Goal: Task Accomplishment & Management: Use online tool/utility

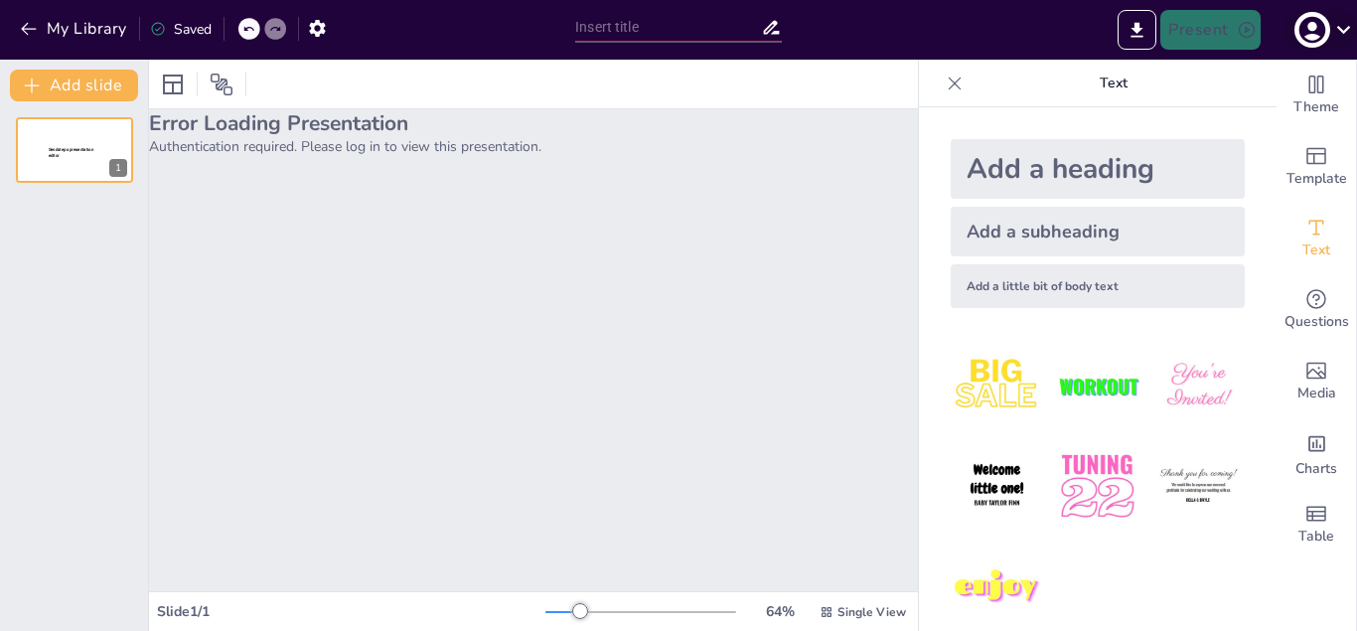
click at [1305, 27] on icon "button" at bounding box center [1312, 30] width 27 height 27
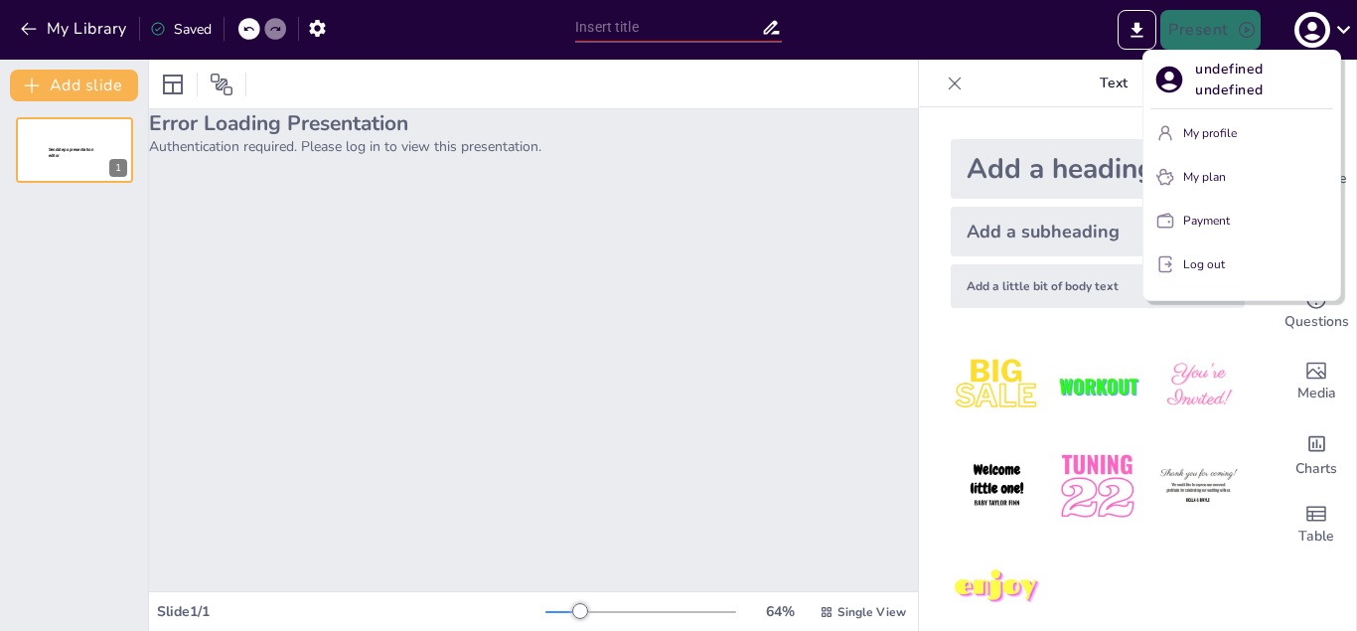
click at [682, 311] on div at bounding box center [678, 315] width 1357 height 631
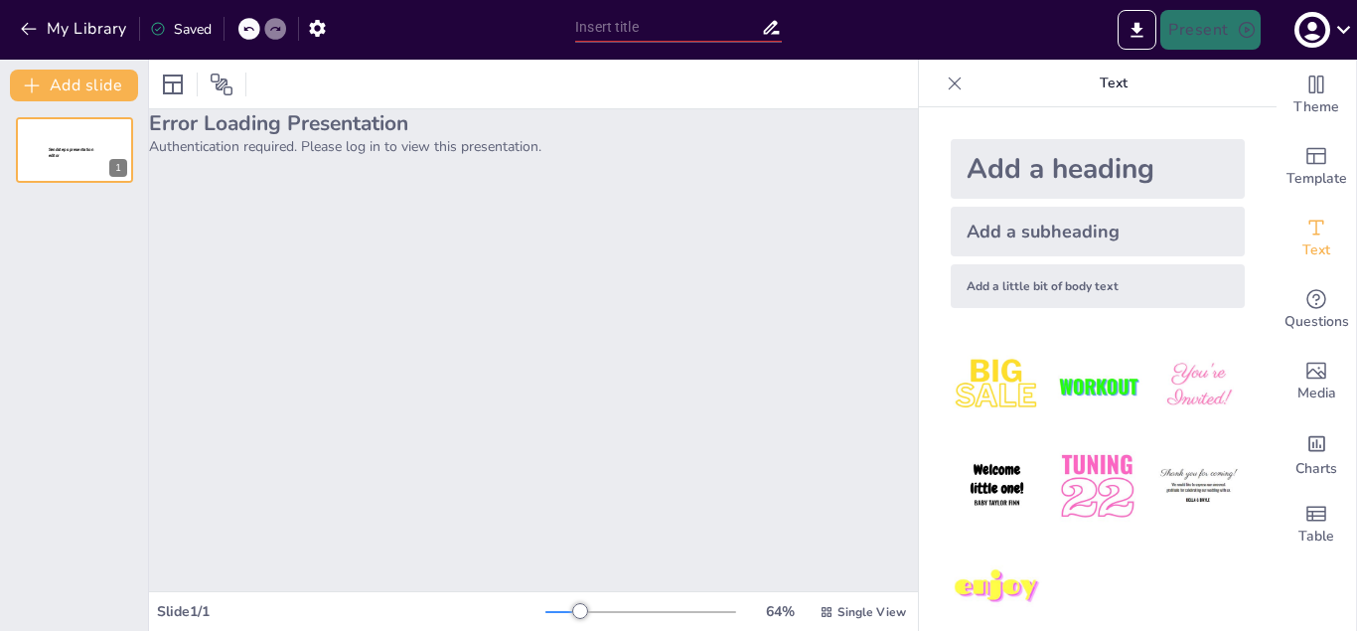
click at [186, 29] on div "Saved" at bounding box center [181, 29] width 62 height 19
click at [79, 161] on div "Sendsteps presentation editor" at bounding box center [75, 153] width 54 height 18
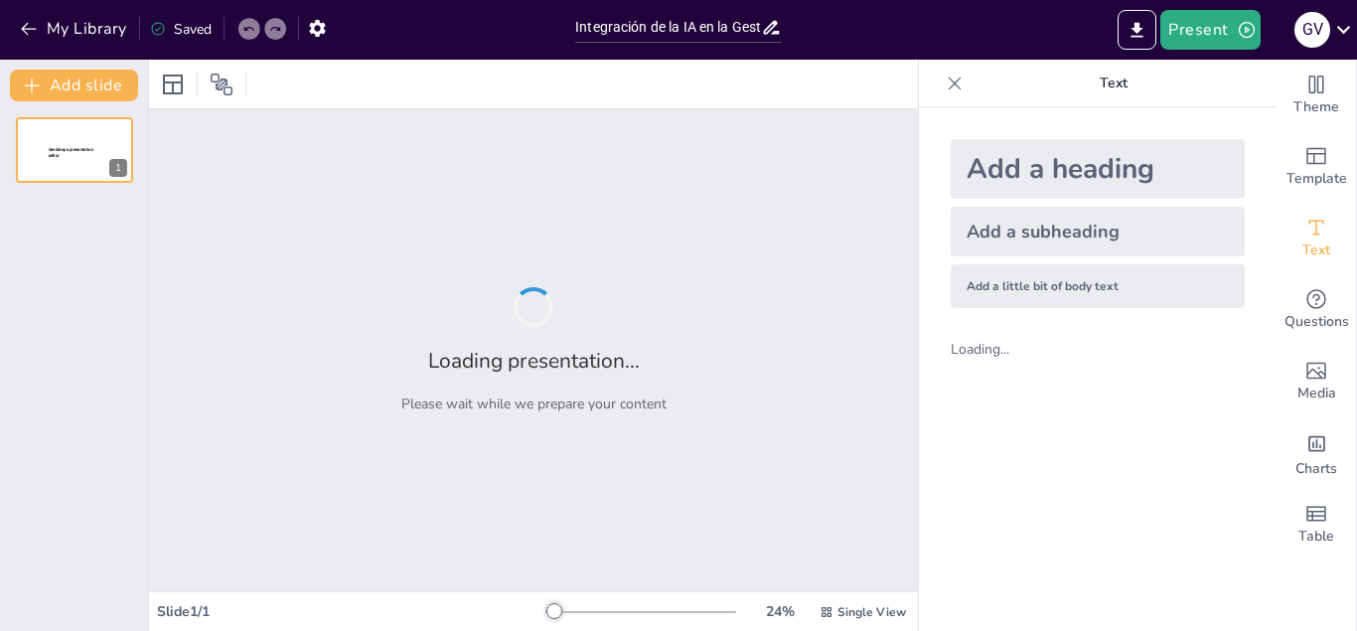
type input "Integración de la IA en la Gestión Universitaria: Oportunidades y Desafíos"
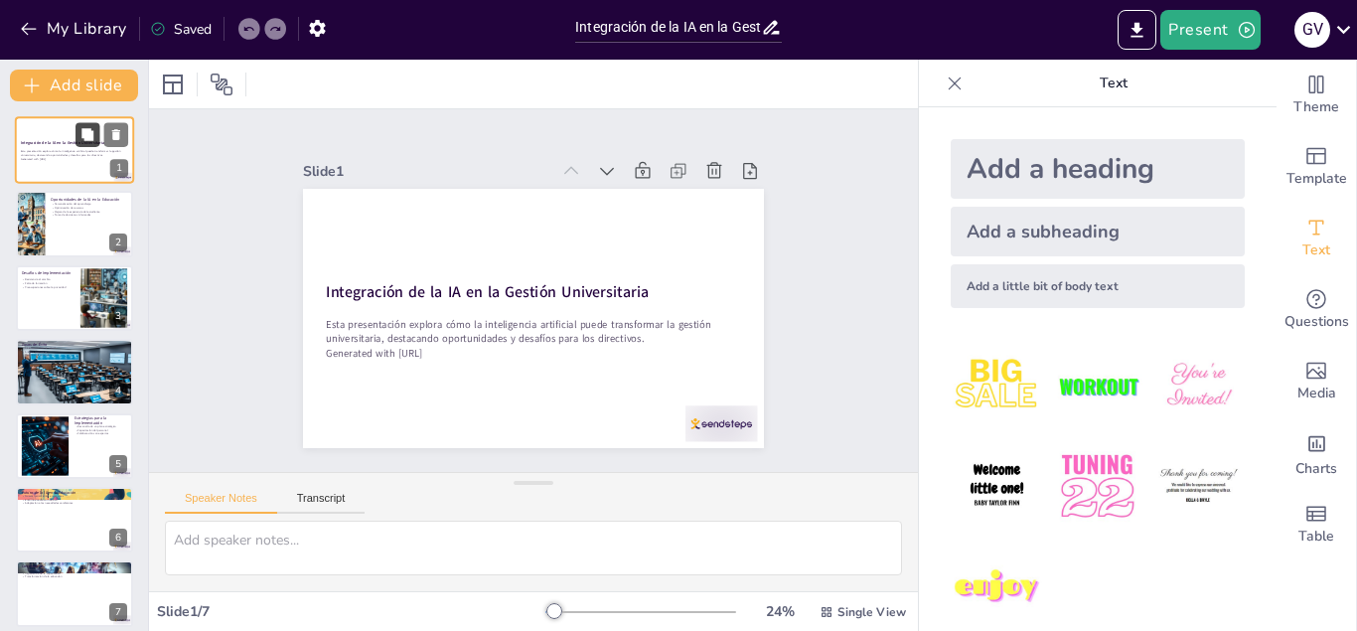
click at [80, 143] on button at bounding box center [88, 134] width 24 height 24
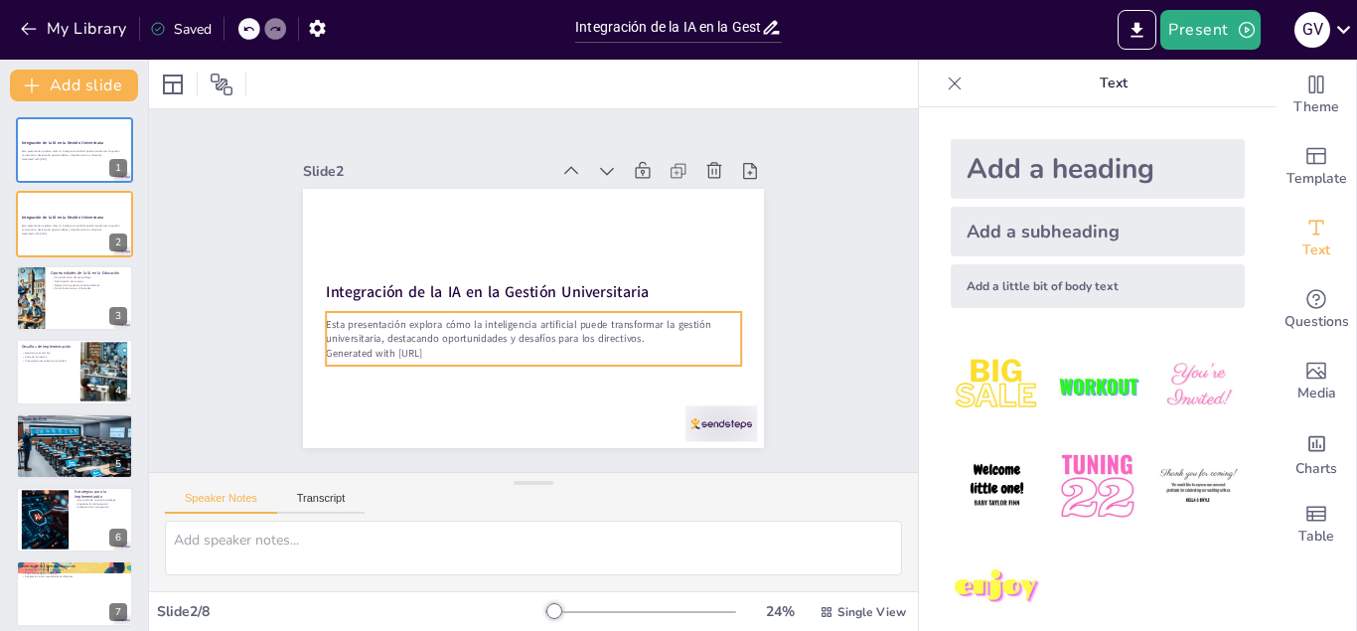
click at [379, 356] on p "Generated with Sendsteps.ai" at bounding box center [508, 347] width 385 height 182
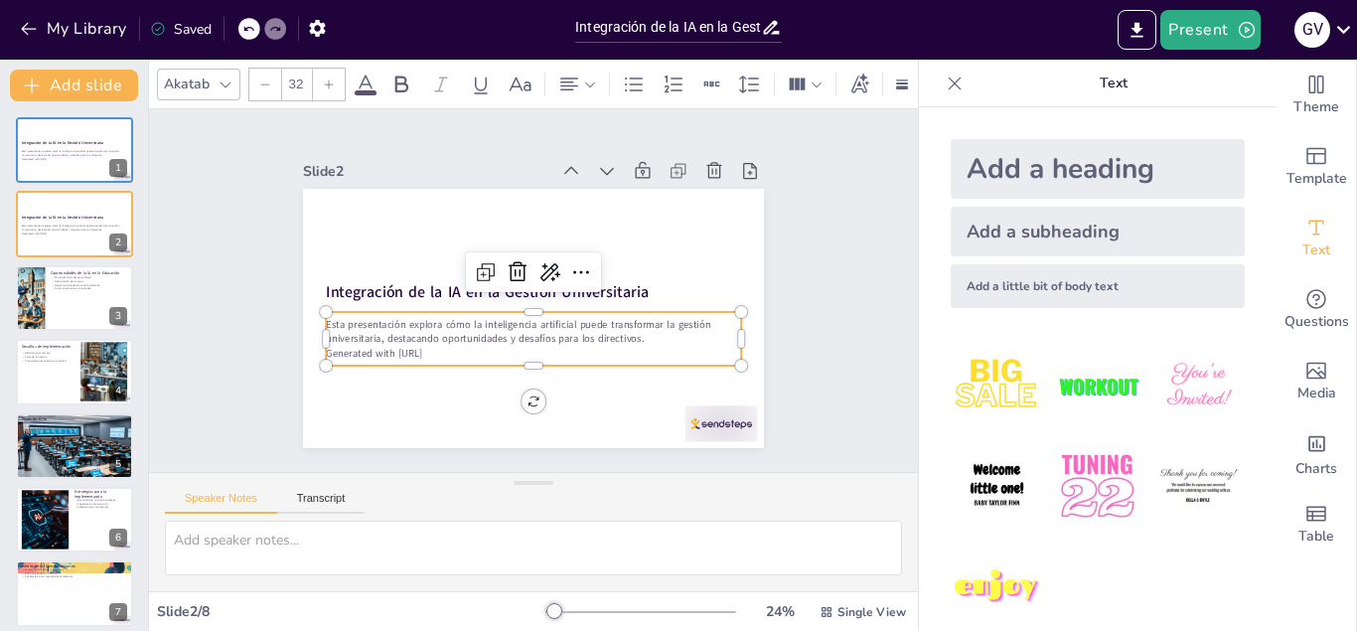
click at [540, 348] on p "Generated with Sendsteps.ai" at bounding box center [474, 309] width 142 height 399
click at [580, 325] on p "Esta presentación explora cómo la inteligencia artificial puede transformar la …" at bounding box center [555, 326] width 374 height 233
click at [555, 334] on p "Esta presentación explora cómo la inteligencia artificial puede transformar la …" at bounding box center [566, 266] width 267 height 353
click at [555, 334] on p "Esta presentación explora cómo la inteligencia artificial puede transformar la …" at bounding box center [550, 328] width 391 height 195
click at [1144, 35] on icon "Export to PowerPoint" at bounding box center [1137, 30] width 21 height 21
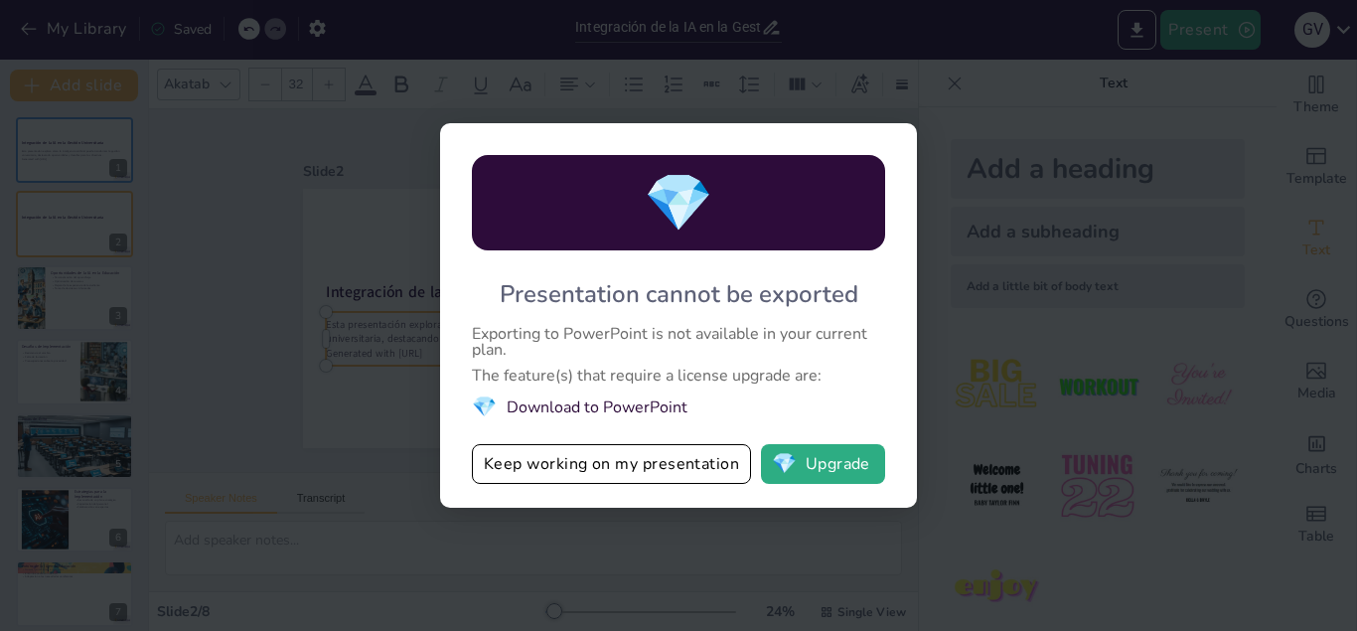
click at [598, 399] on li "💎 Download to PowerPoint" at bounding box center [678, 406] width 413 height 27
click at [806, 467] on button "💎 Upgrade" at bounding box center [823, 464] width 124 height 40
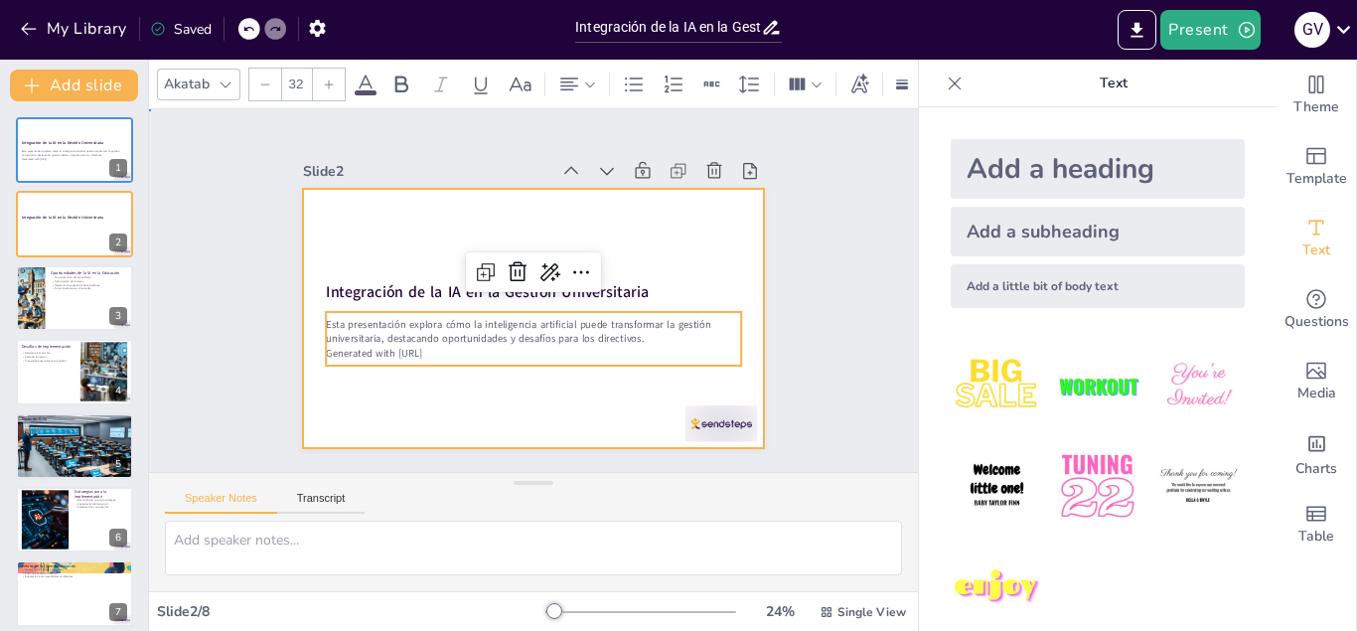
click at [402, 251] on div at bounding box center [510, 308] width 481 height 526
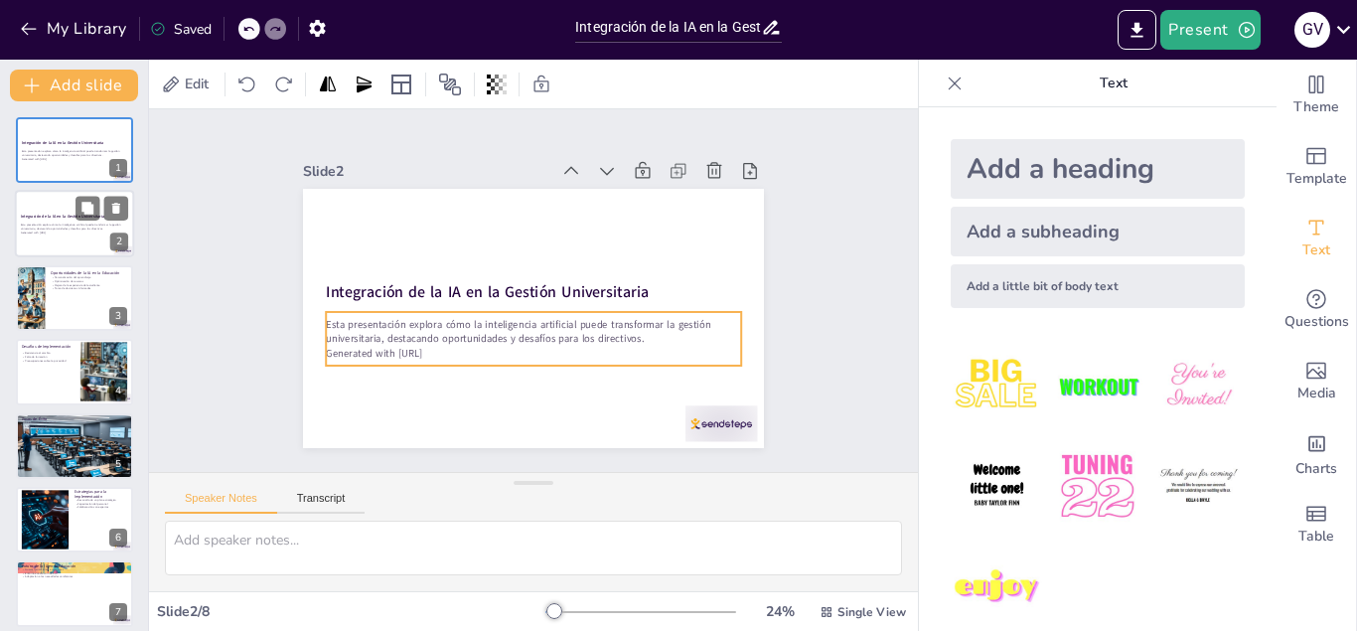
click at [62, 233] on p "Generated with Sendsteps.ai" at bounding box center [74, 234] width 107 height 4
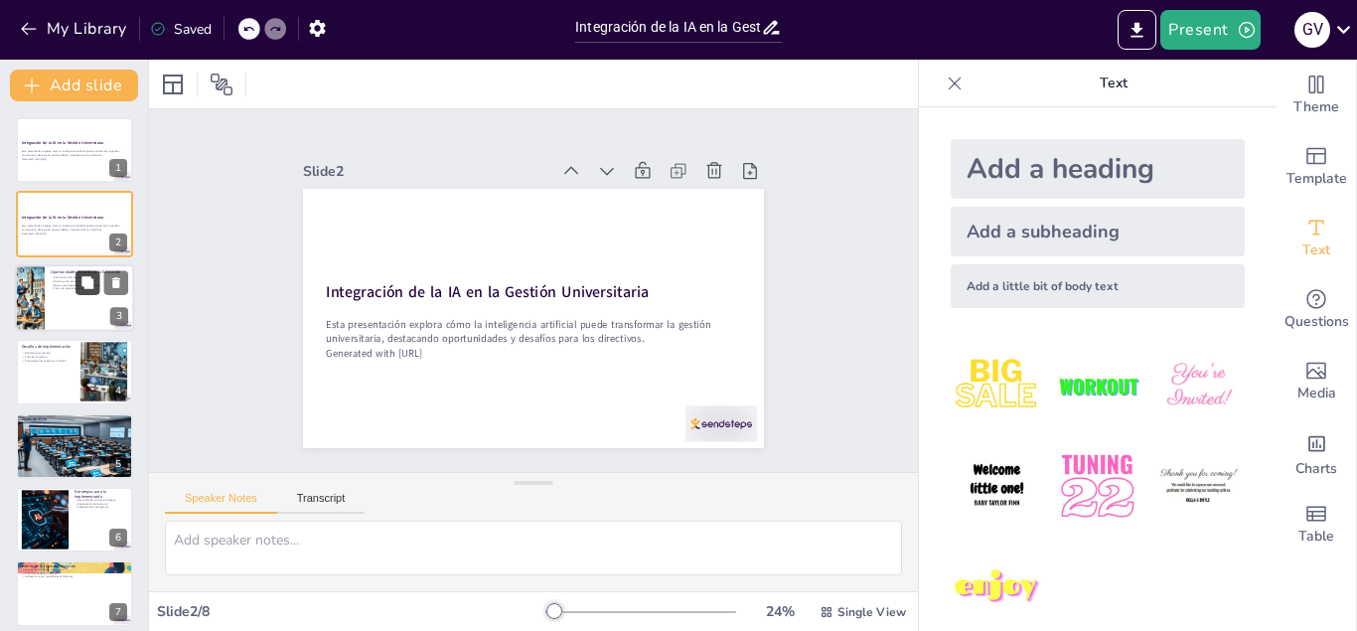
click at [83, 288] on icon at bounding box center [87, 282] width 14 height 14
type textarea "La personalización del aprendizaje es crucial en el entorno actual, donde cada …"
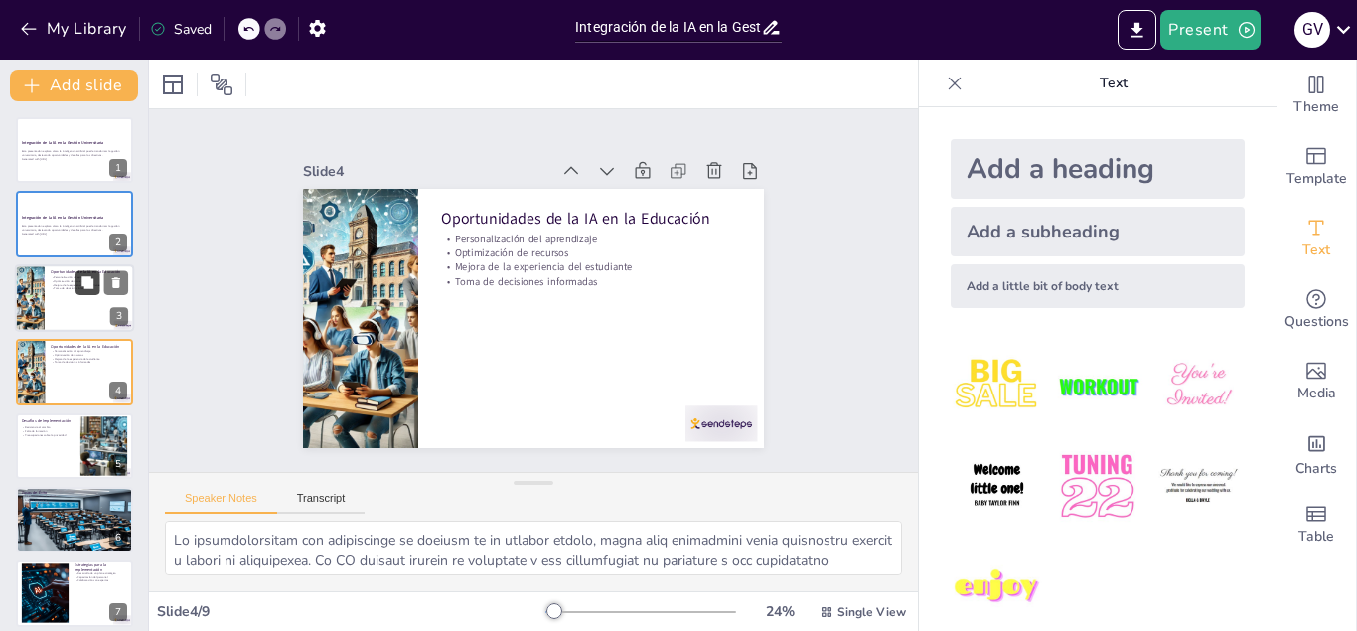
scroll to position [6, 0]
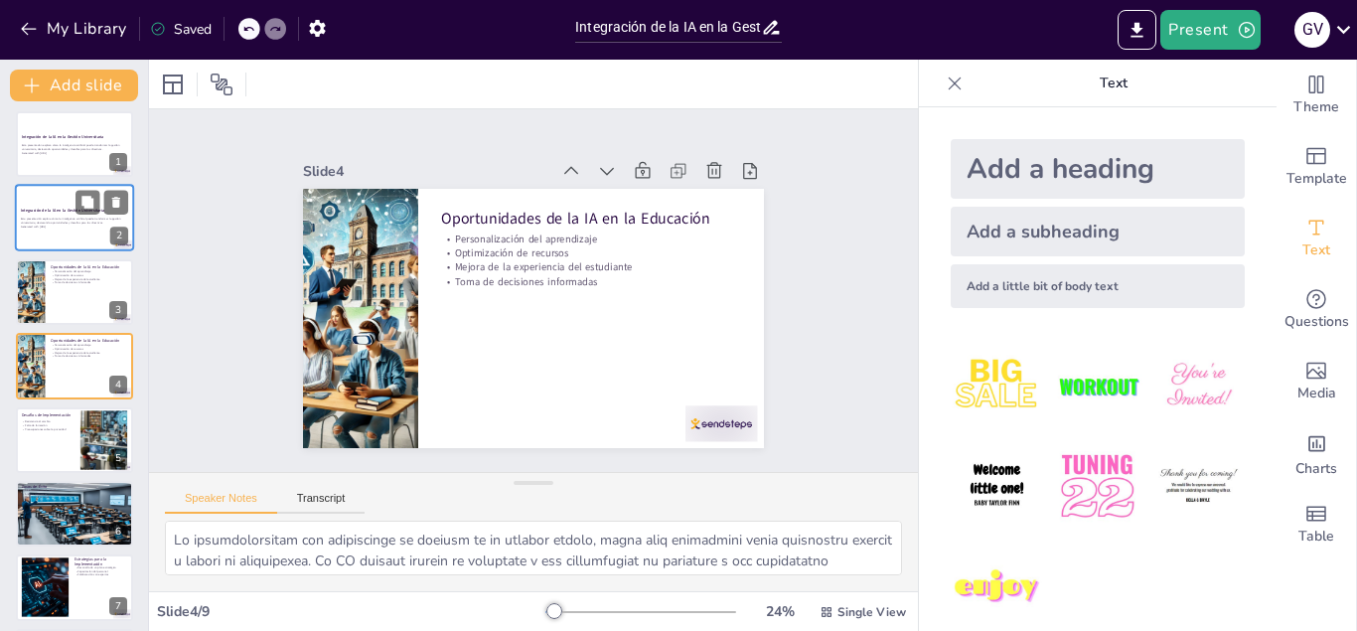
click at [82, 230] on div "Esta presentación explora cómo la inteligencia artificial puede transformar la …" at bounding box center [74, 224] width 107 height 14
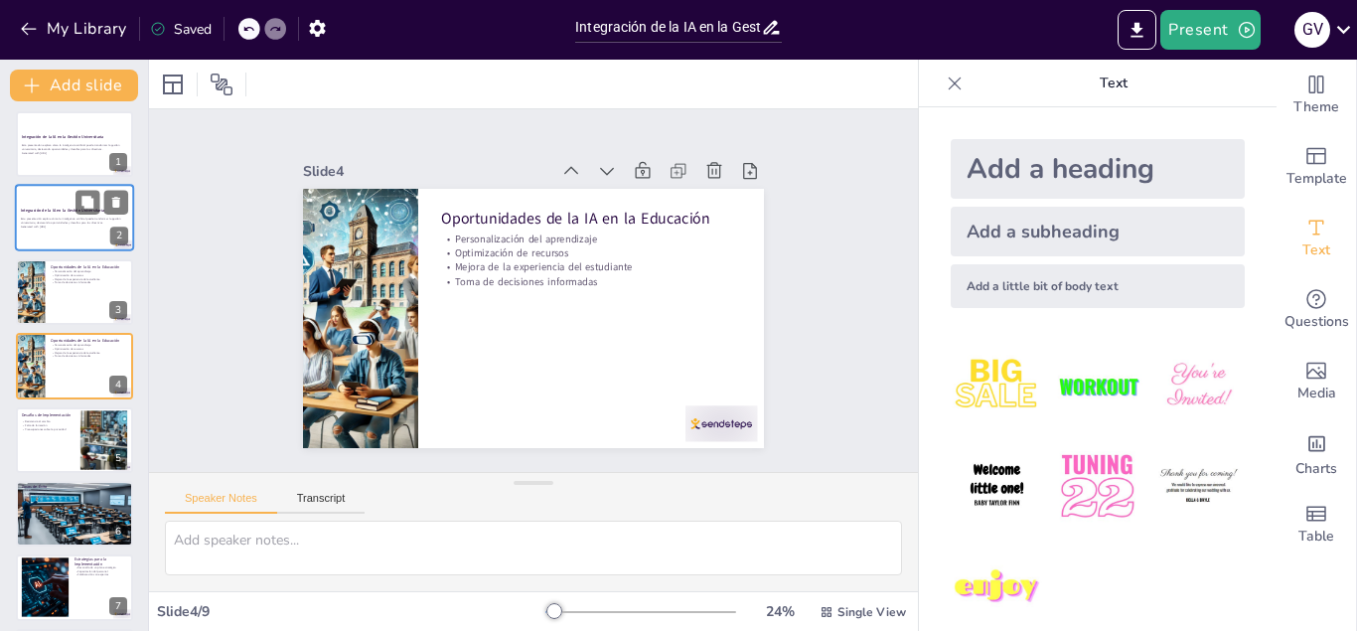
scroll to position [0, 0]
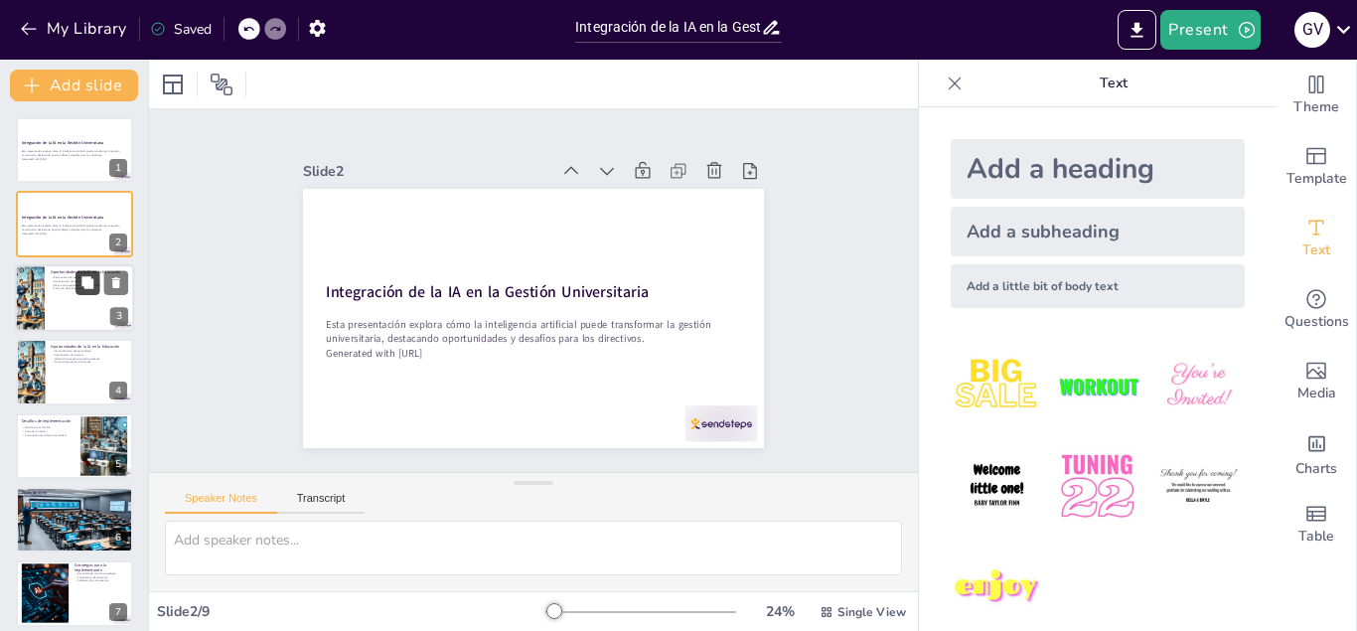
click at [92, 290] on button at bounding box center [88, 282] width 24 height 24
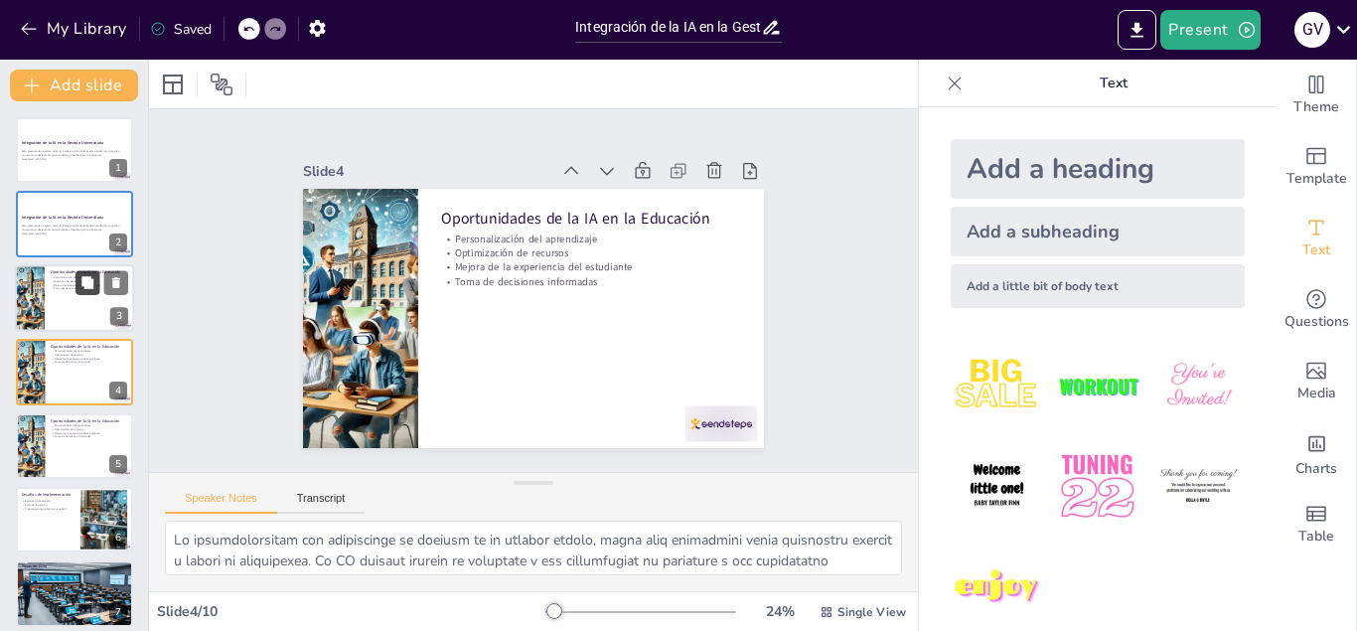
scroll to position [6, 0]
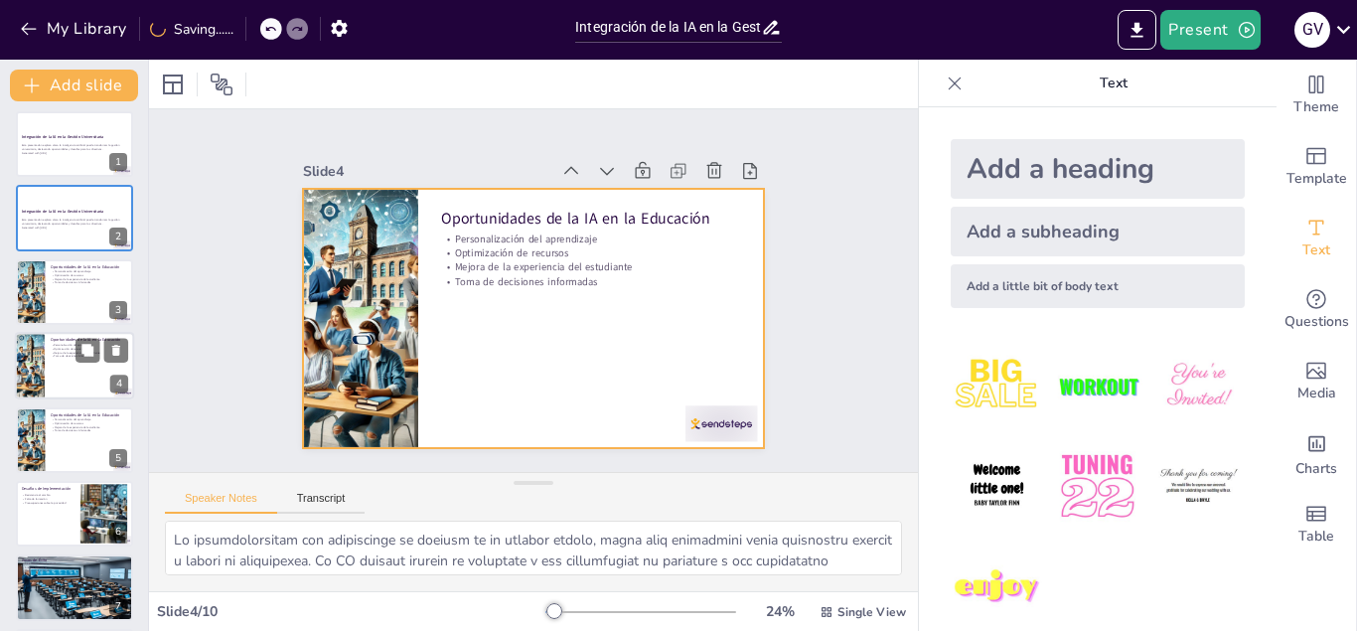
click at [69, 365] on div at bounding box center [74, 366] width 119 height 68
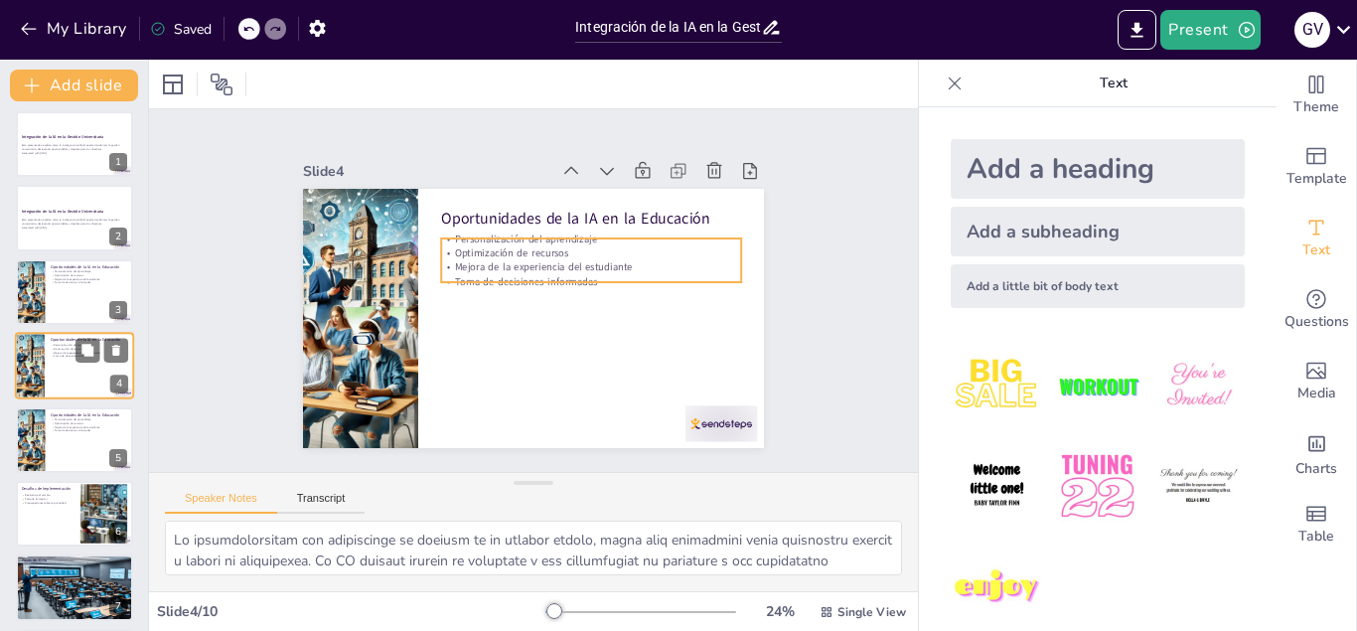
click at [67, 349] on p "Optimización de recursos" at bounding box center [90, 349] width 78 height 4
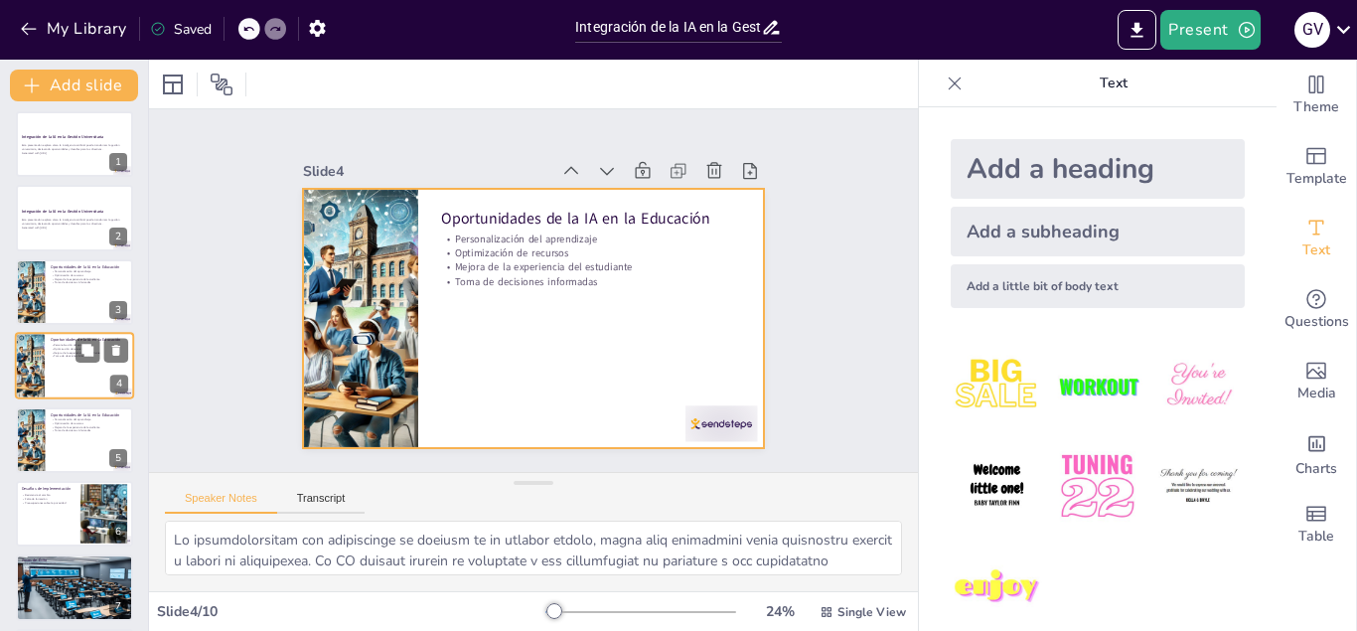
click at [64, 363] on div at bounding box center [74, 366] width 119 height 68
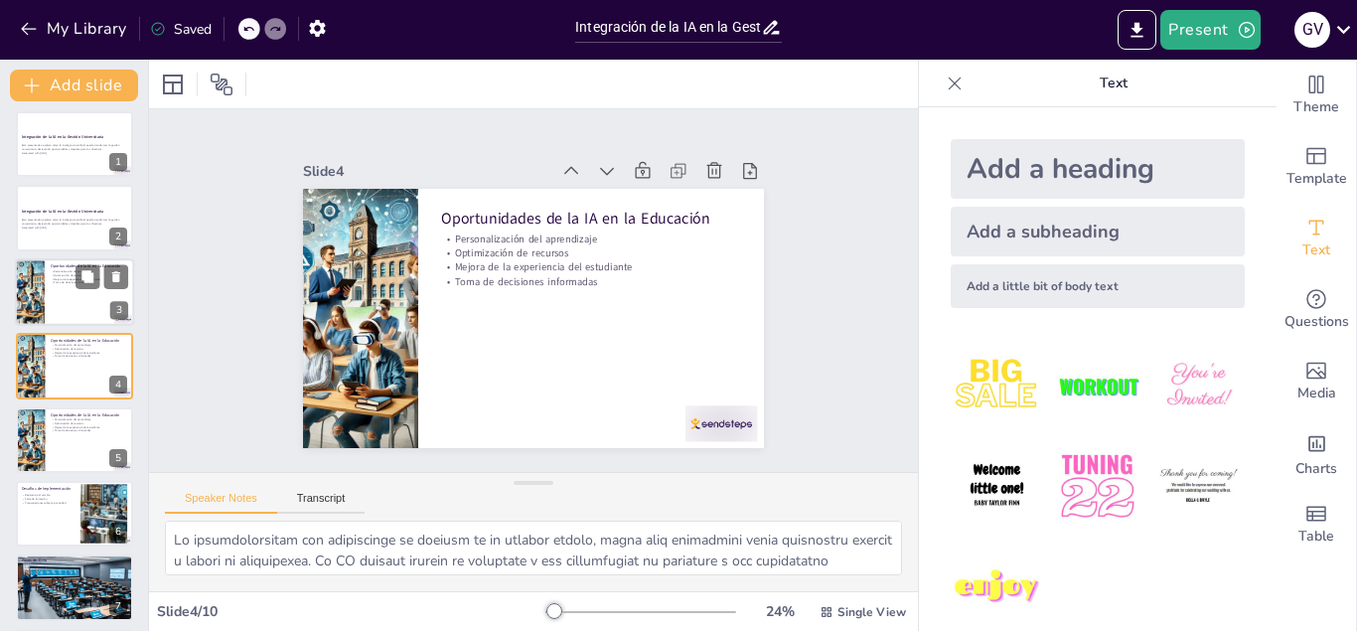
click at [54, 282] on p "Toma de decisiones informadas" at bounding box center [90, 282] width 78 height 4
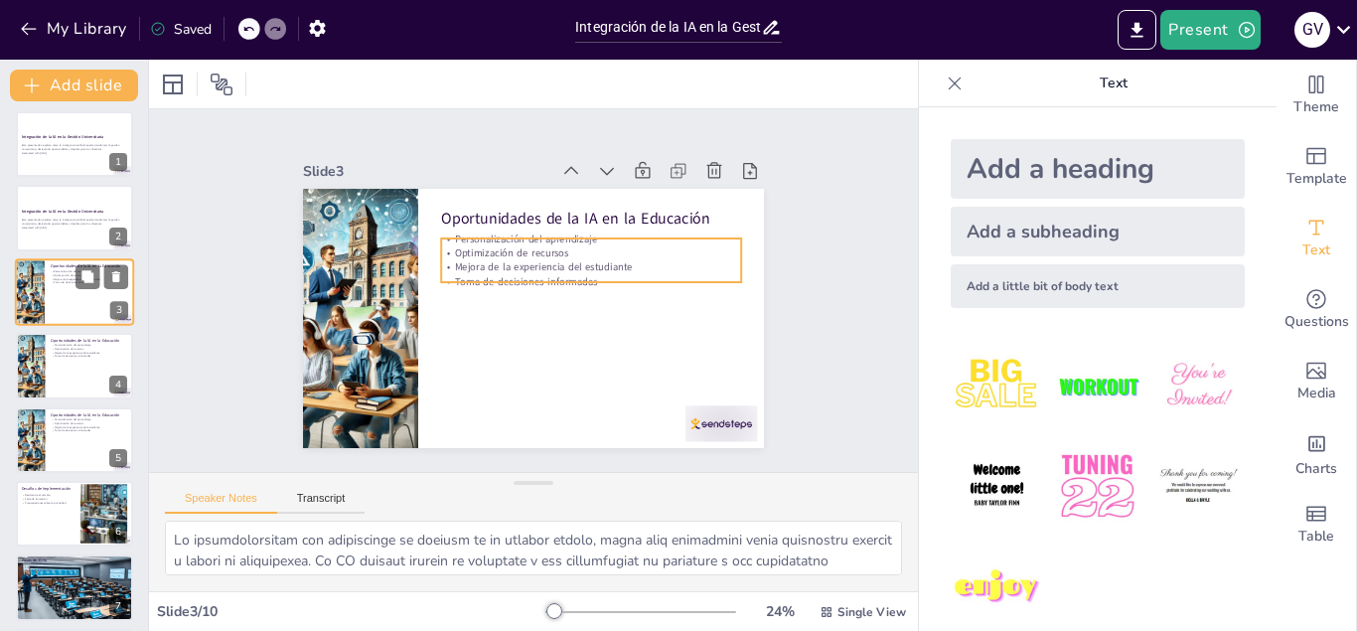
scroll to position [0, 0]
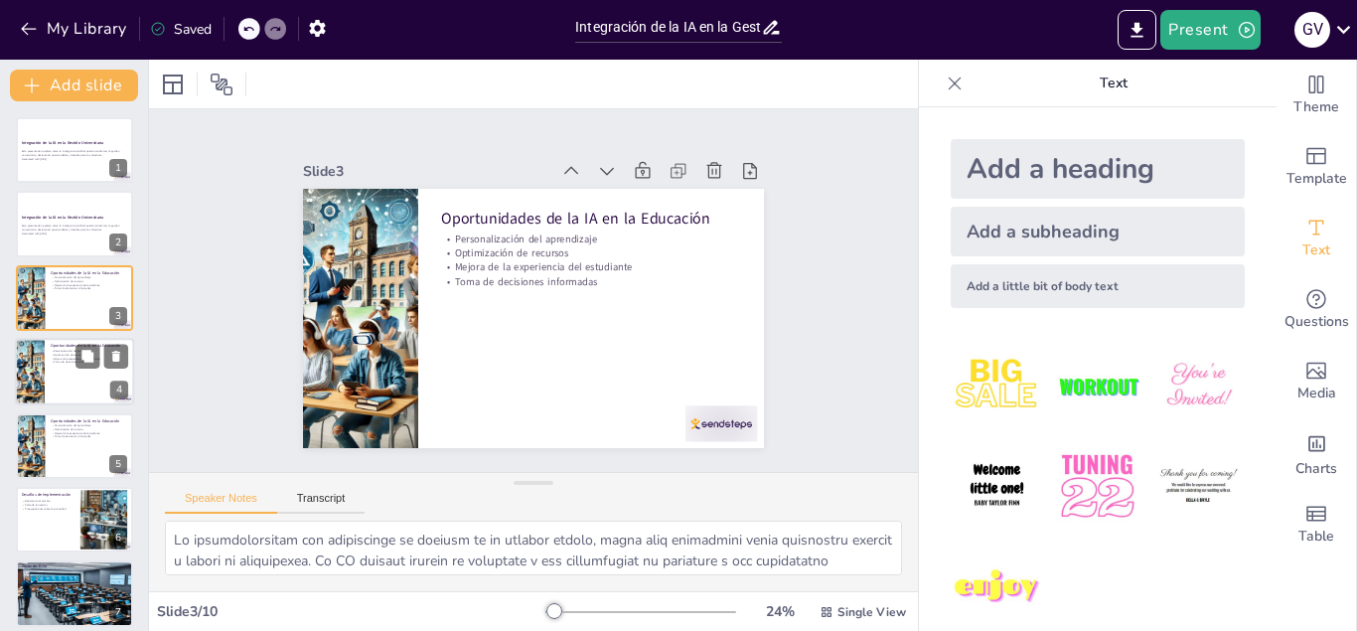
click at [44, 367] on div at bounding box center [29, 372] width 117 height 68
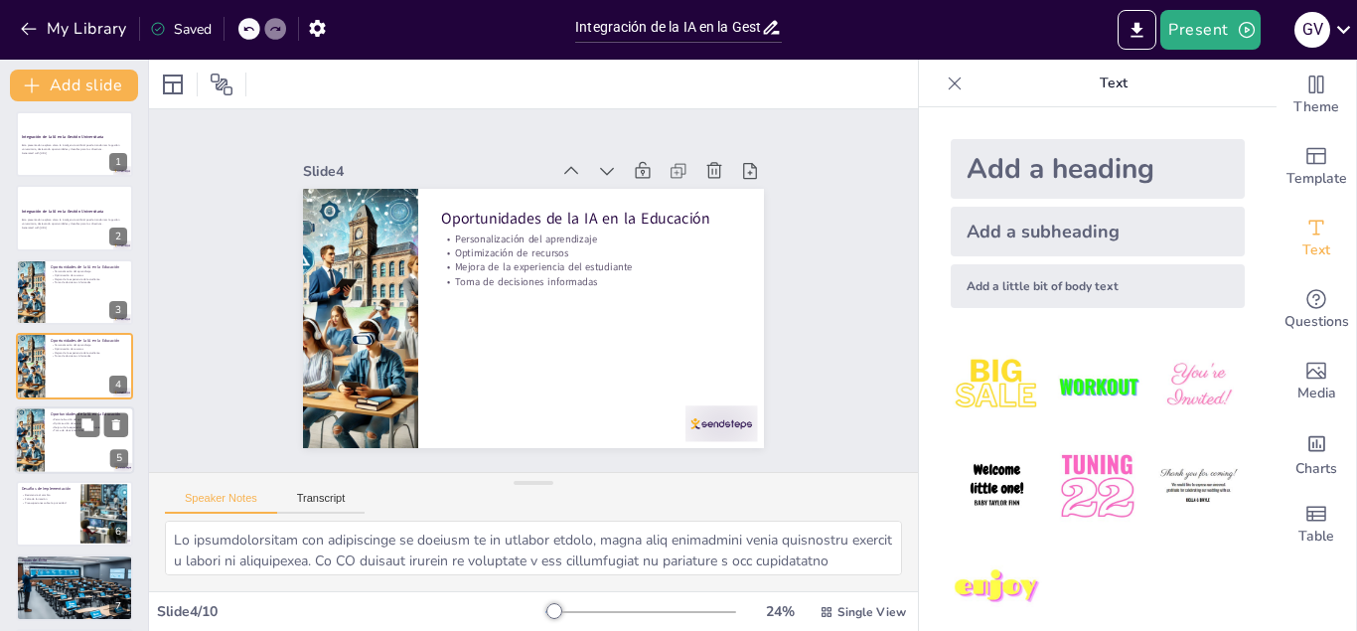
click at [65, 421] on div "Personalización del aprendizaje Optimización de recursos Mejora de la experienc…" at bounding box center [90, 424] width 78 height 15
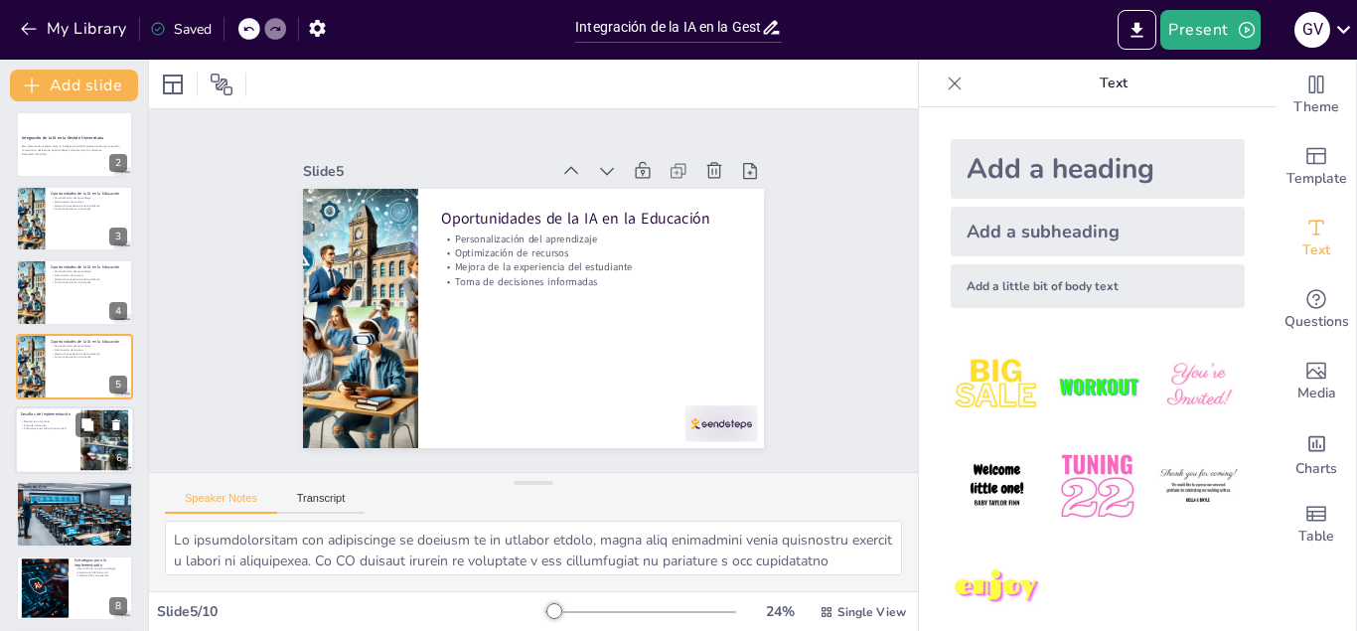
click at [42, 445] on div at bounding box center [74, 440] width 119 height 68
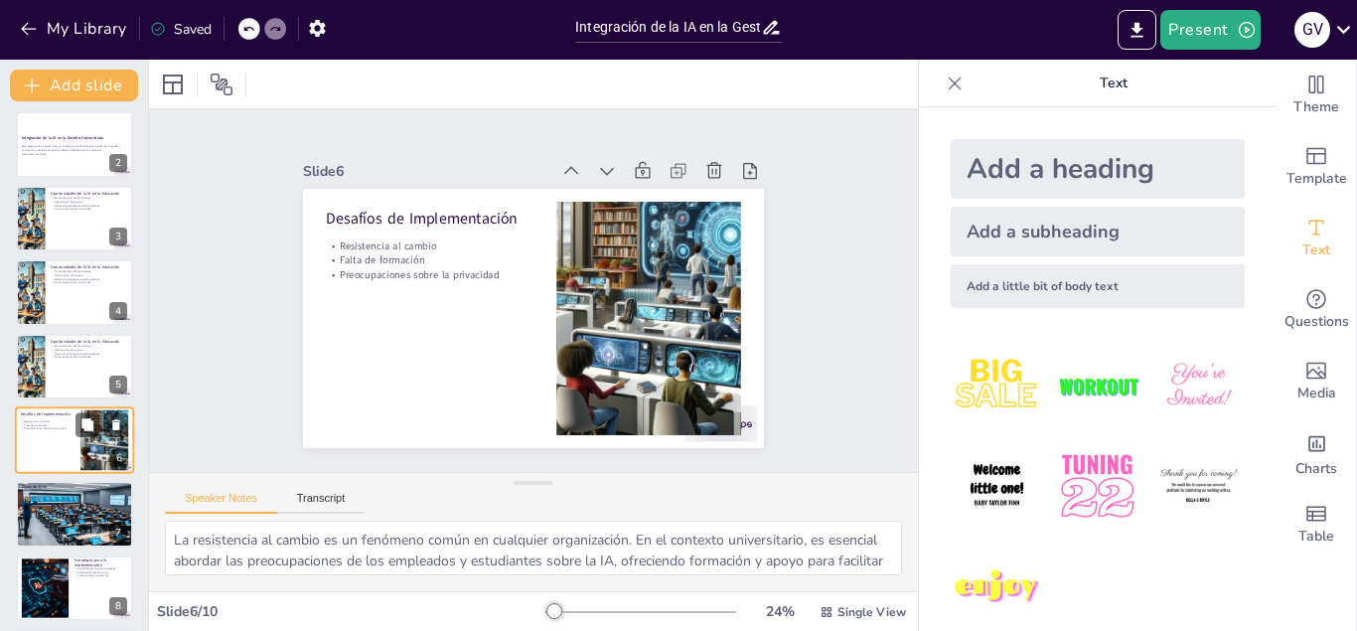
scroll to position [154, 0]
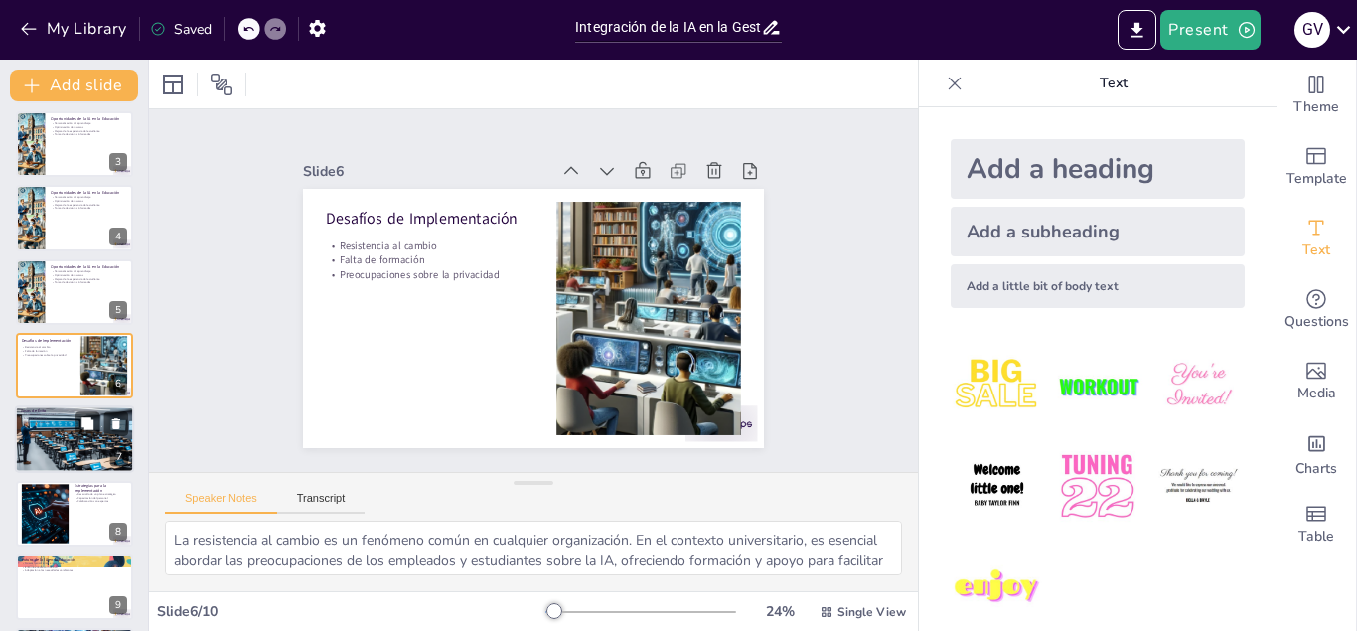
click at [55, 435] on div at bounding box center [74, 439] width 119 height 69
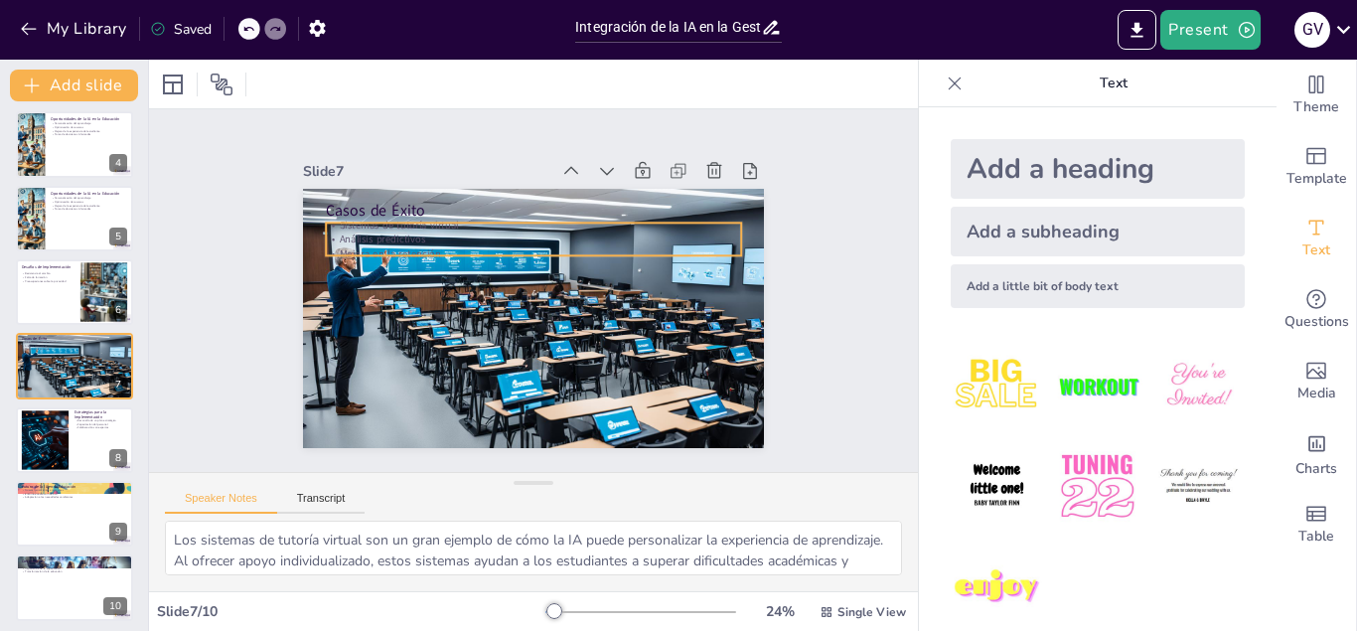
click at [383, 250] on p "Mejora en la retención" at bounding box center [555, 260] width 345 height 255
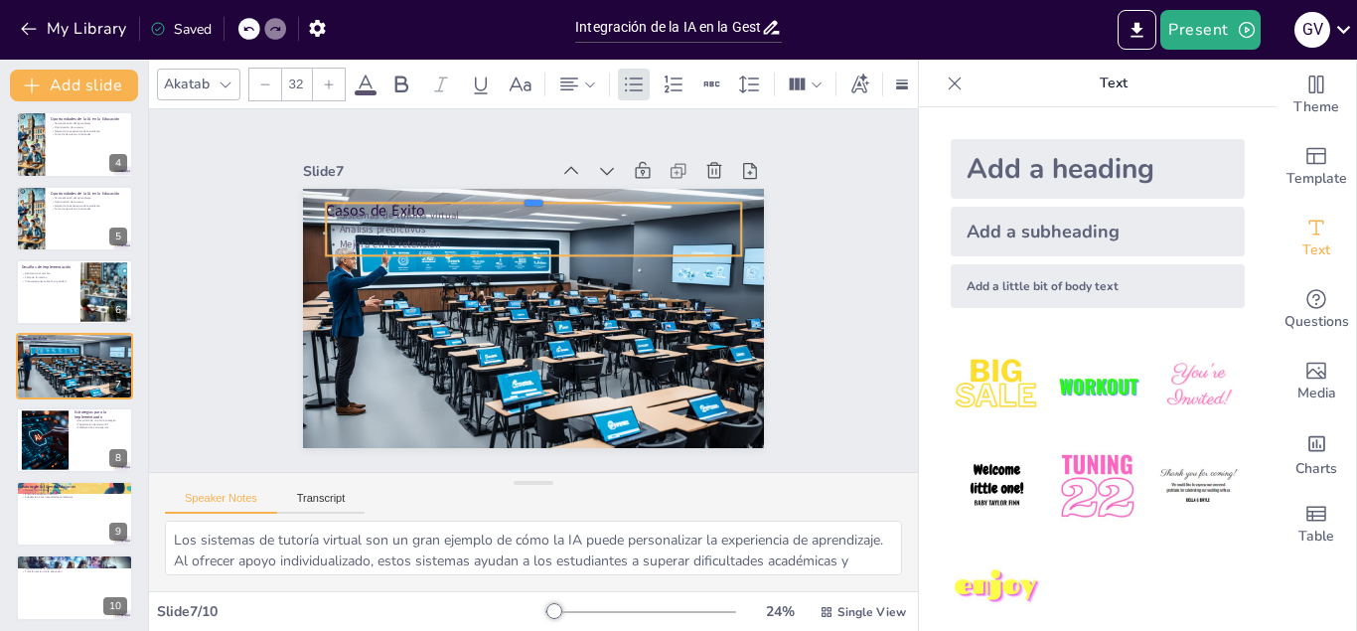
drag, startPoint x: 538, startPoint y: 222, endPoint x: 530, endPoint y: 202, distance: 21.4
click at [576, 202] on div at bounding box center [626, 310] width 101 height 409
click at [365, 315] on p "Sistemas de tutoría virtual" at bounding box center [517, 365] width 409 height 100
click at [467, 219] on p "Sistemas de tutoría virtual" at bounding box center [594, 335] width 255 height 344
click at [389, 219] on p "Sistemas de tutoría virtual" at bounding box center [572, 225] width 367 height 220
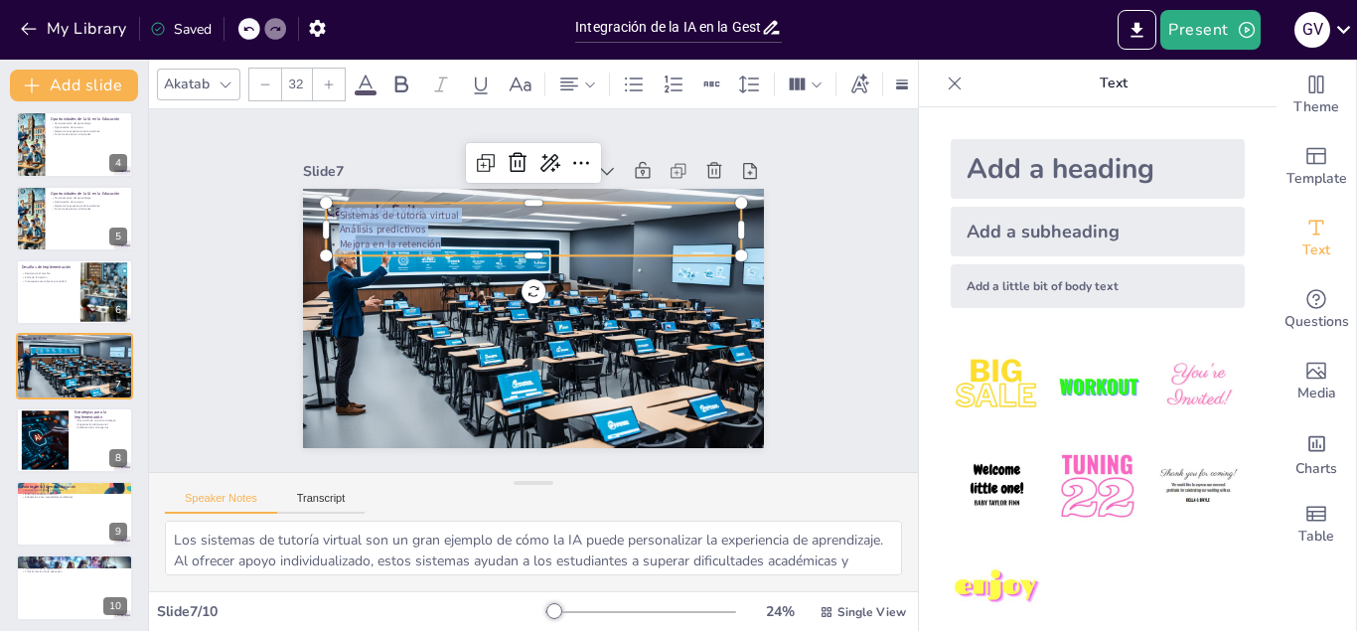
drag, startPoint x: 422, startPoint y: 235, endPoint x: 279, endPoint y: 191, distance: 149.6
click at [280, 192] on div "Slide 1 Integración de la IA en la Gestión Universitaria Esta presentación expl…" at bounding box center [534, 290] width 617 height 636
click at [374, 88] on icon at bounding box center [366, 85] width 24 height 24
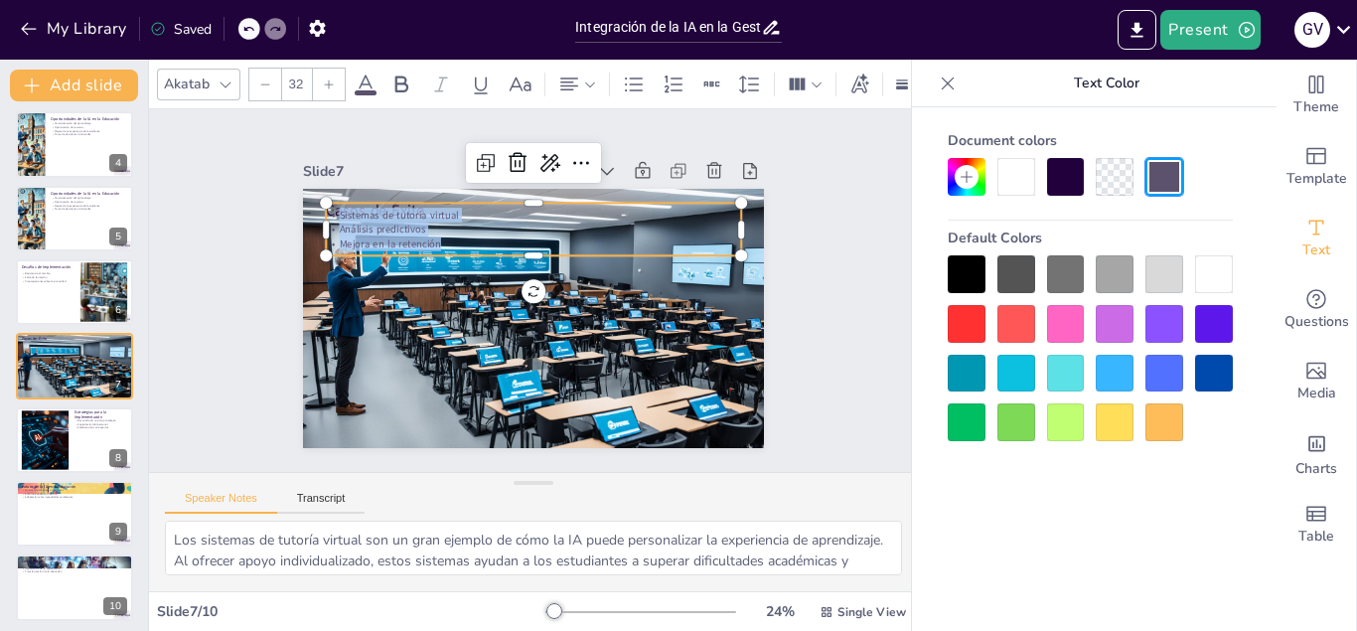
click at [1222, 268] on div at bounding box center [1214, 274] width 38 height 38
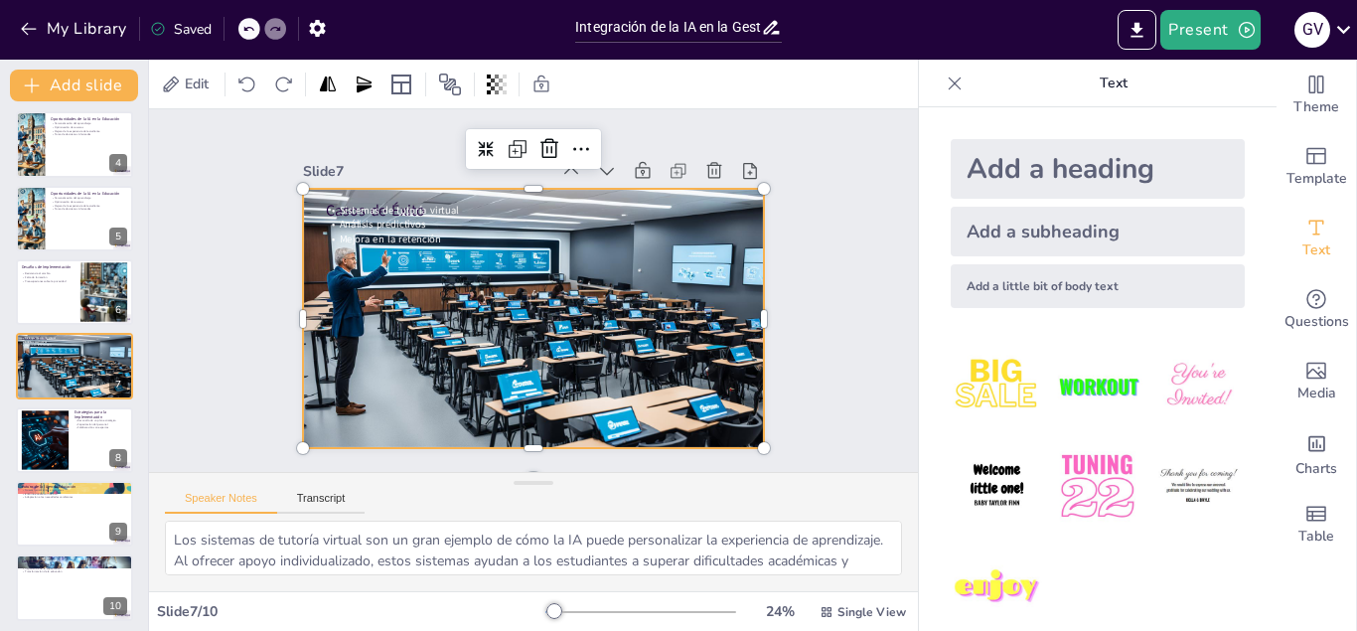
click at [568, 332] on div at bounding box center [533, 318] width 461 height 263
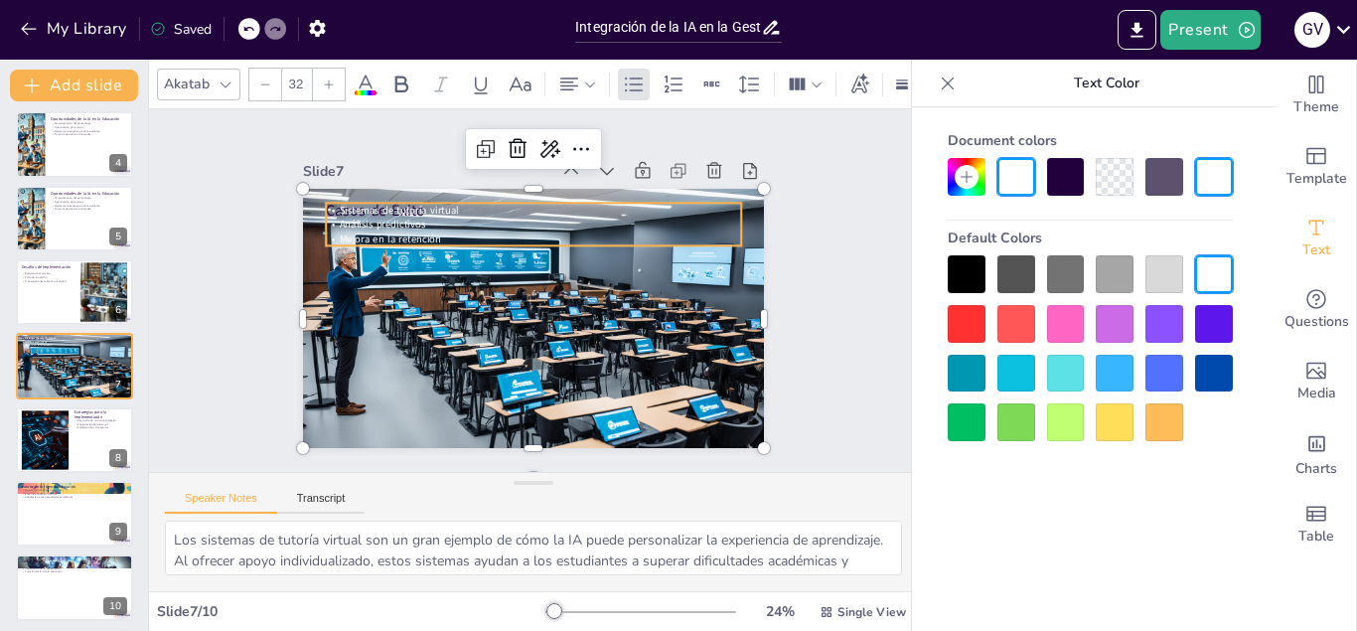
click at [475, 227] on p "Análisis predictivos" at bounding box center [467, 290] width 15 height 415
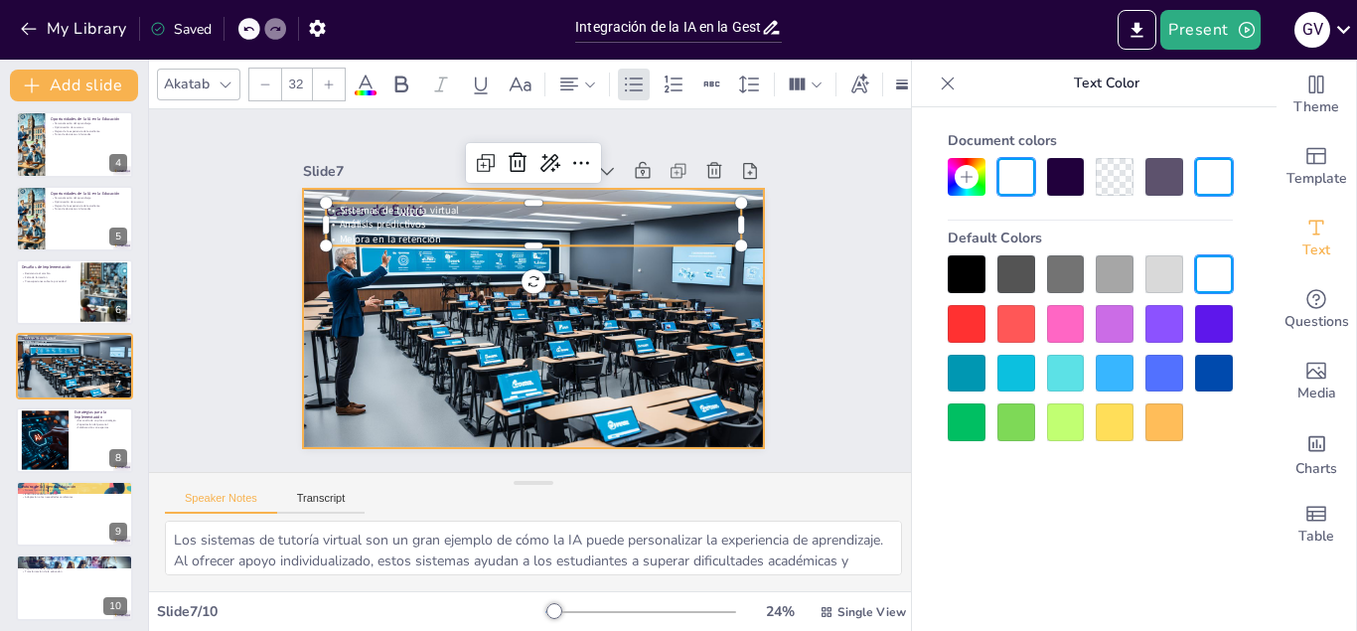
click at [419, 376] on div at bounding box center [561, 285] width 354 height 506
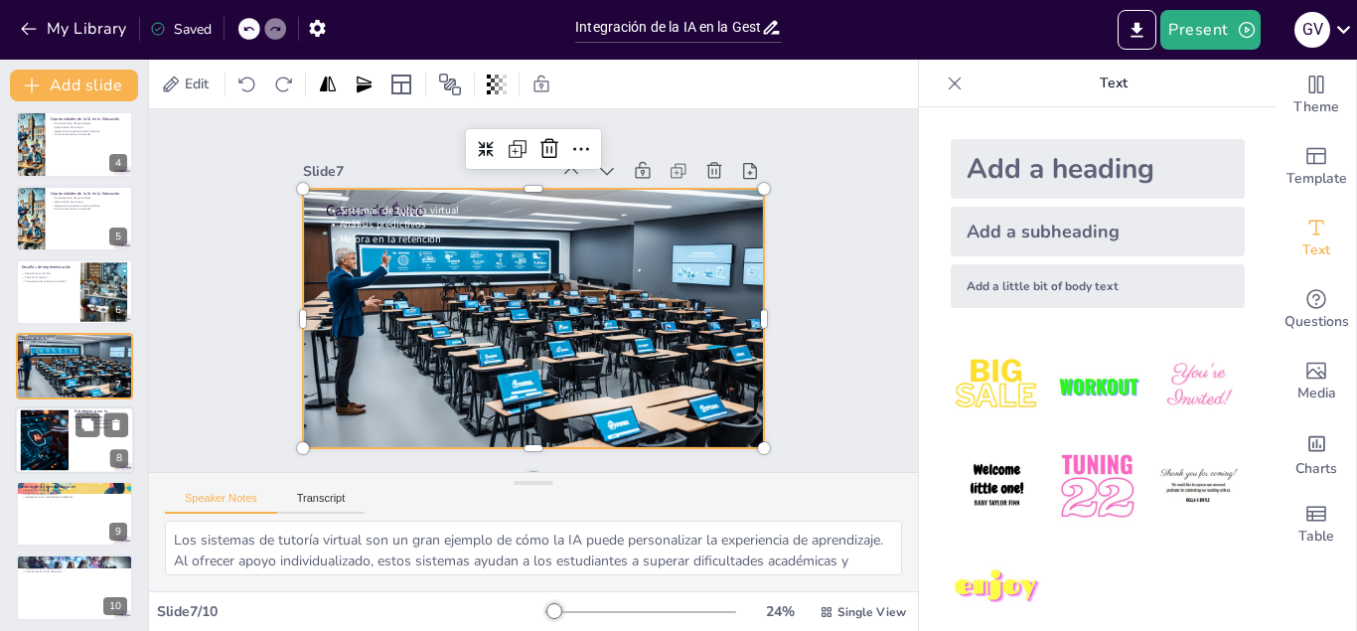
click at [67, 429] on div at bounding box center [44, 439] width 98 height 61
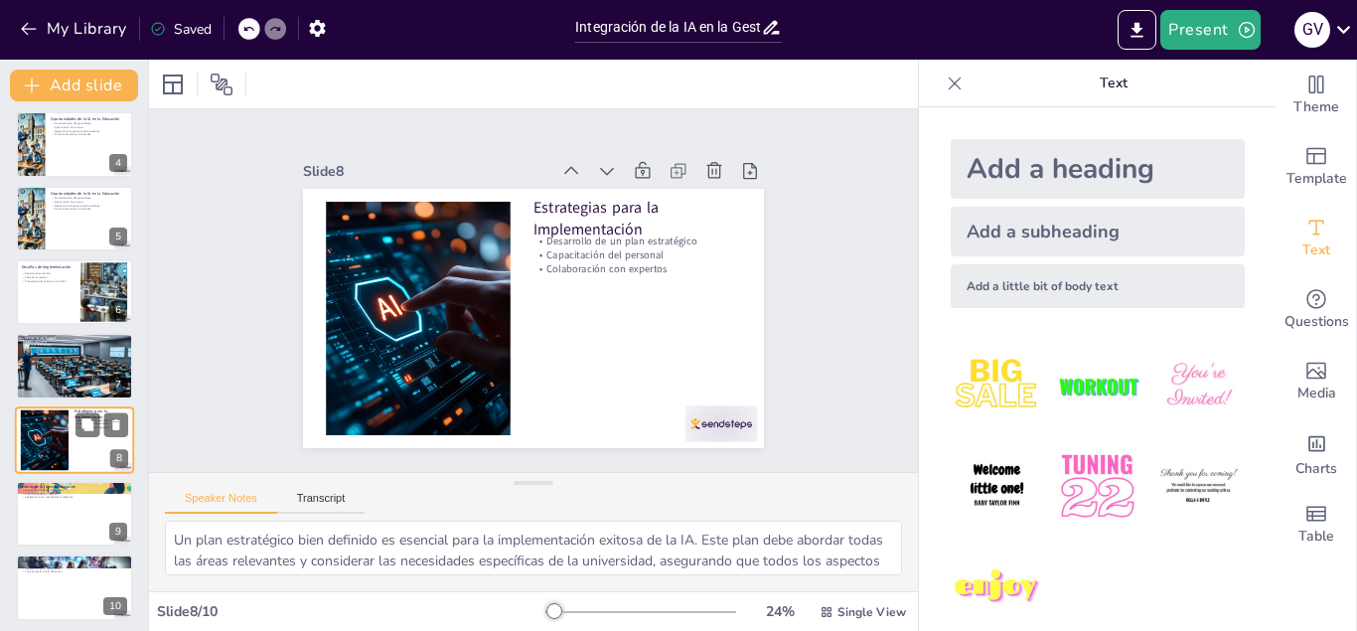
scroll to position [234, 0]
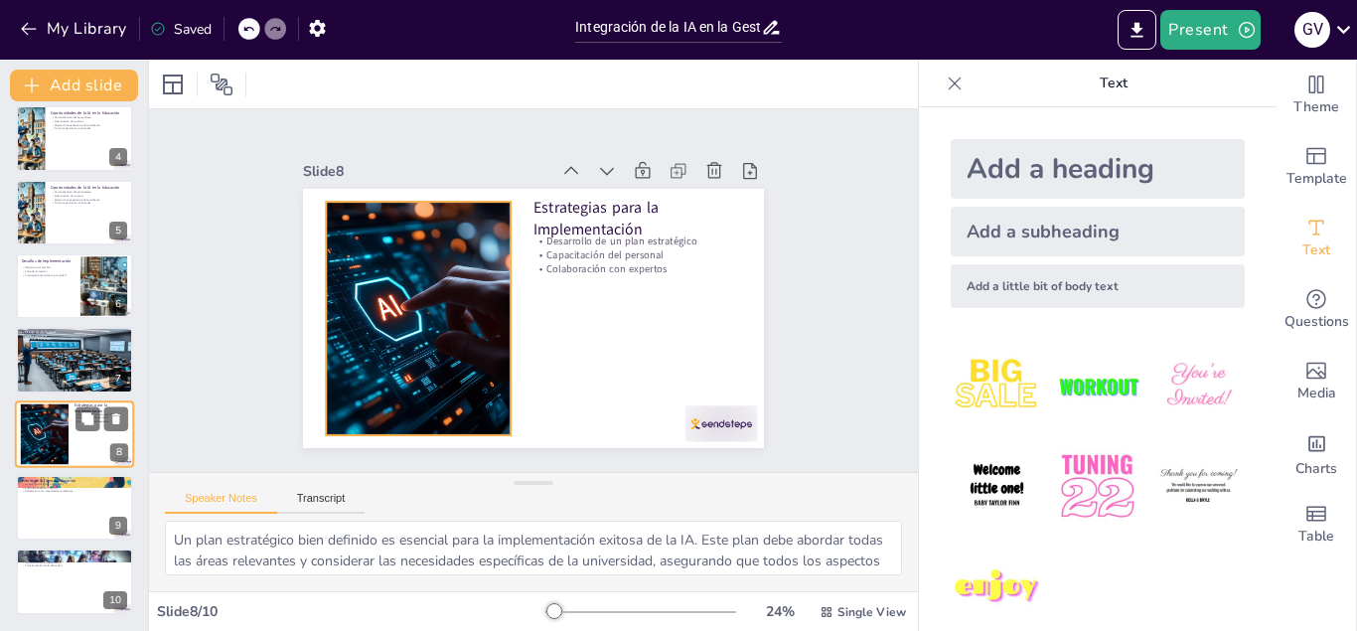
click at [59, 443] on div at bounding box center [44, 433] width 98 height 61
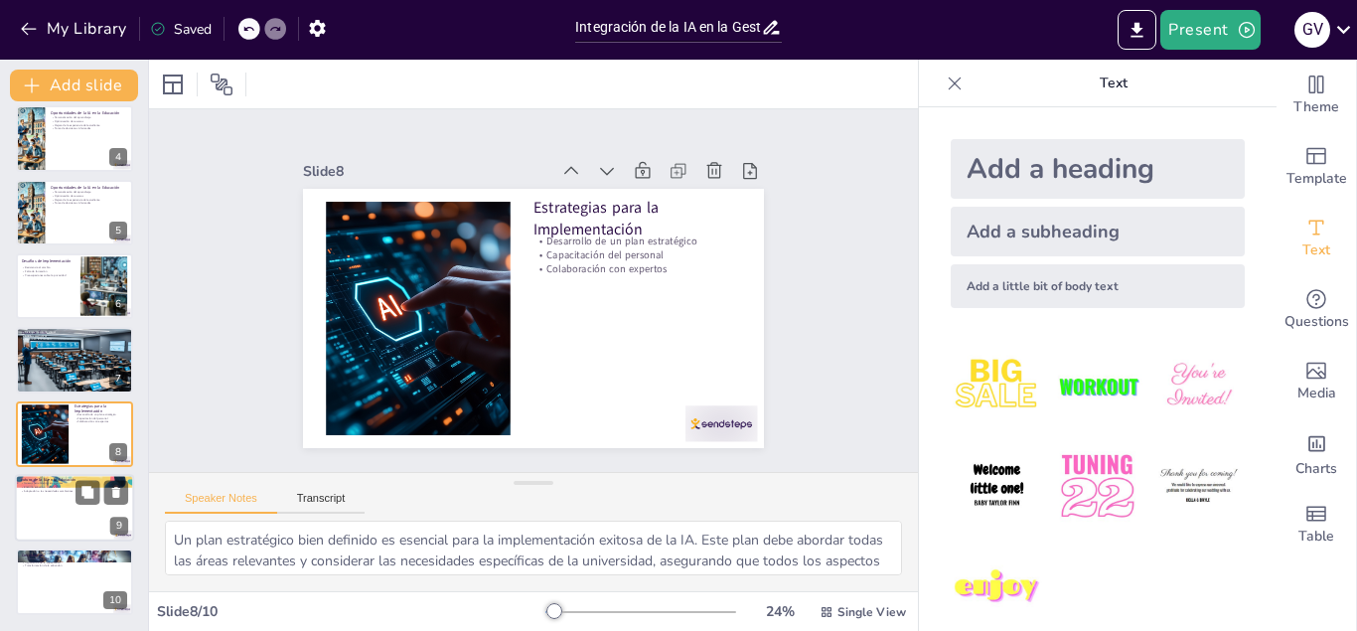
click at [61, 492] on p "Adaptación a las necesidades cambiantes" at bounding box center [74, 491] width 107 height 4
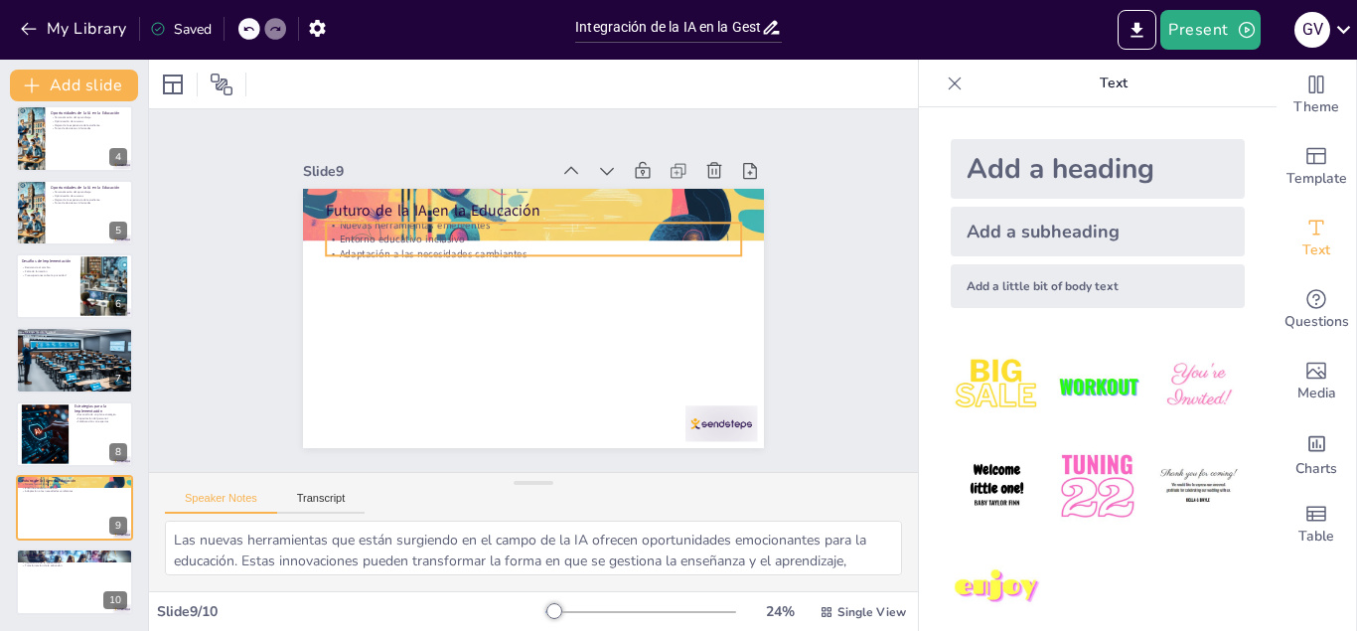
click at [490, 241] on p "Entorno educativo inclusivo" at bounding box center [581, 311] width 182 height 385
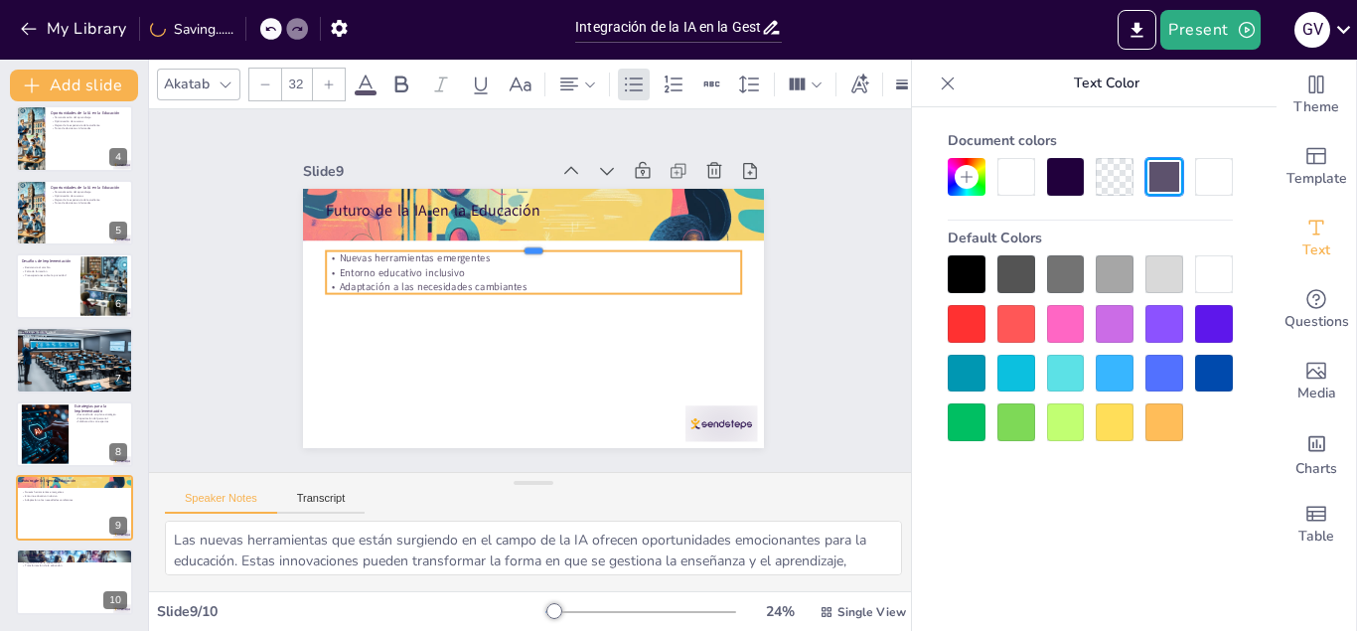
drag, startPoint x: 491, startPoint y: 220, endPoint x: 483, endPoint y: 271, distance: 52.3
click at [483, 271] on div "Futuro de la IA en la Educación Nuevas herramientas emergentes Entorno educativ…" at bounding box center [515, 312] width 516 height 502
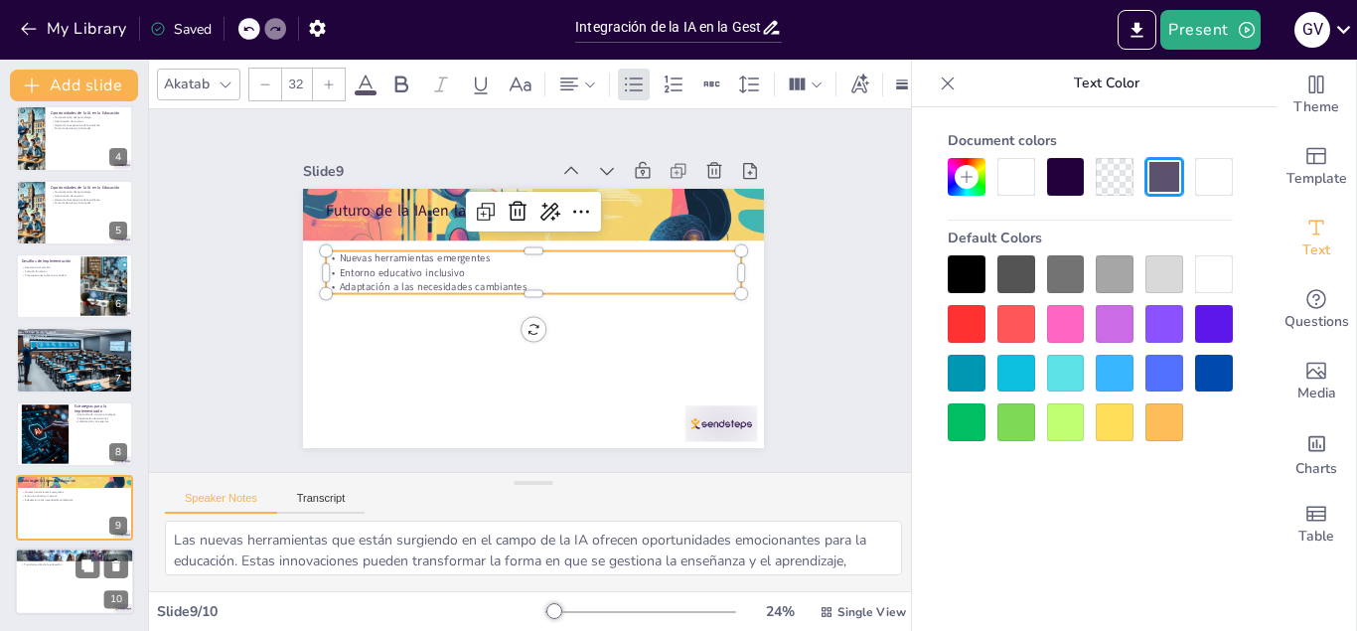
click at [49, 568] on div at bounding box center [74, 582] width 119 height 68
type textarea "Reconocer las oportunidades y desafíos que presenta la IA es esencial para cual…"
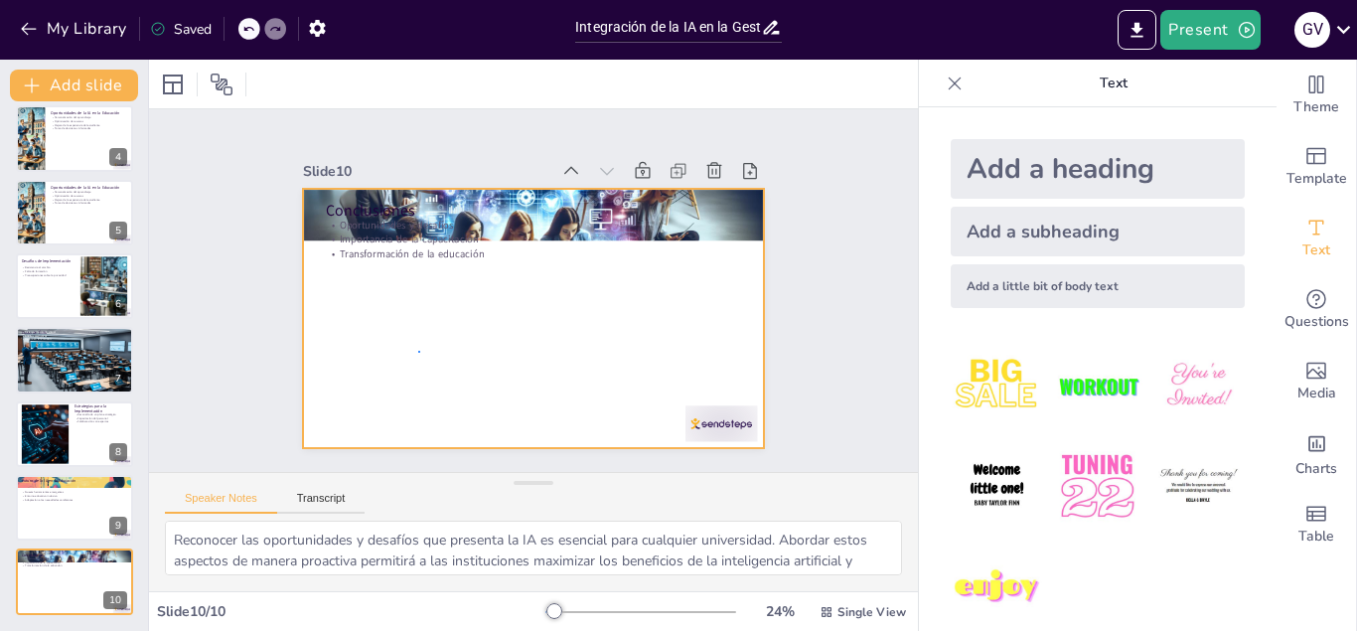
click at [418, 351] on div "Slide 1 Integración de la IA en la Gestión Universitaria Esta presentación expl…" at bounding box center [534, 291] width 644 height 851
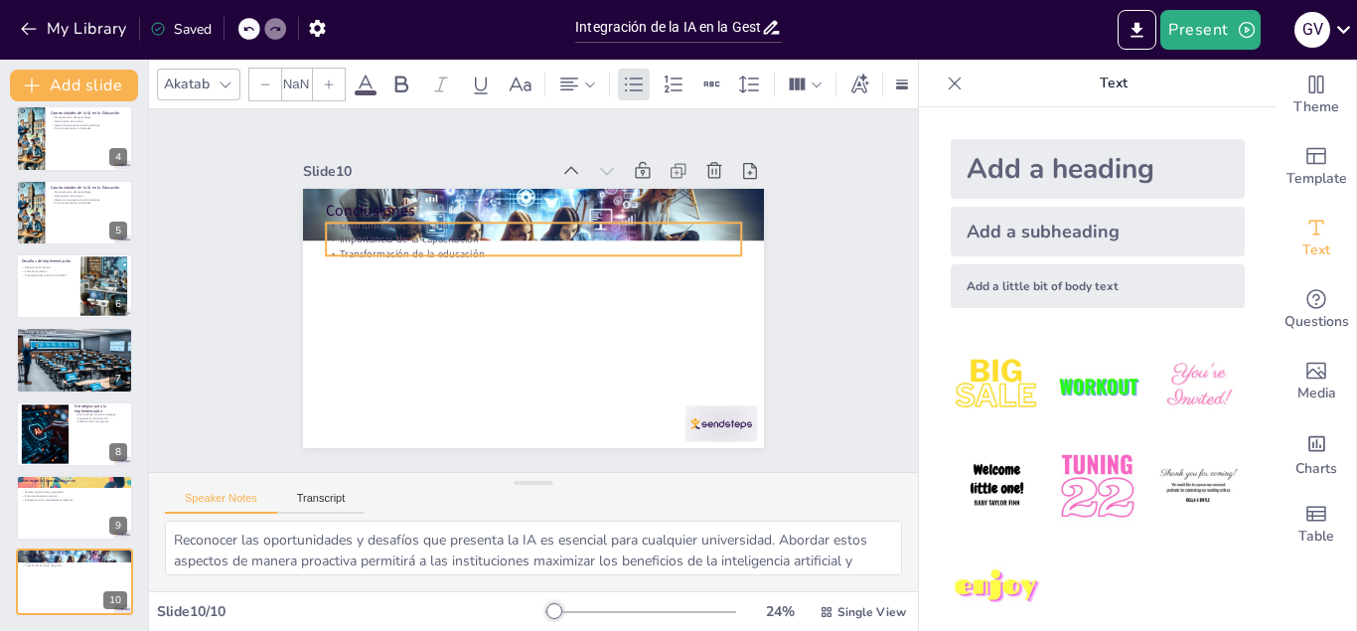
drag, startPoint x: 398, startPoint y: 235, endPoint x: 404, endPoint y: 225, distance: 12.5
click at [520, 230] on div "Oportunidades y desafíos Importancia de la capacitación Transformación de la ed…" at bounding box center [584, 280] width 128 height 414
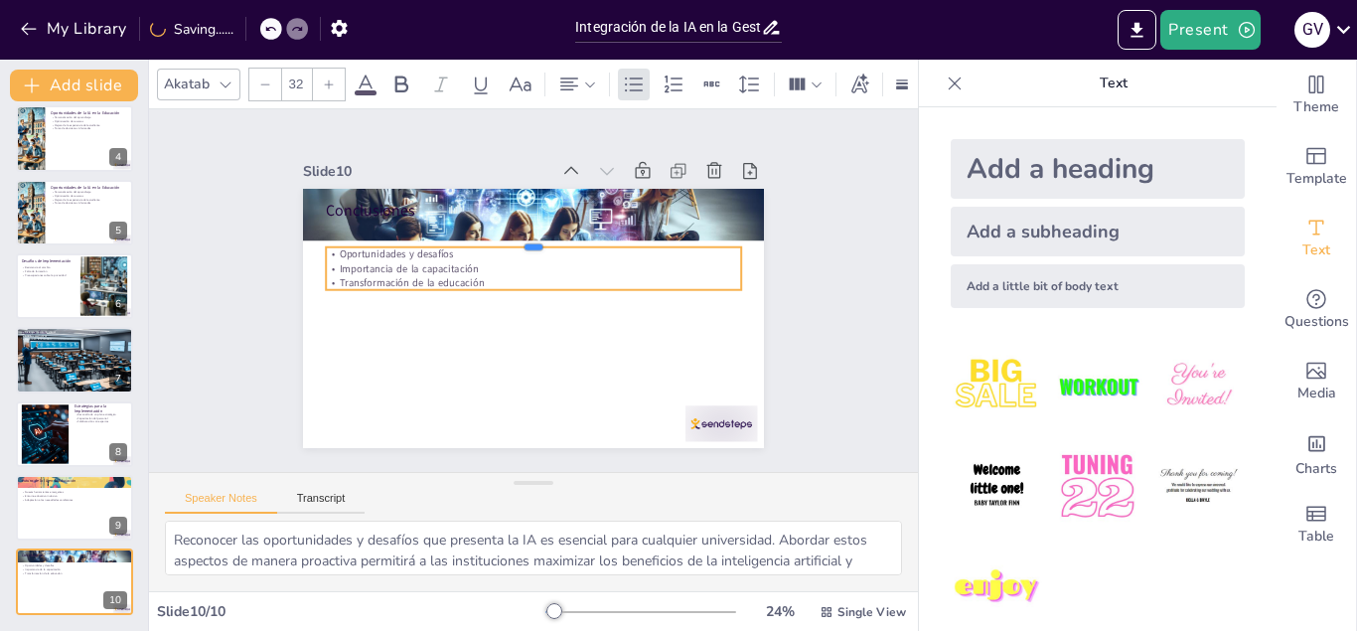
drag, startPoint x: 410, startPoint y: 217, endPoint x: 399, endPoint y: 281, distance: 65.5
click at [399, 281] on div "Conclusiones Oportunidades y desafíos Importancia de la capacitación Transforma…" at bounding box center [533, 262] width 461 height 259
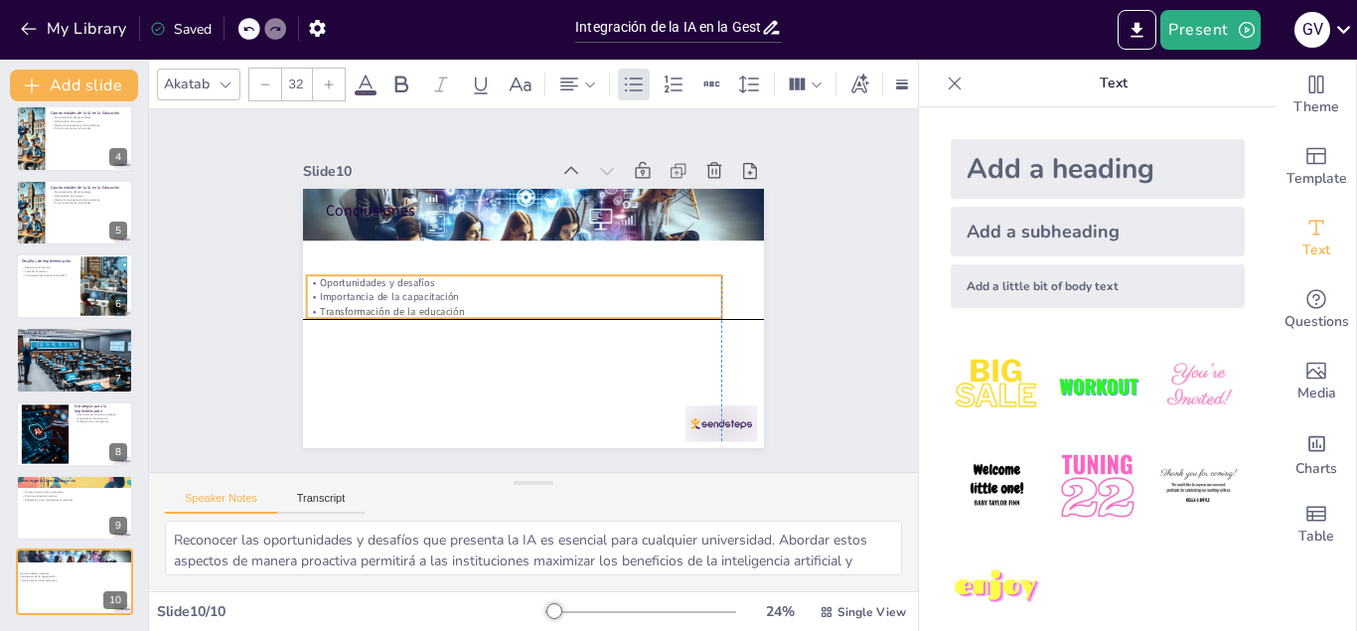
drag, startPoint x: 497, startPoint y: 247, endPoint x: 484, endPoint y: 276, distance: 31.6
click at [484, 276] on p "Oportunidades y desafíos" at bounding box center [514, 298] width 318 height 288
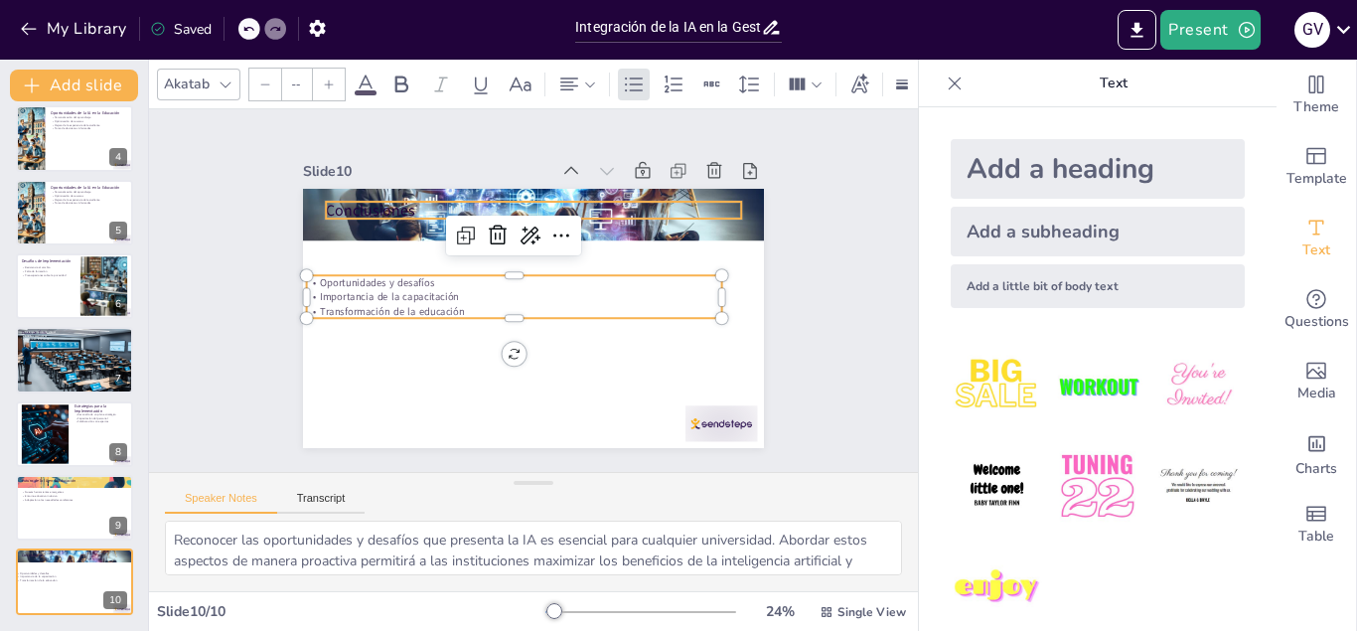
type input "48"
click at [406, 210] on p "Conclusiones" at bounding box center [468, 244] width 261 height 349
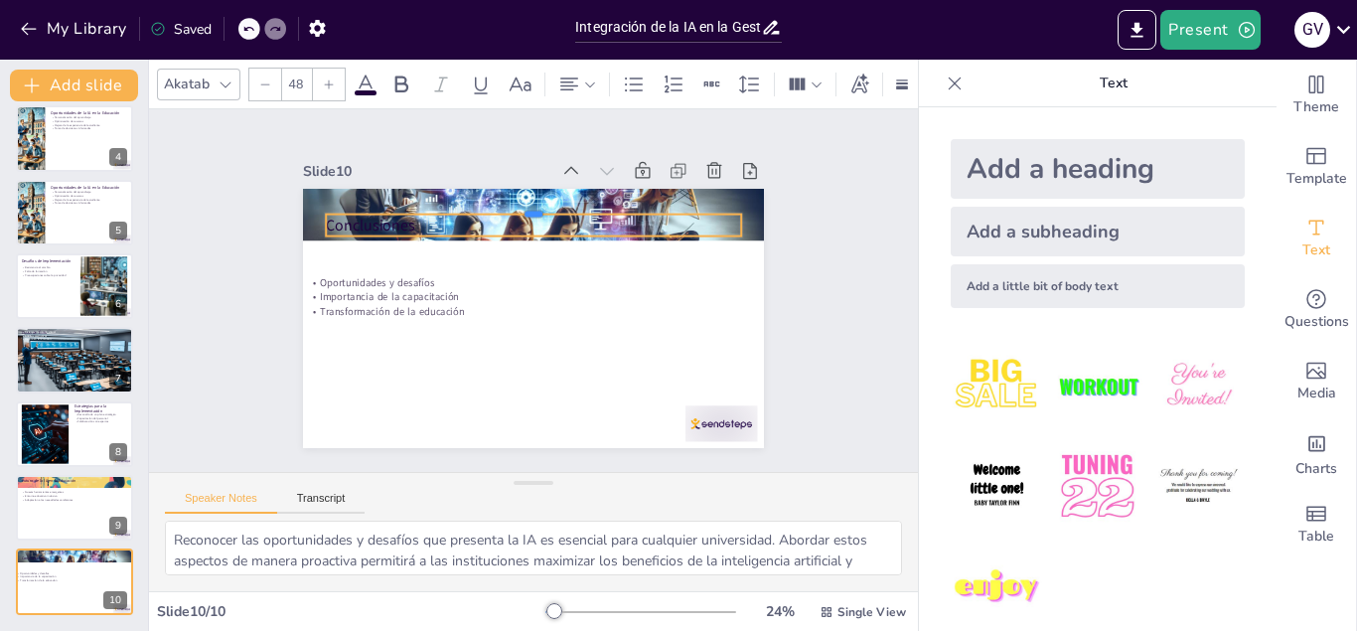
drag, startPoint x: 413, startPoint y: 202, endPoint x: 399, endPoint y: 267, distance: 67.0
click at [399, 267] on div "Conclusiones Oportunidades y desafíos Importancia de la capacitación Transforma…" at bounding box center [506, 296] width 350 height 505
click at [416, 324] on p "Conclusiones" at bounding box center [526, 356] width 415 height 65
click at [364, 220] on p "Conclusiones" at bounding box center [477, 323] width 227 height 370
click at [396, 225] on p "Conclusiones" at bounding box center [470, 310] width 149 height 401
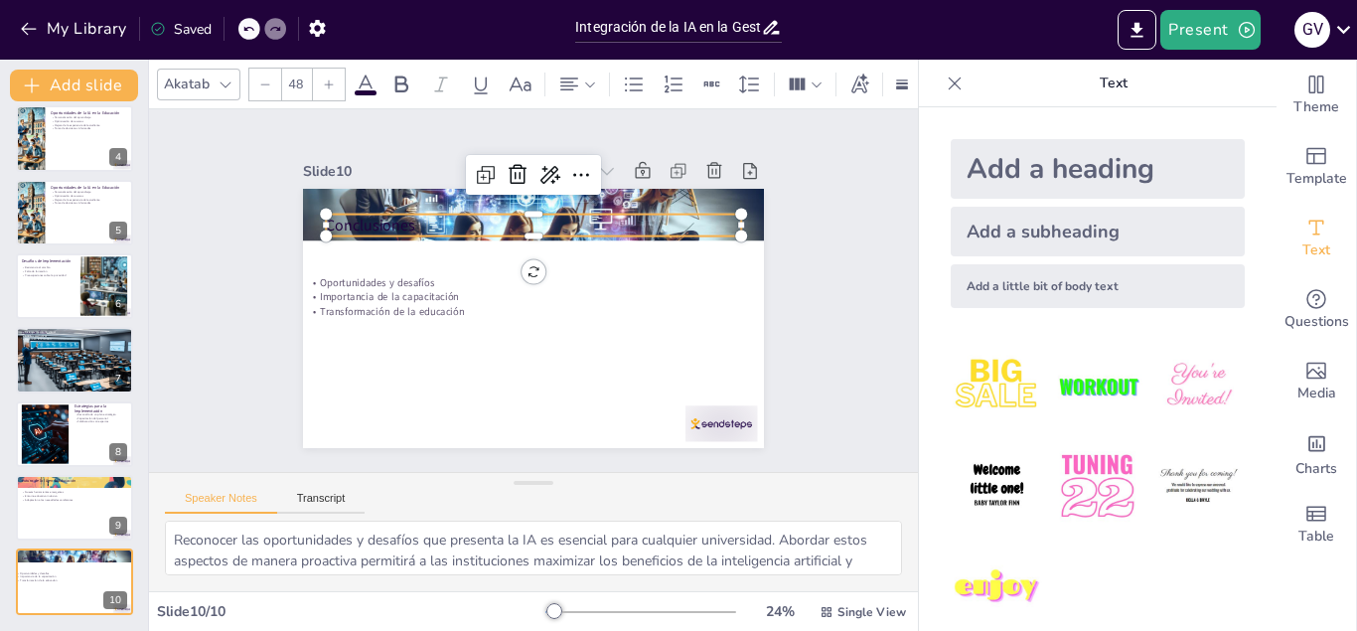
click at [566, 225] on p "Conclusiones" at bounding box center [598, 284] width 65 height 415
drag, startPoint x: 437, startPoint y: 230, endPoint x: 281, endPoint y: 218, distance: 156.5
click at [281, 218] on div "Slide 1 Integración de la IA en la Gestión Universitaria Esta presentación expl…" at bounding box center [533, 290] width 558 height 653
click at [349, 228] on p "Conclusiones" at bounding box center [495, 343] width 349 height 261
drag, startPoint x: 406, startPoint y: 223, endPoint x: 267, endPoint y: 224, distance: 139.1
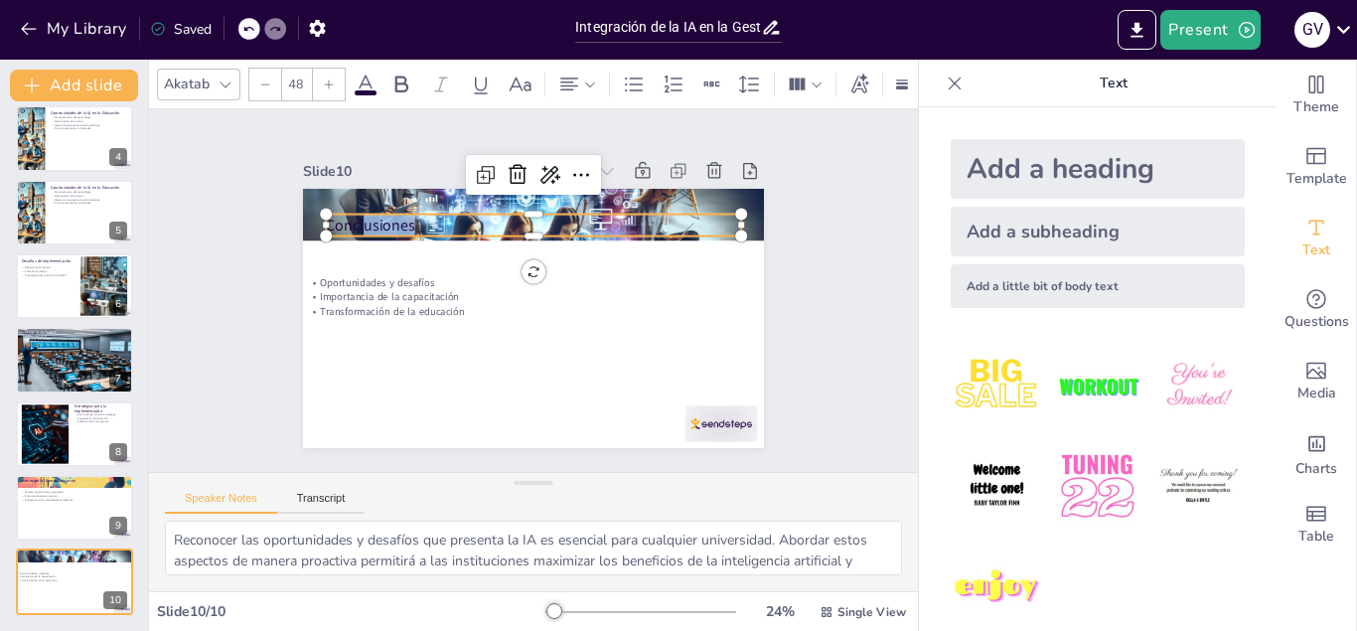
click at [267, 224] on div "Slide 1 Integración de la IA en la Gestión Universitaria Esta presentación expl…" at bounding box center [533, 290] width 617 height 636
click at [368, 91] on span at bounding box center [366, 92] width 22 height 5
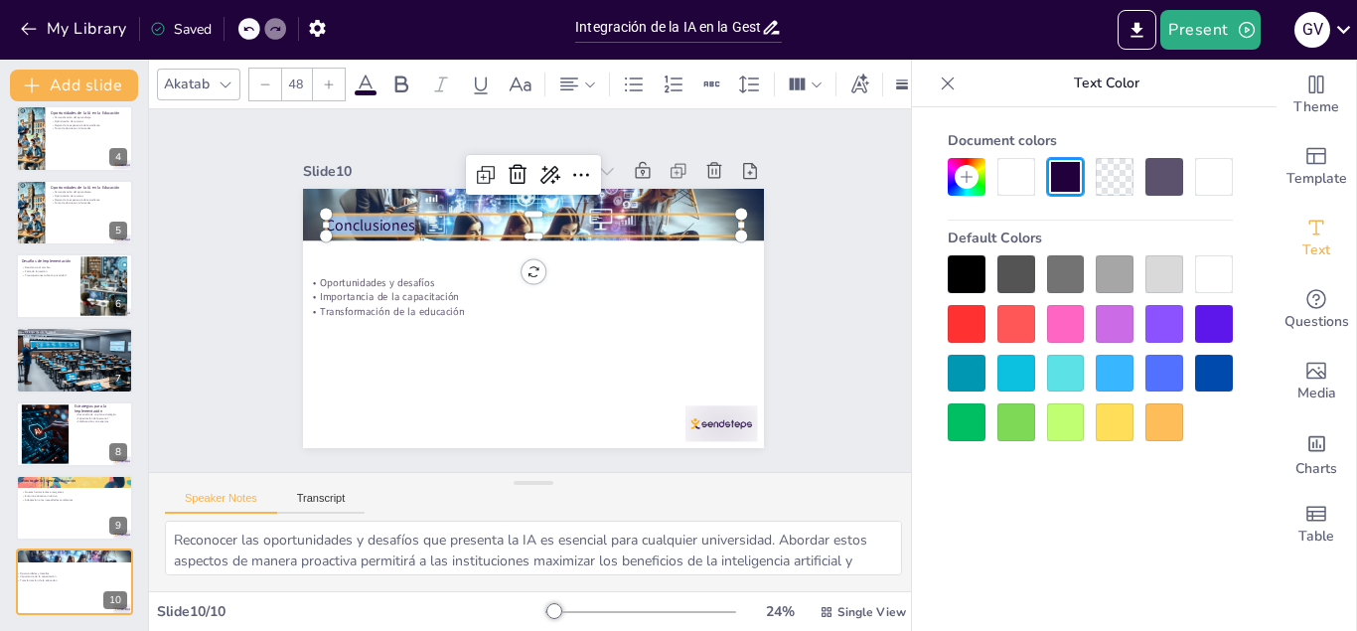
click at [1208, 272] on div at bounding box center [1214, 274] width 38 height 38
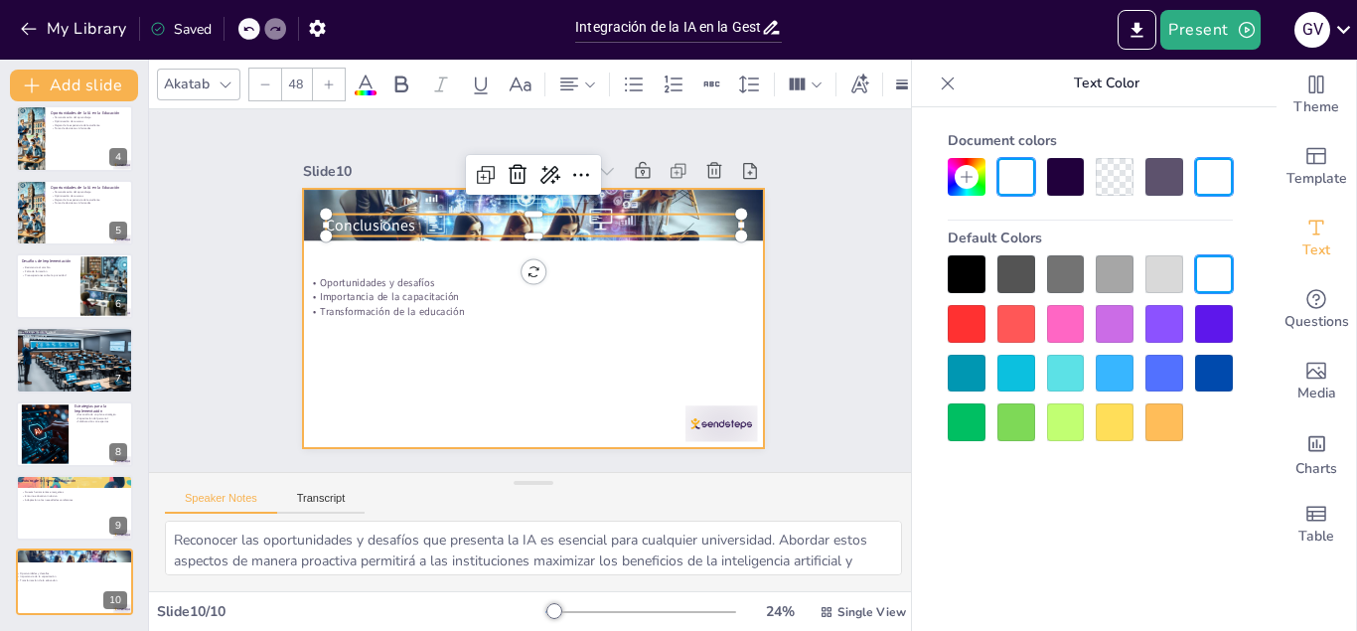
click at [679, 327] on div "Slide 1 Integración de la IA en la Gestión Universitaria Esta presentación expl…" at bounding box center [533, 291] width 814 height 784
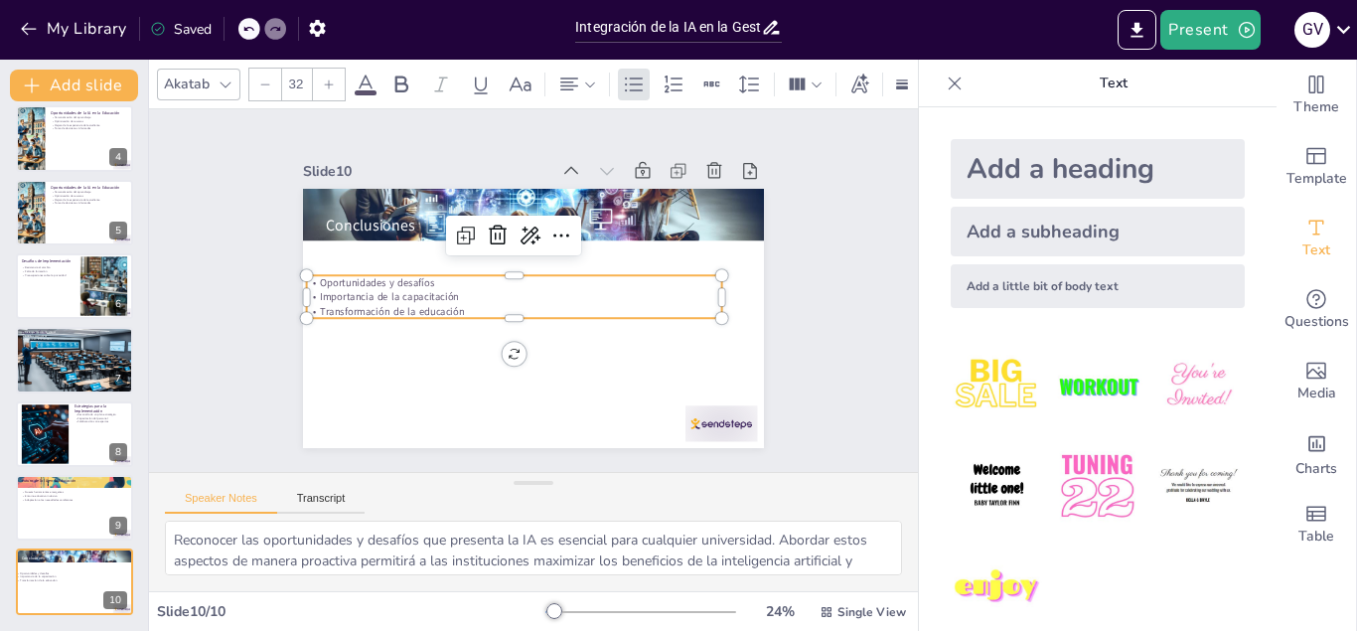
click at [461, 278] on p "Oportunidades y desafíos" at bounding box center [525, 271] width 318 height 288
click at [146, 306] on div "Add slide Integración de la IA en la Gestión Universitaria Esta presentación ex…" at bounding box center [74, 345] width 149 height 571
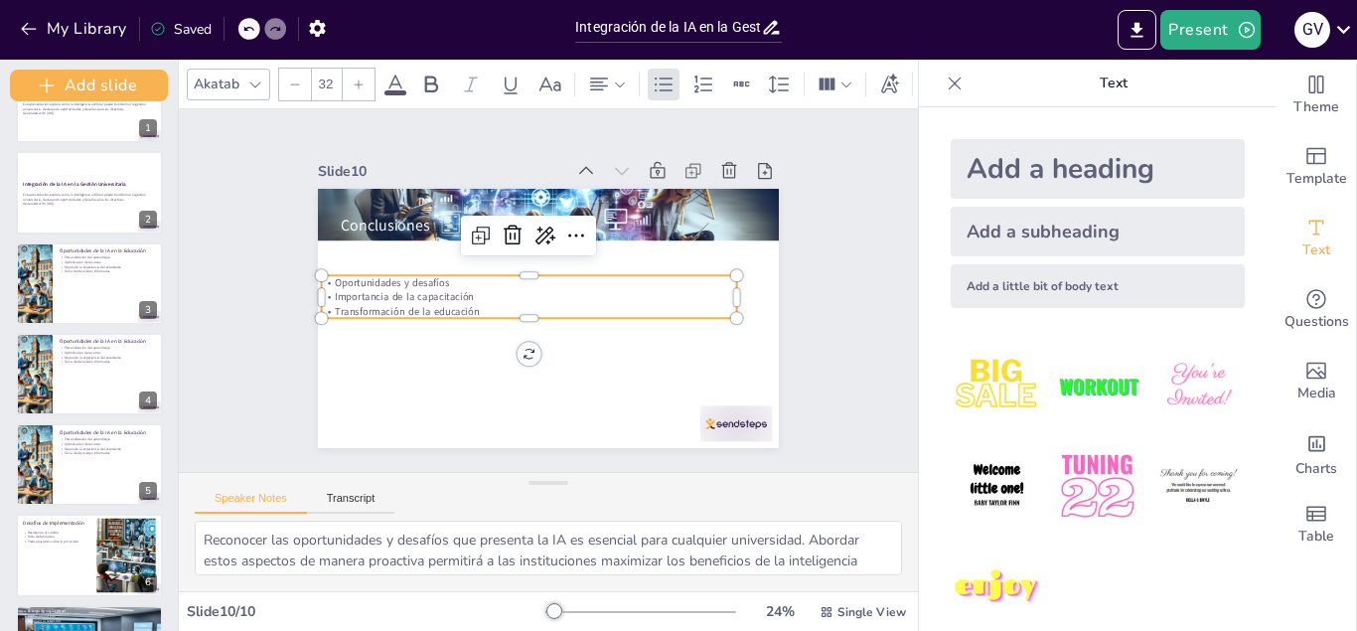
scroll to position [0, 0]
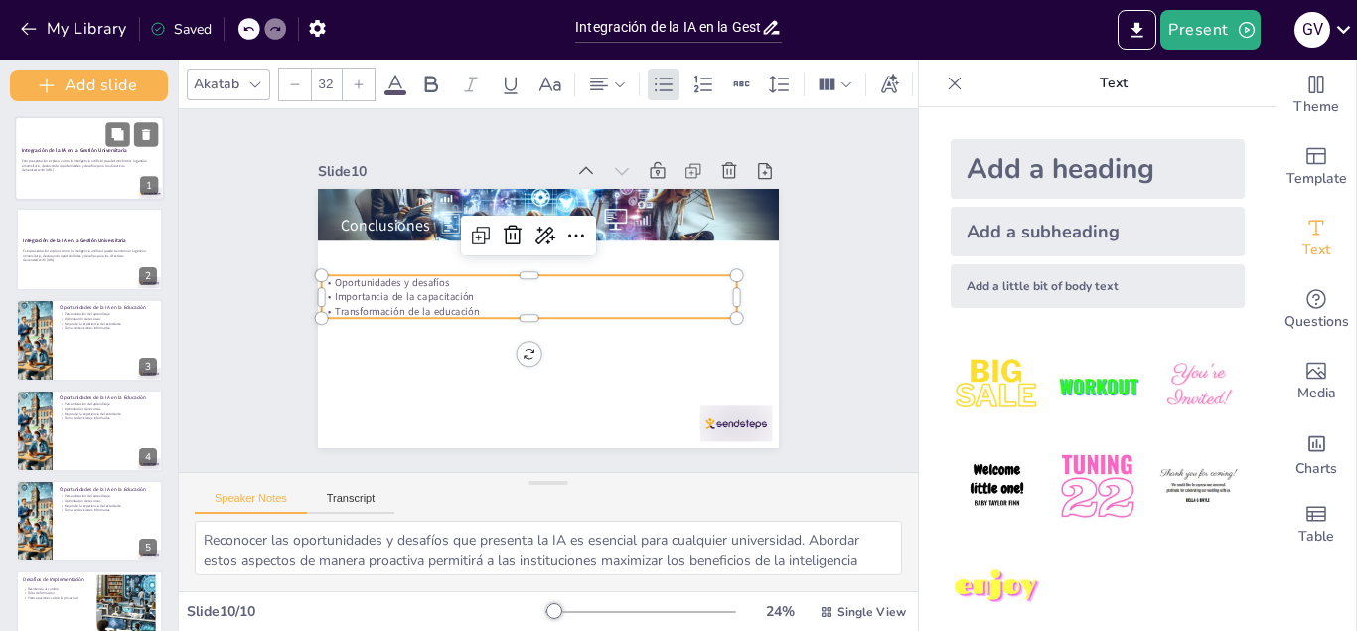
click at [83, 150] on strong "Integración de la IA en la Gestión Universitaria" at bounding box center [74, 149] width 105 height 7
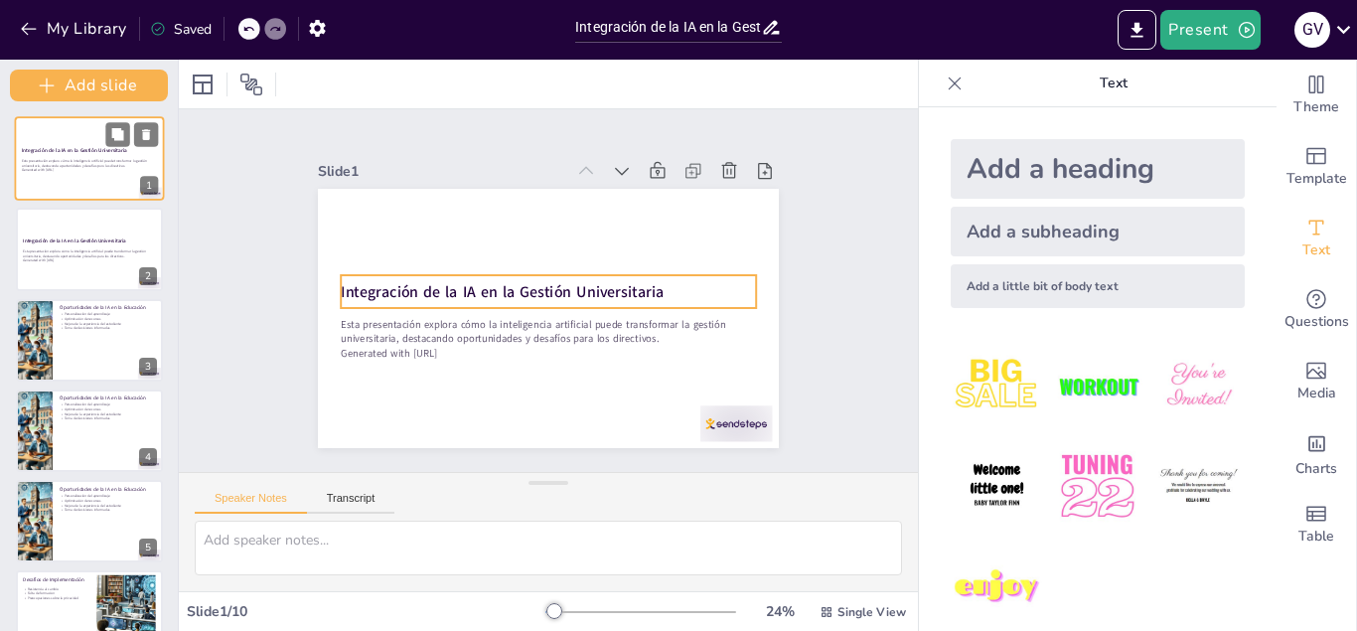
click at [88, 155] on div "Integración de la IA en la Gestión Universitaria" at bounding box center [89, 149] width 135 height 11
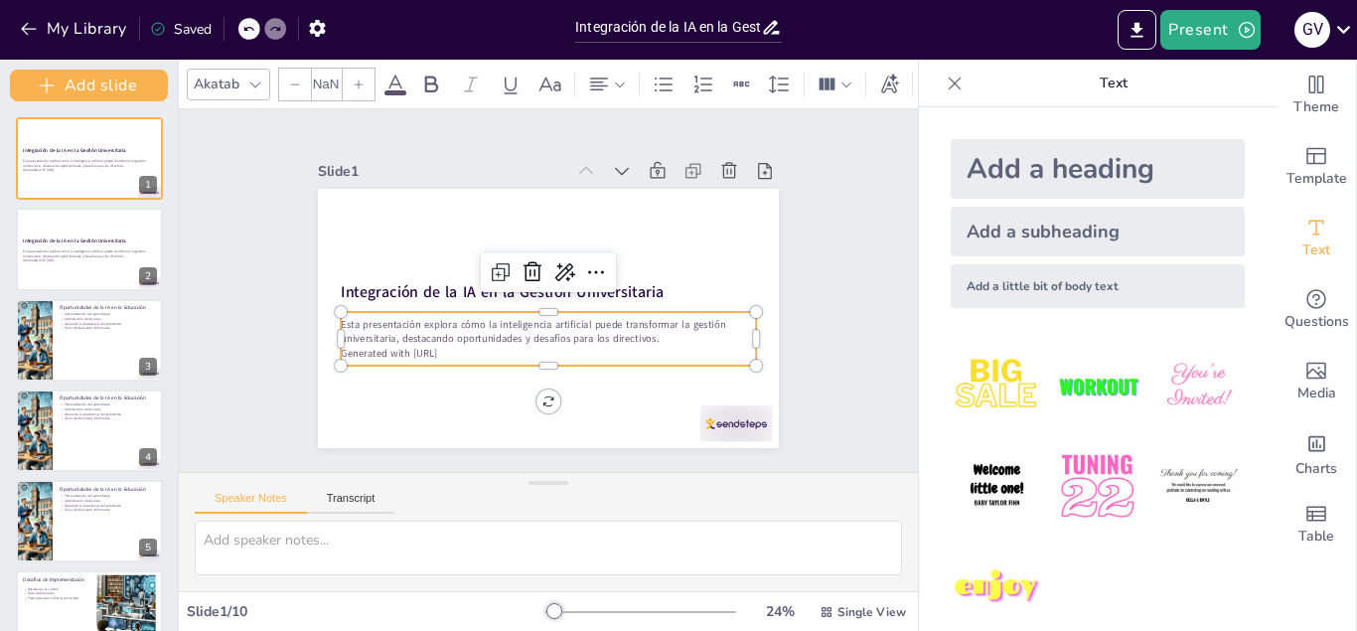
type input "32"
click at [449, 352] on p "Generated with Sendsteps.ai" at bounding box center [487, 278] width 100 height 408
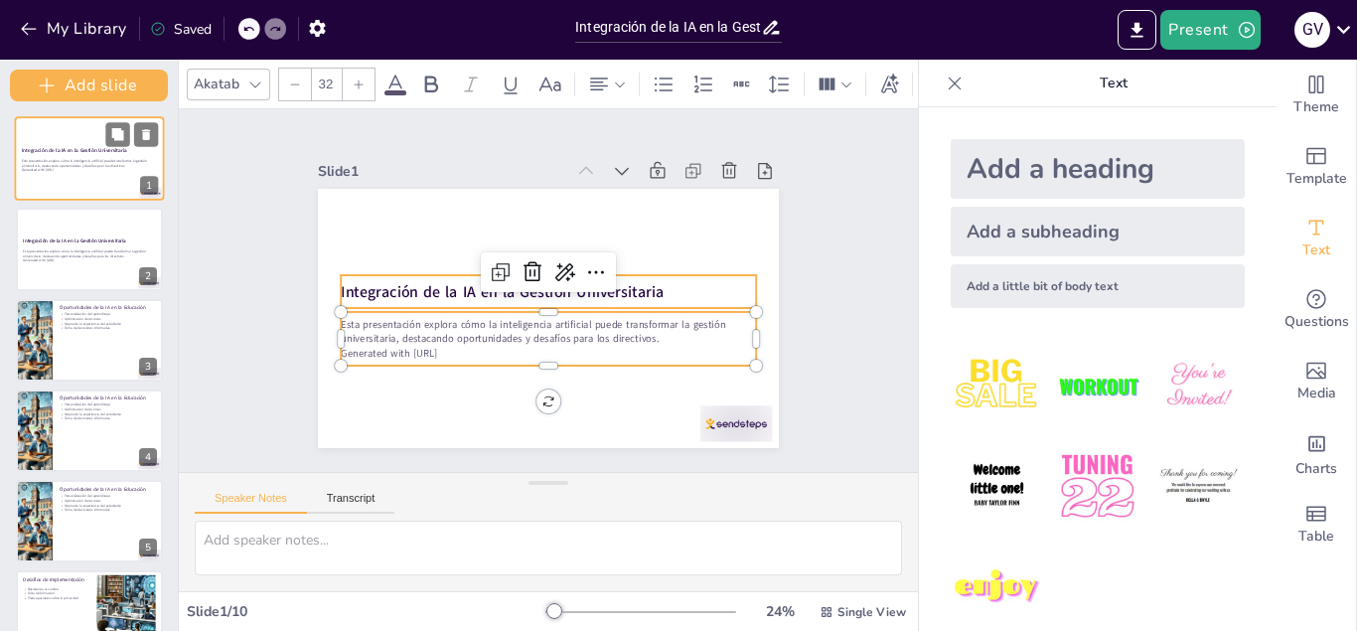
click at [52, 144] on div at bounding box center [90, 158] width 150 height 84
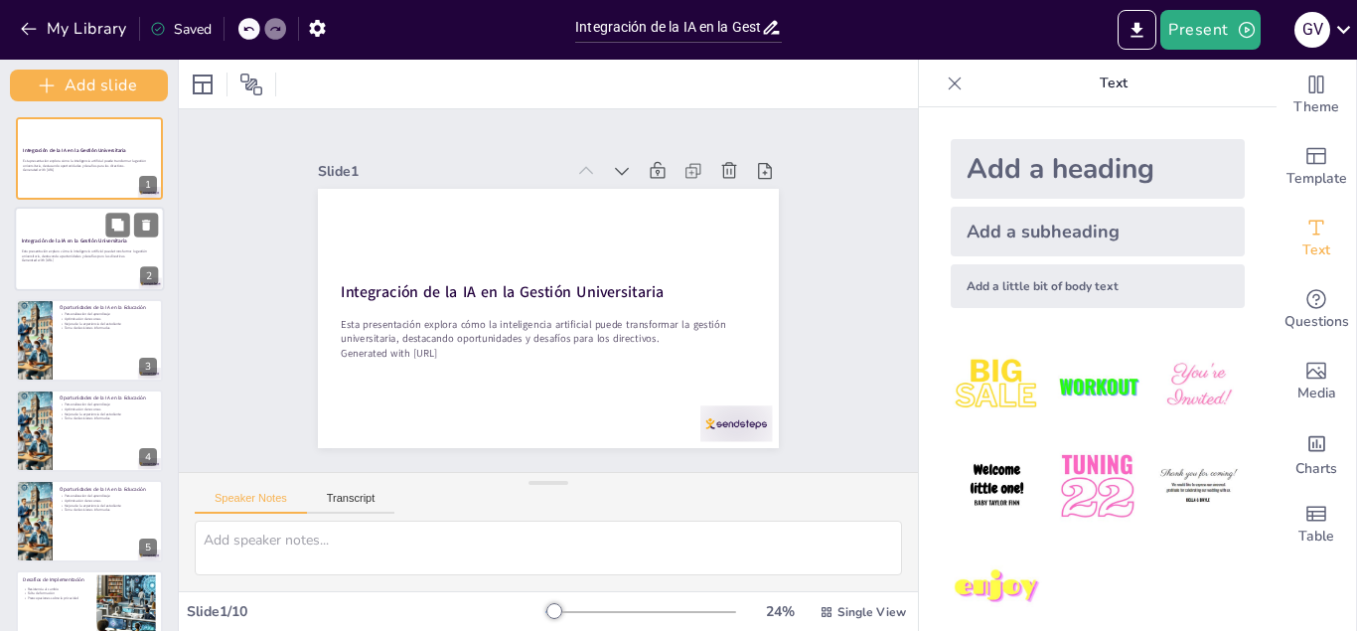
click at [58, 240] on strong "Integración de la IA en la Gestión Universitaria" at bounding box center [74, 240] width 105 height 7
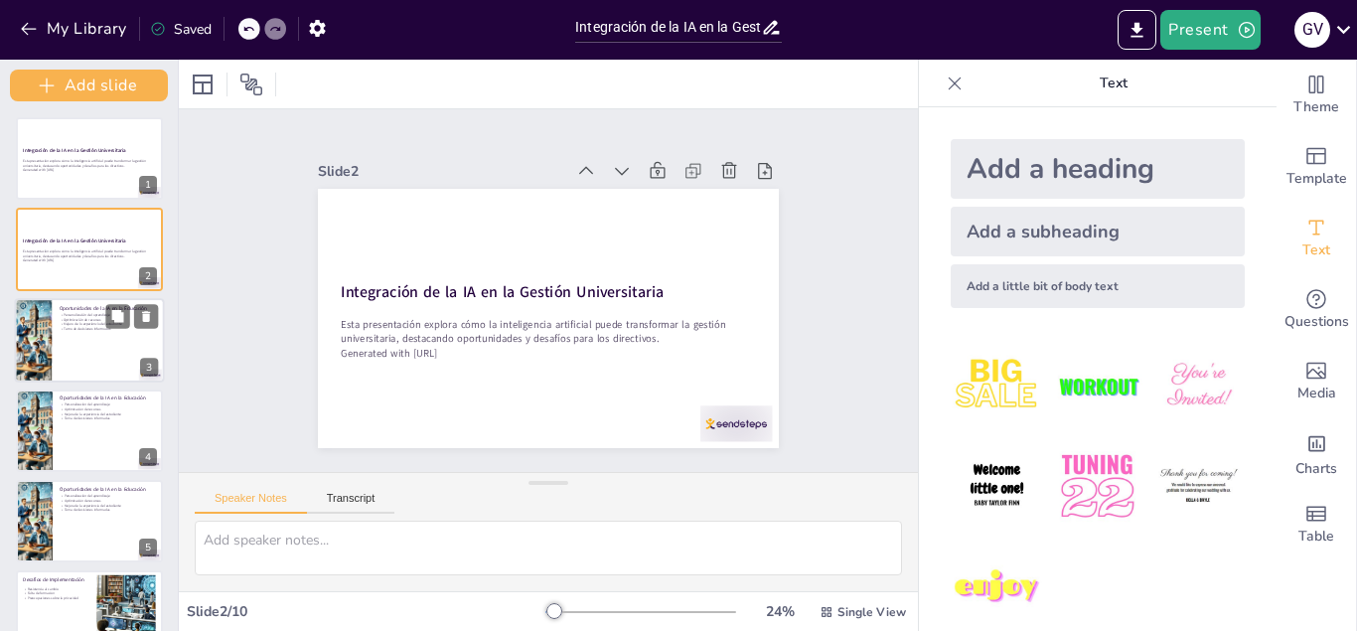
click at [73, 326] on div "Personalización del aprendizaje Optimización de recursos Mejora de la experienc…" at bounding box center [108, 321] width 97 height 19
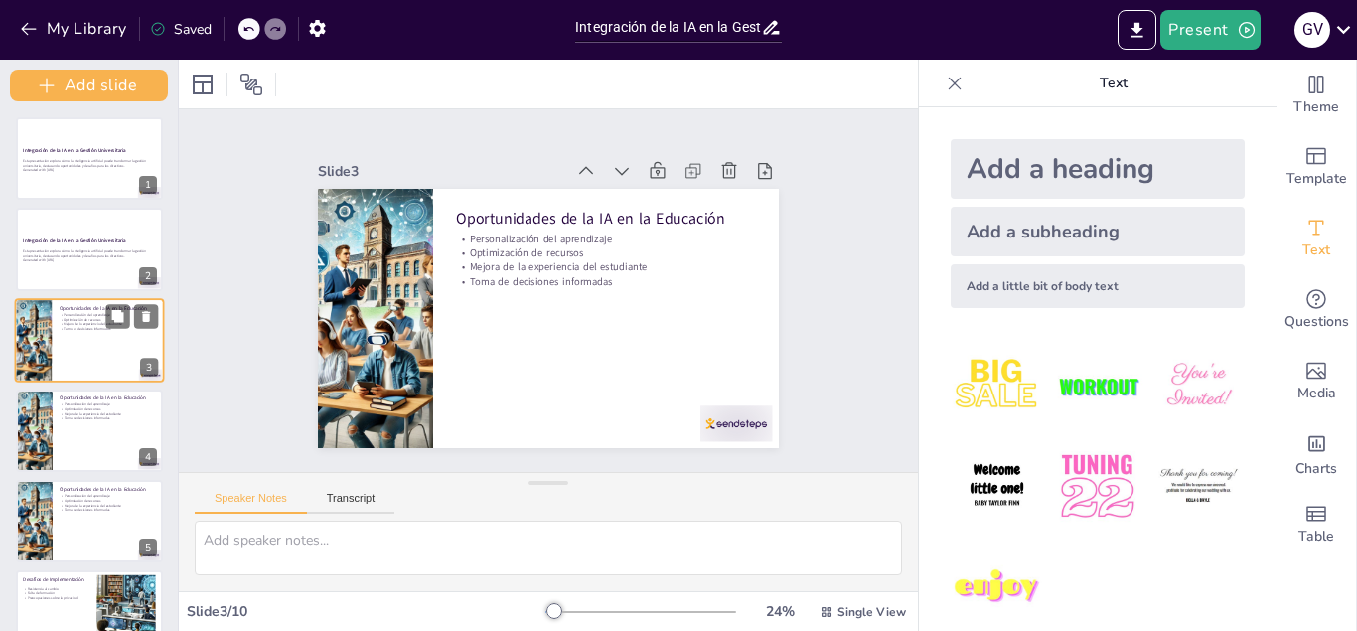
type textarea "La personalización del aprendizaje es crucial en el entorno actual, donde cada …"
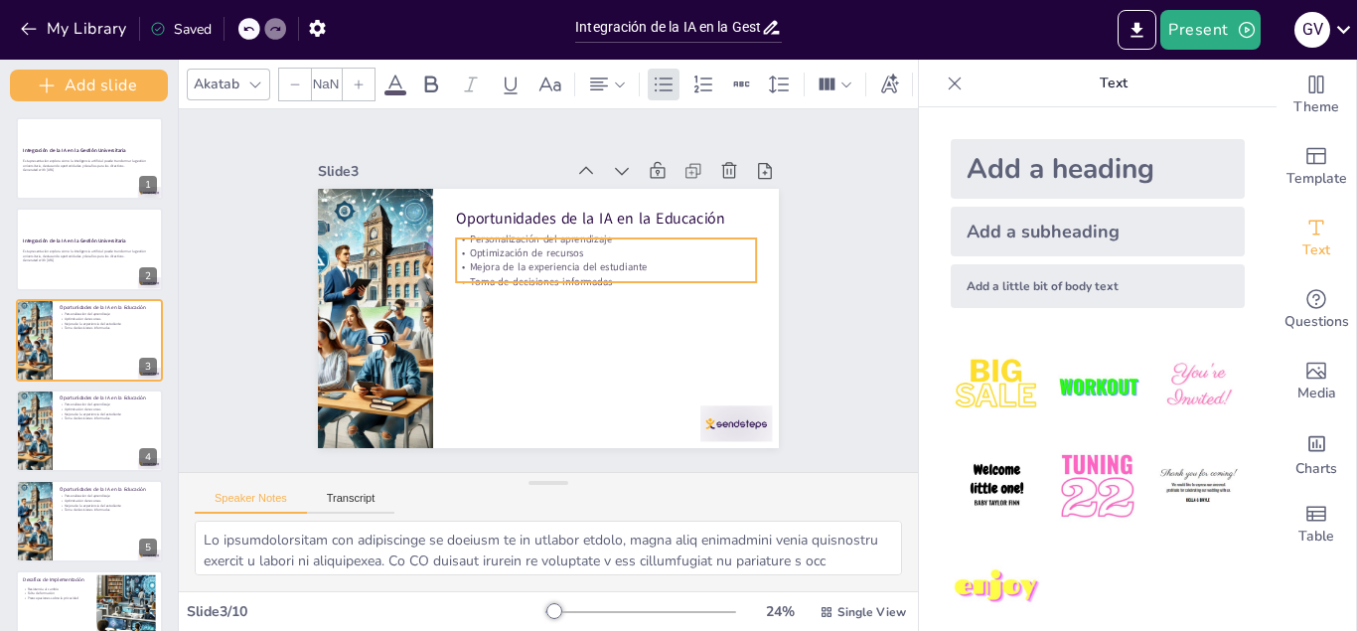
type input "32"
click at [596, 262] on p "Mejora de la experiencia del estudiante" at bounding box center [560, 352] width 77 height 296
drag, startPoint x: 622, startPoint y: 276, endPoint x: 612, endPoint y: 273, distance: 10.4
click at [619, 275] on p "Toma de decisiones informadas" at bounding box center [585, 246] width 233 height 212
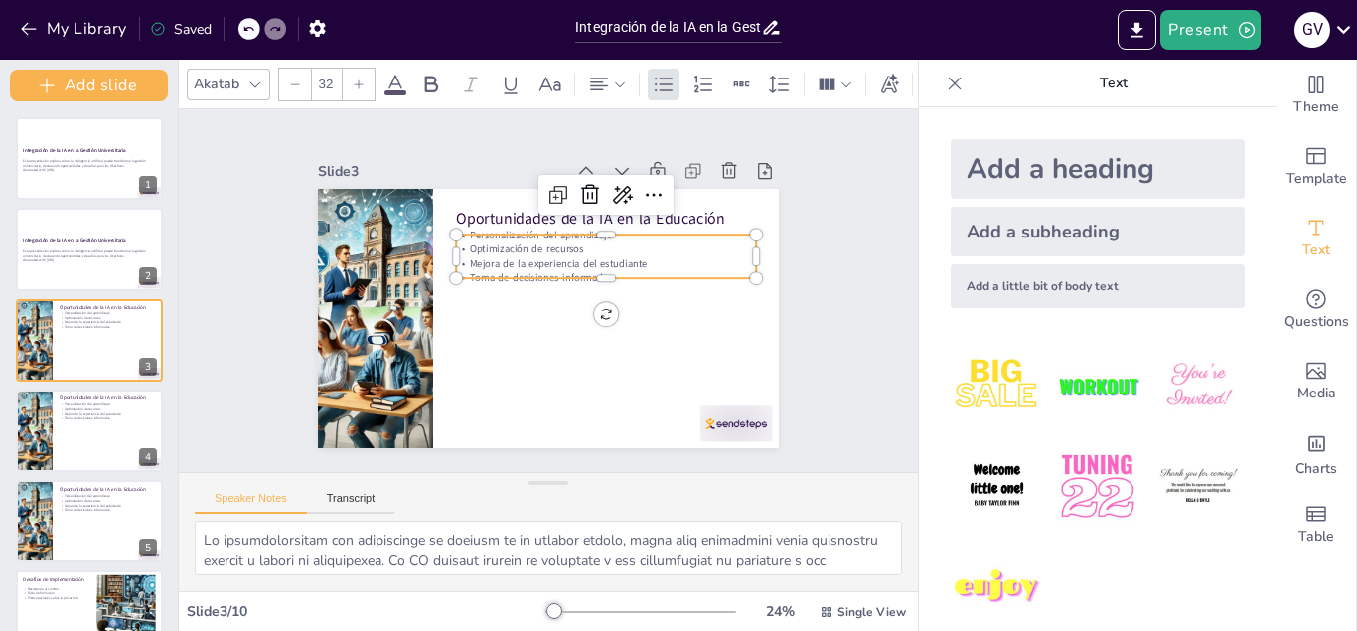
click at [612, 273] on p "Toma de decisiones informadas" at bounding box center [497, 262] width 233 height 212
click at [605, 266] on p "Mejora de la experiencia del estudiante" at bounding box center [605, 321] width 188 height 251
click at [605, 266] on p "Mejora de la experiencia del estudiante" at bounding box center [608, 315] width 212 height 233
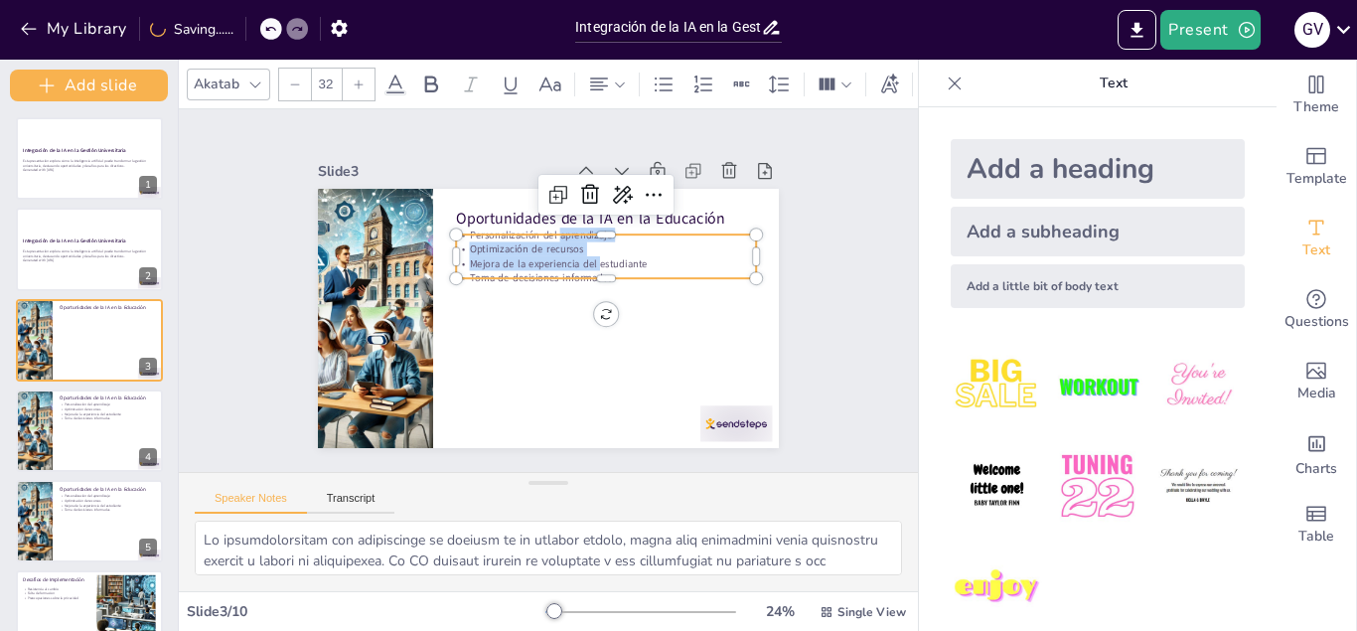
drag, startPoint x: 602, startPoint y: 263, endPoint x: 556, endPoint y: 235, distance: 54.0
click at [556, 235] on div "Oportunidades de la IA en la Educación Personalización del aprendizaje Optimiza…" at bounding box center [521, 288] width 306 height 486
click at [479, 330] on p "Personalización del aprendizaje" at bounding box center [496, 353] width 299 height 46
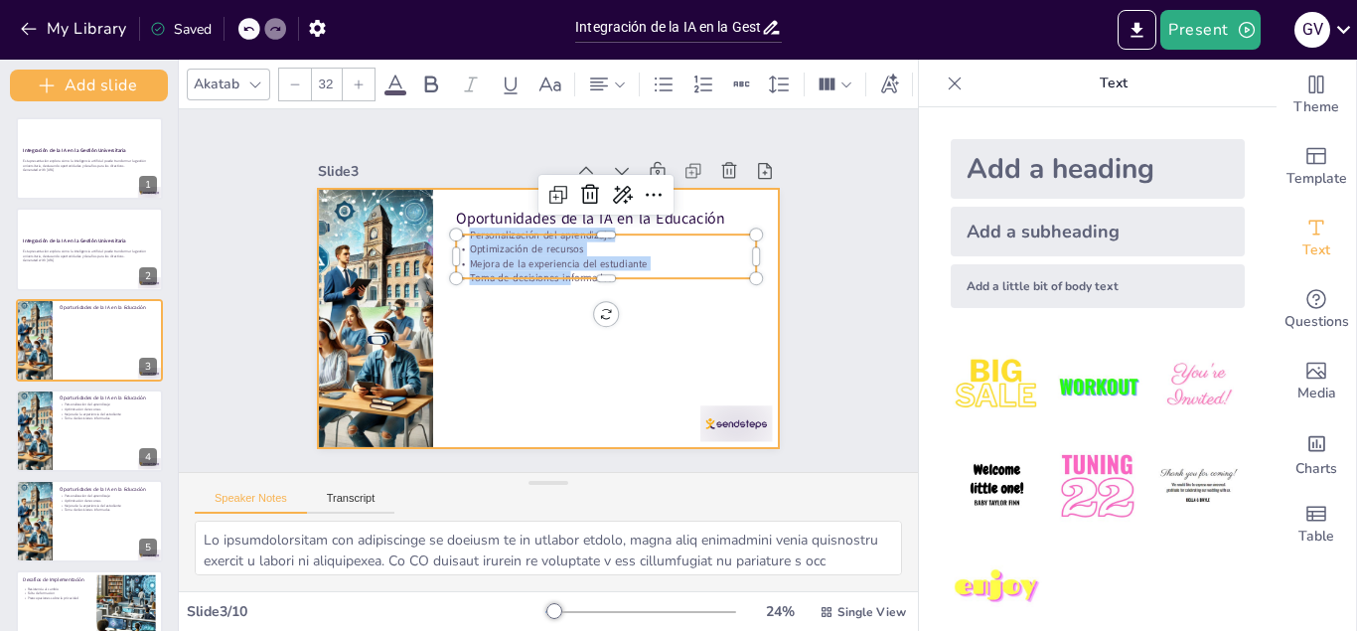
drag, startPoint x: 471, startPoint y: 237, endPoint x: 702, endPoint y: 335, distance: 250.3
click at [697, 335] on div "Oportunidades de la IA en la Educación Personalización del aprendizaje Optimiza…" at bounding box center [522, 296] width 350 height 505
copy div "Personalización del aprendizaje Optimización de recursos Mejora de la experienc…"
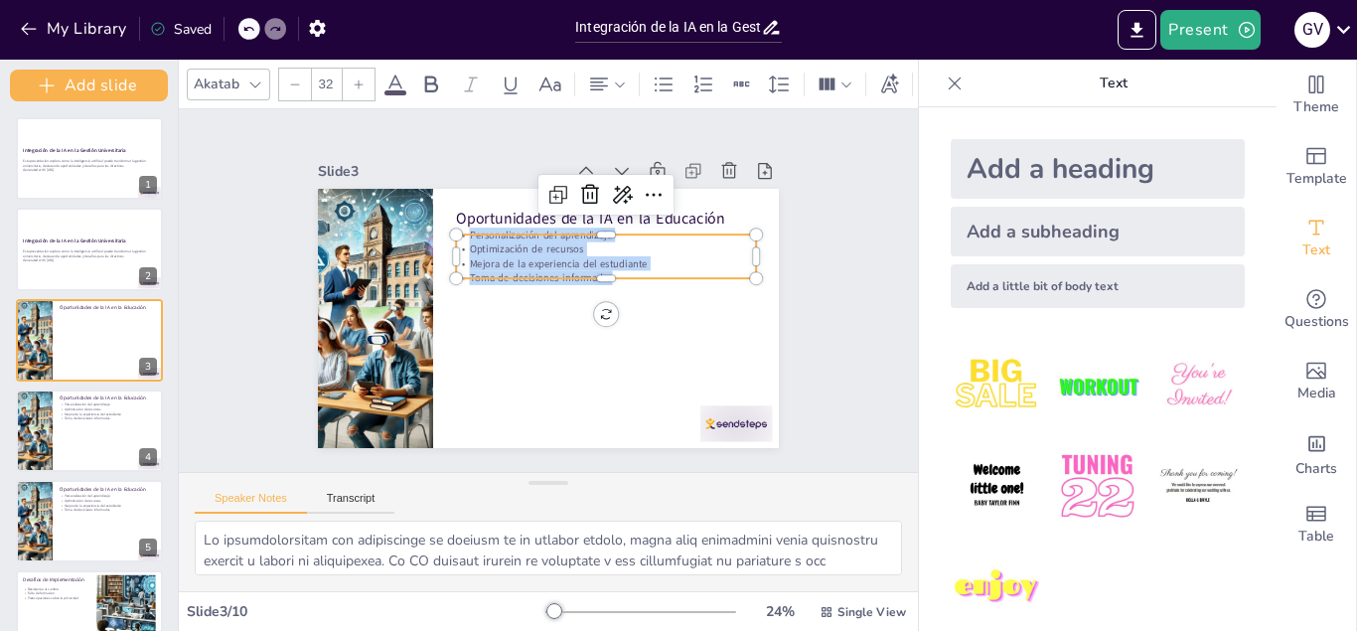
drag, startPoint x: 1356, startPoint y: 18, endPoint x: 1356, endPoint y: 102, distance: 84.5
click at [1356, 102] on div "My Library Saved Integración de la IA en la Gestión Universitaria: Oportunidade…" at bounding box center [678, 315] width 1357 height 631
click at [392, 341] on div at bounding box center [628, 135] width 477 height 520
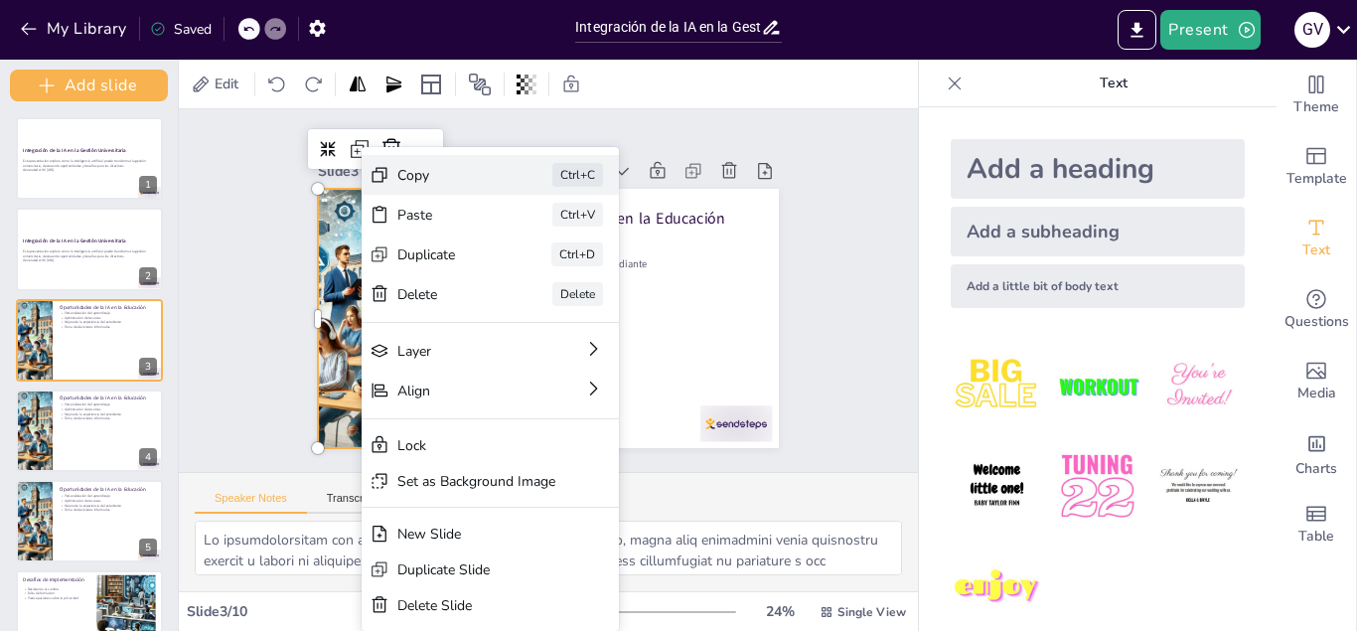
click at [571, 291] on div "Copy" at bounding box center [618, 324] width 95 height 66
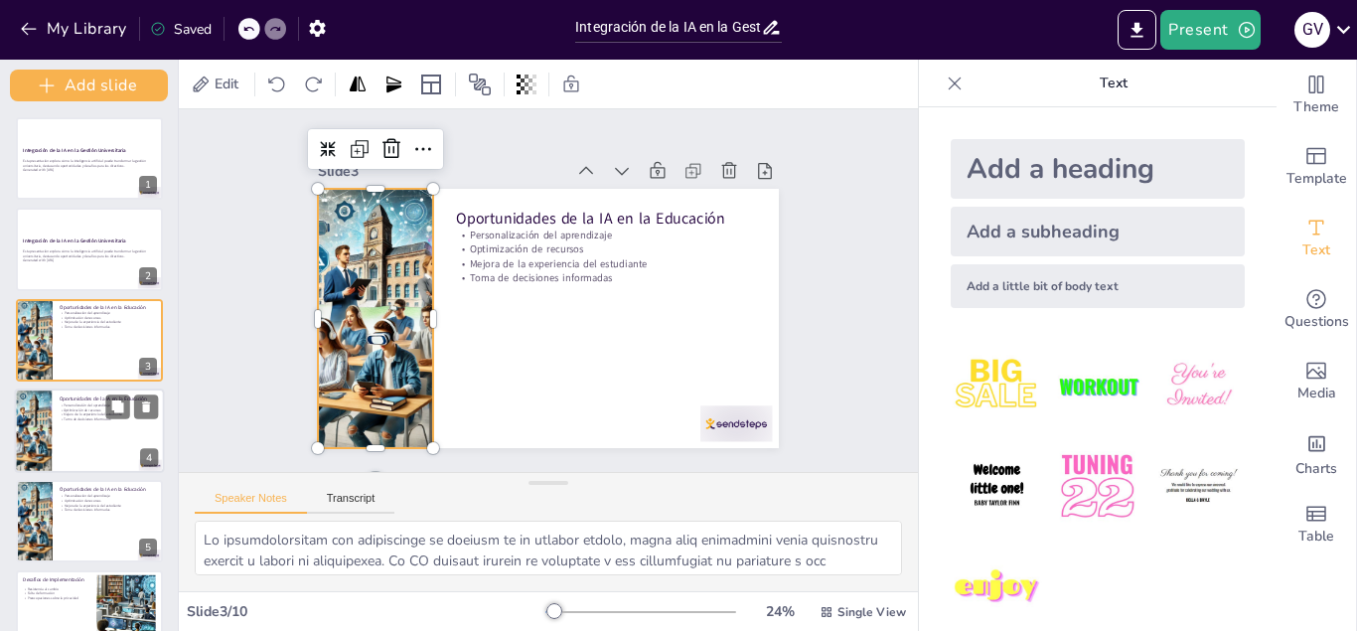
click at [92, 411] on p "Optimización de recursos" at bounding box center [108, 409] width 97 height 5
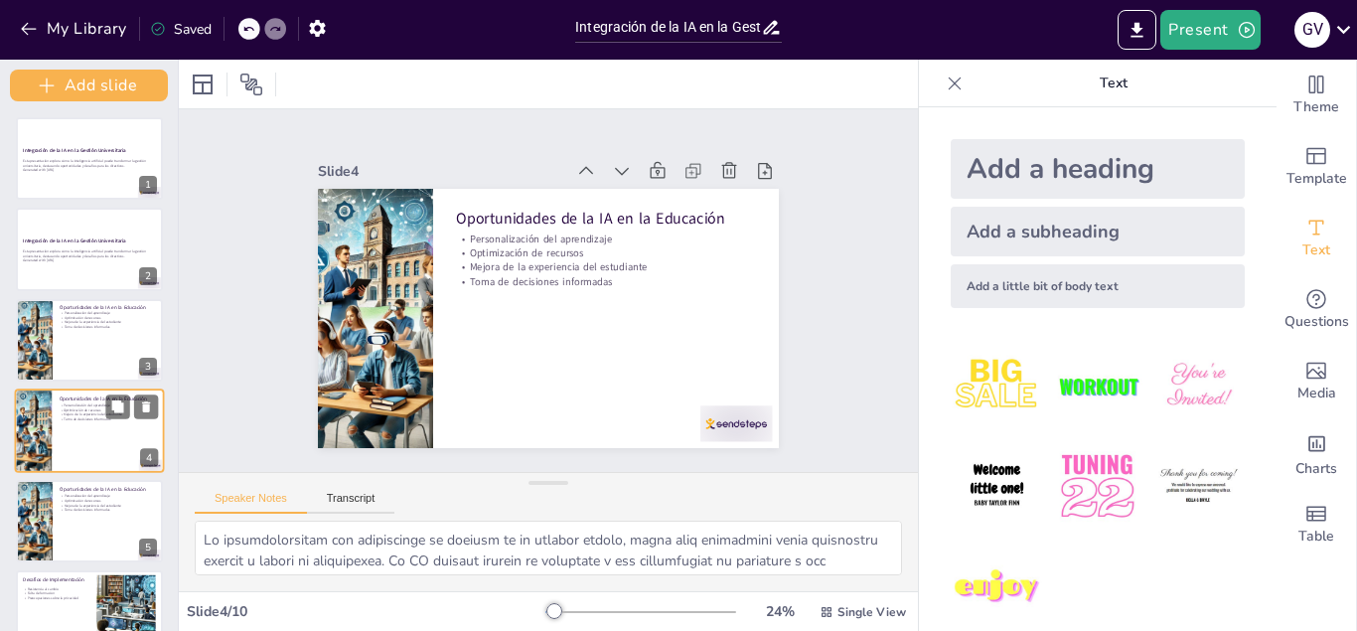
scroll to position [65, 0]
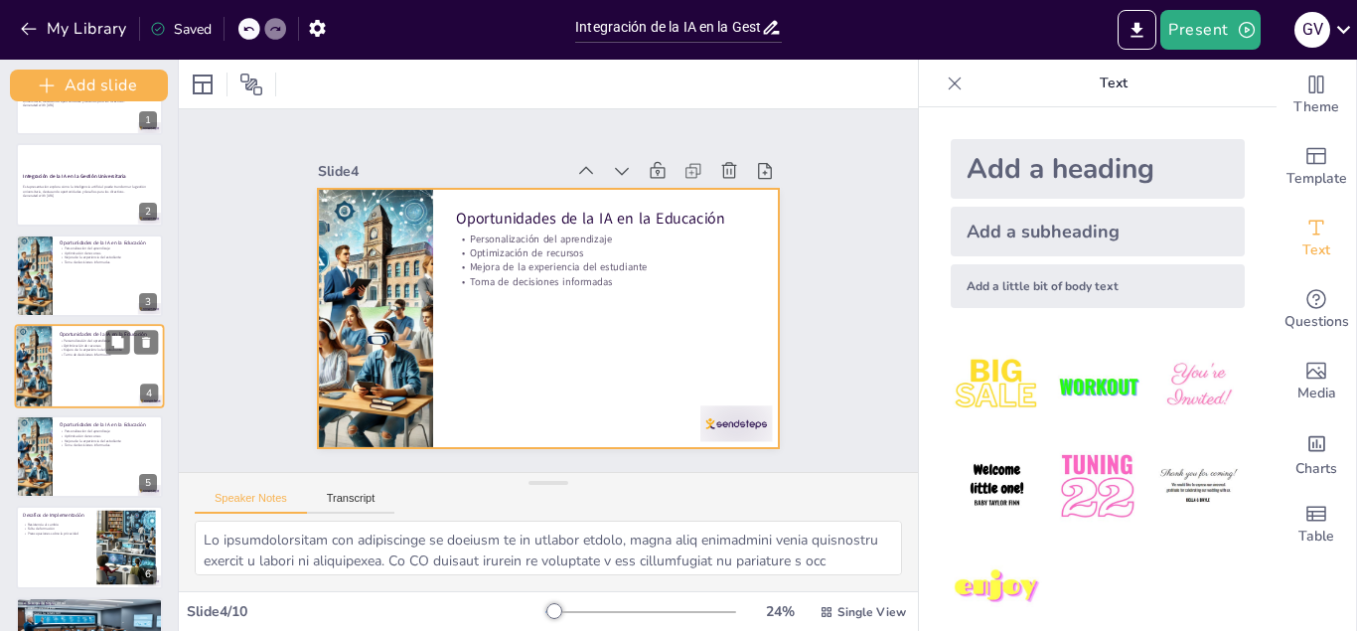
click at [83, 363] on div at bounding box center [90, 366] width 150 height 84
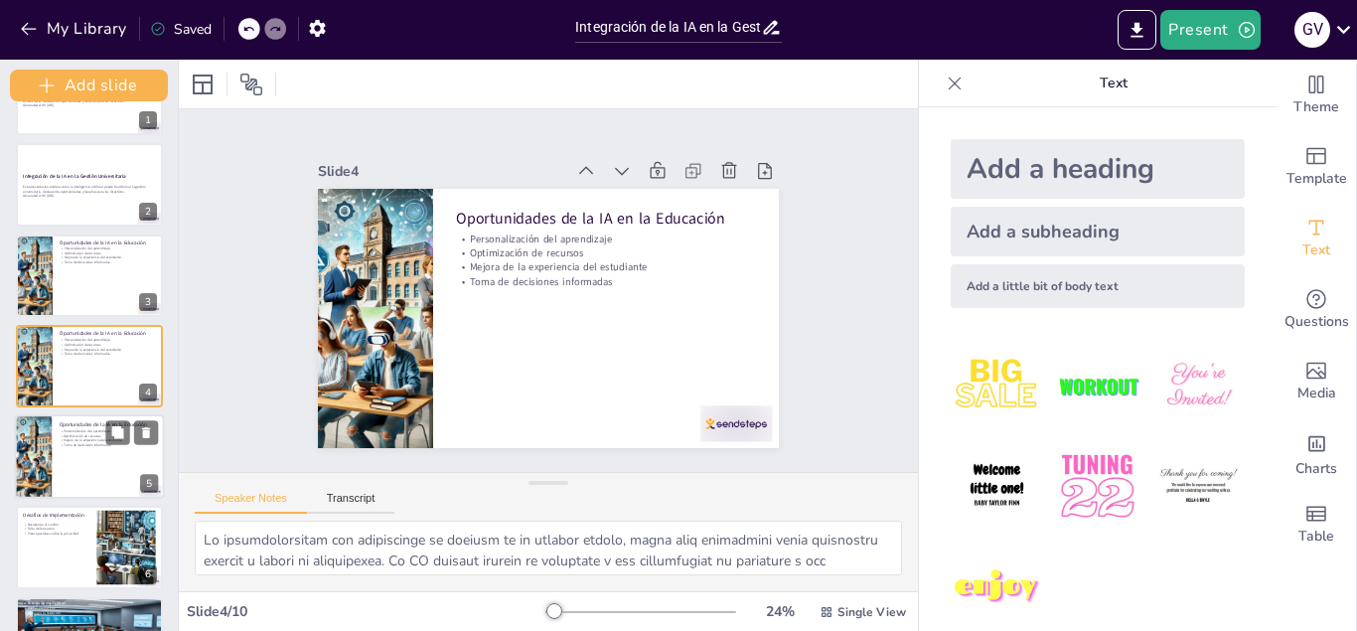
click at [84, 443] on p "Toma de decisiones informadas" at bounding box center [108, 444] width 97 height 5
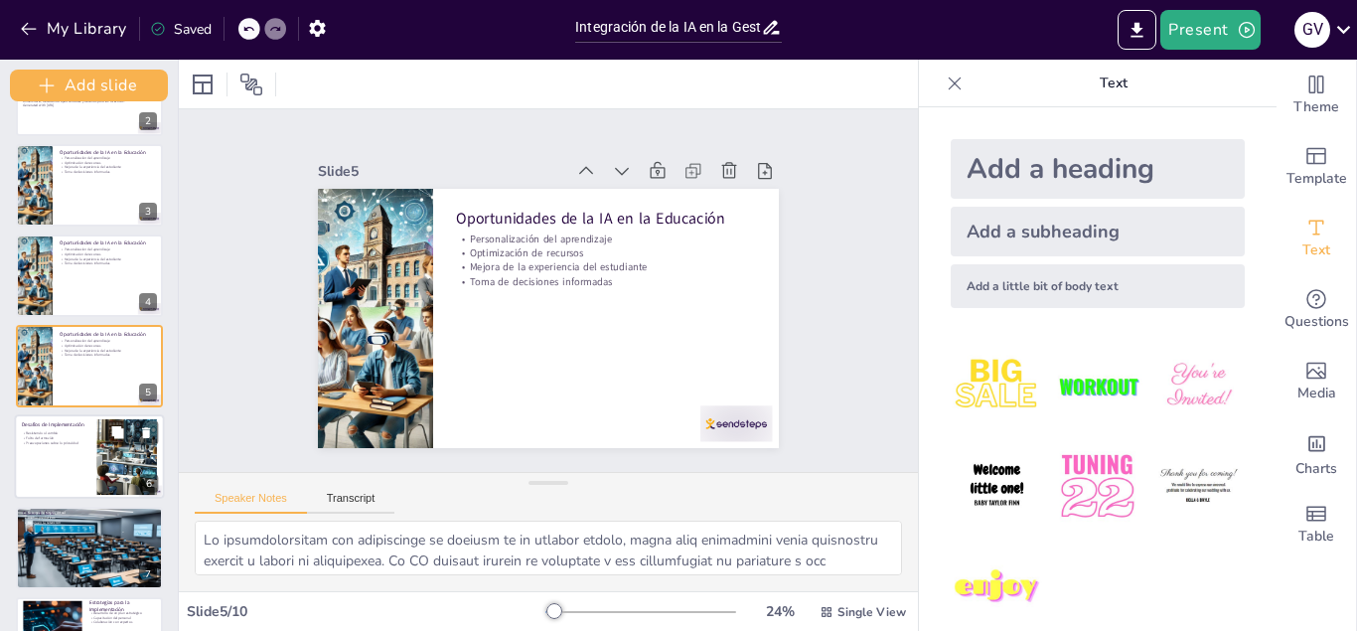
click at [75, 451] on div at bounding box center [90, 456] width 150 height 84
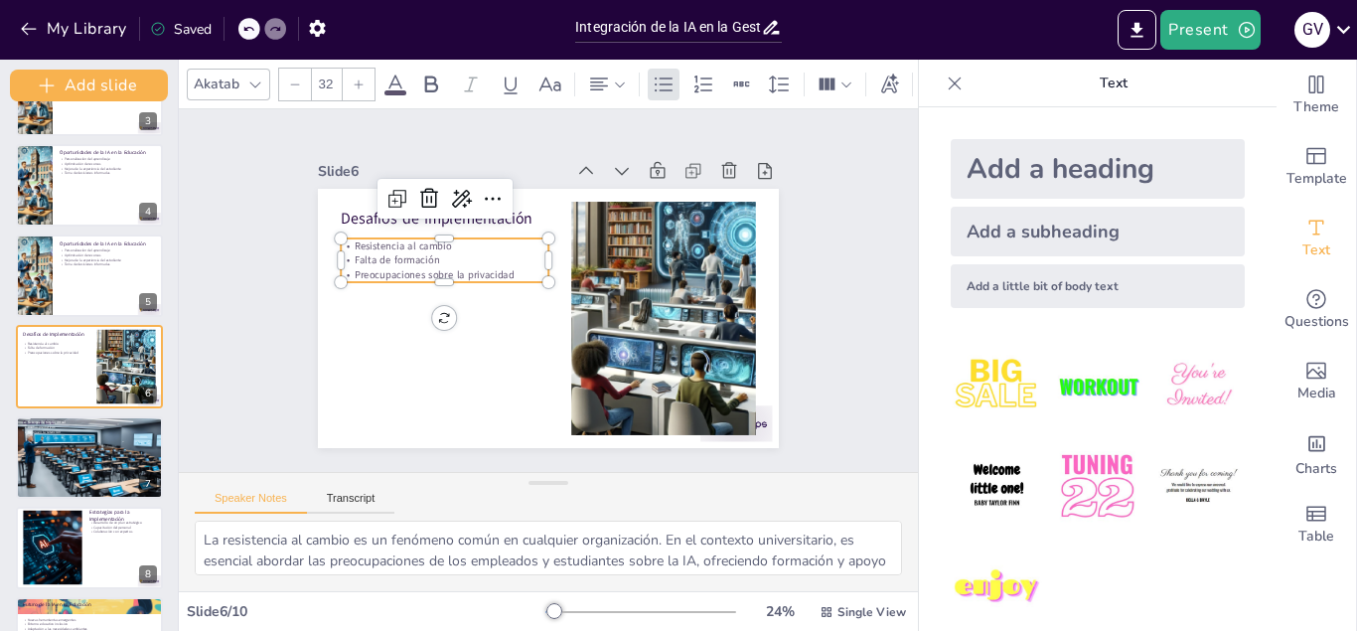
click at [550, 278] on p "Preocupaciones sobre la privacidad" at bounding box center [653, 285] width 206 height 58
click at [511, 272] on p "Preocupaciones sobre la privacidad" at bounding box center [499, 197] width 133 height 176
click at [402, 247] on p "Resistencia al cambio" at bounding box center [490, 192] width 176 height 133
click at [579, 247] on p "Resistencia al cambio" at bounding box center [653, 246] width 149 height 164
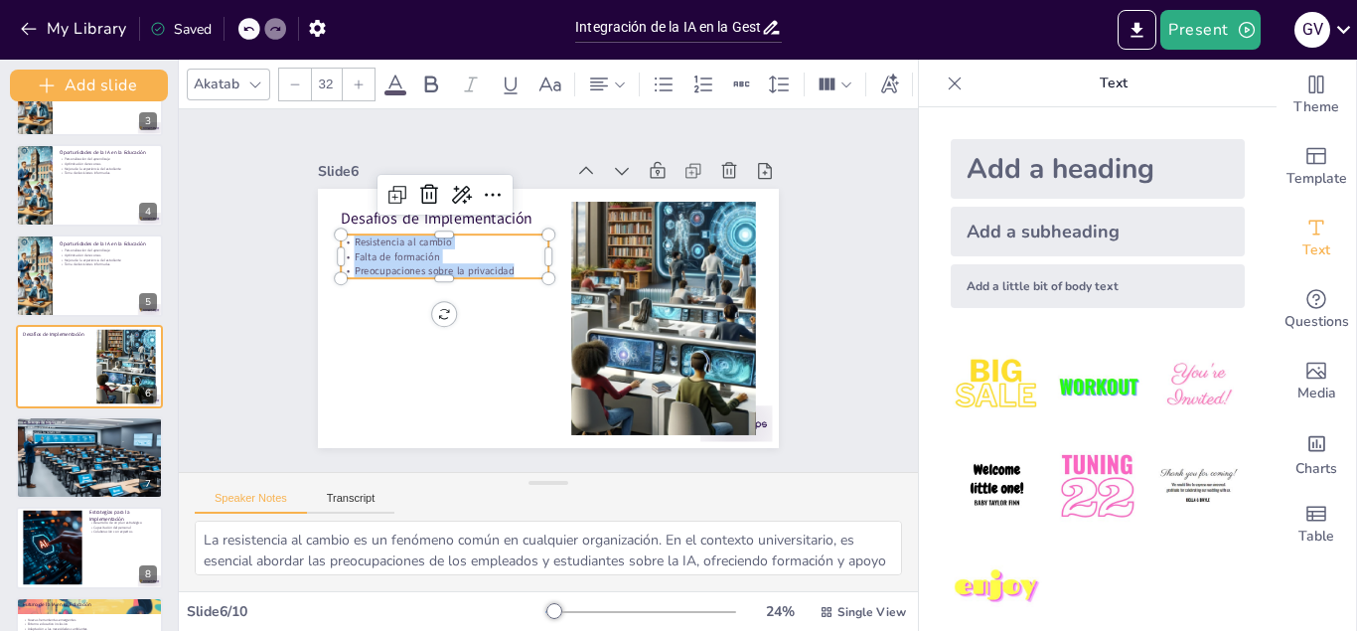
drag, startPoint x: 352, startPoint y: 242, endPoint x: 527, endPoint y: 271, distance: 177.2
click at [551, 271] on div "Resistencia al cambio Falta de formación Preocupaciones sobre la privacidad" at bounding box center [657, 302] width 212 height 85
copy div "Resistencia al cambio Falta de formación Preocupaciones sobre la privacidad"
click at [65, 440] on div at bounding box center [90, 456] width 150 height 85
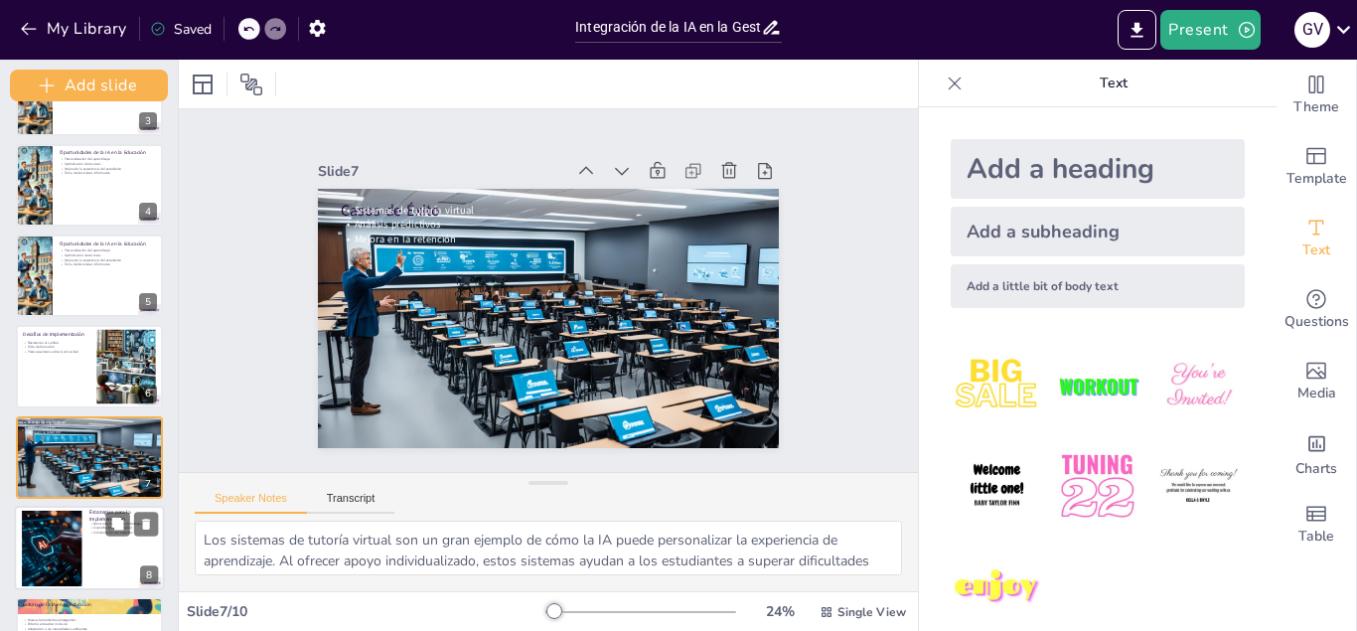
scroll to position [337, 0]
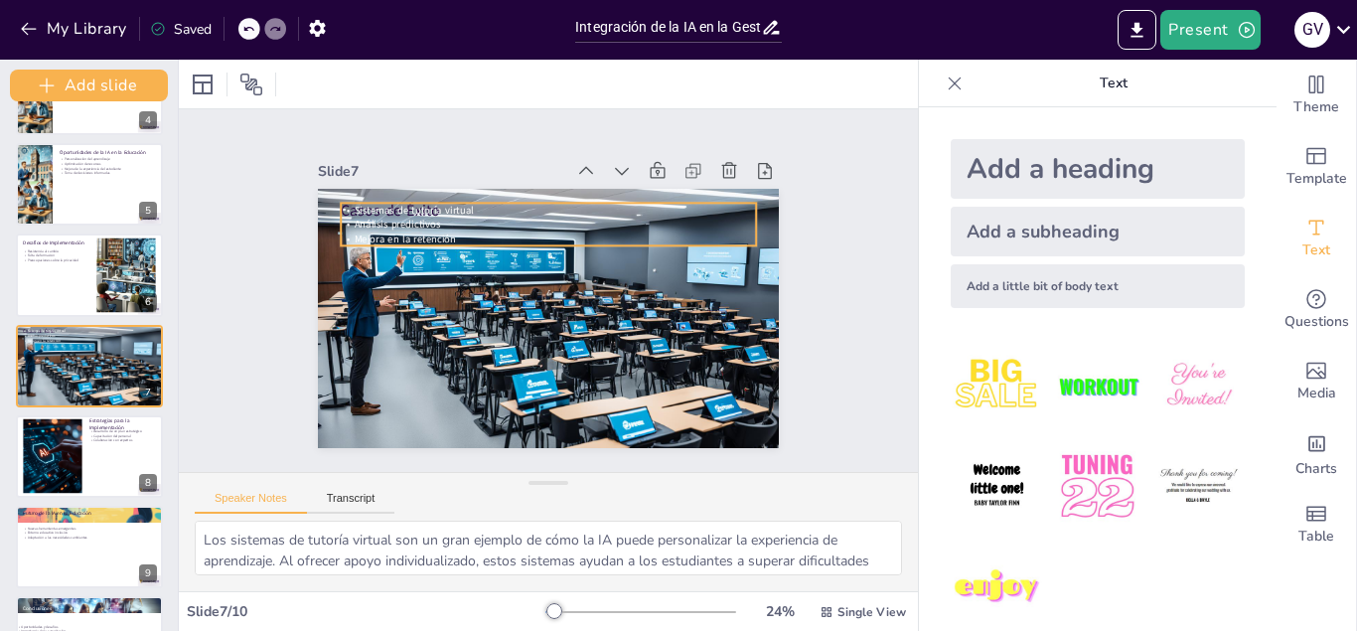
click at [644, 234] on span "Mejora en la retención" at bounding box center [683, 219] width 78 height 85
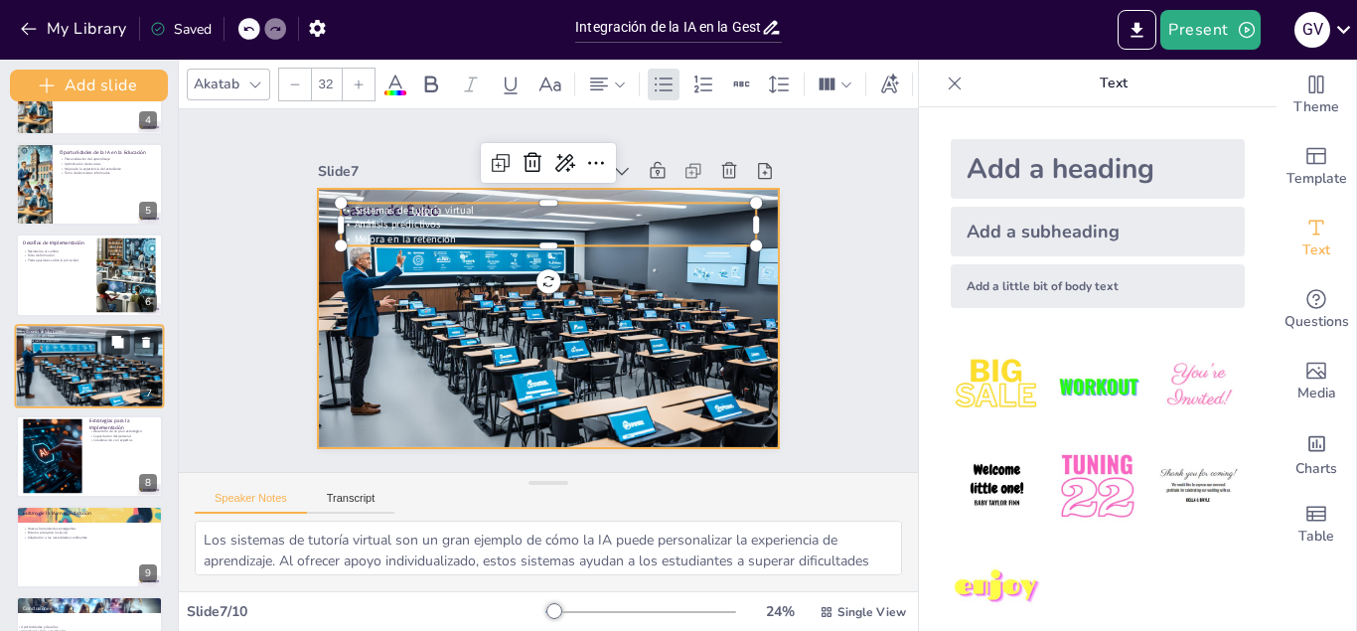
click at [59, 370] on div at bounding box center [90, 365] width 150 height 85
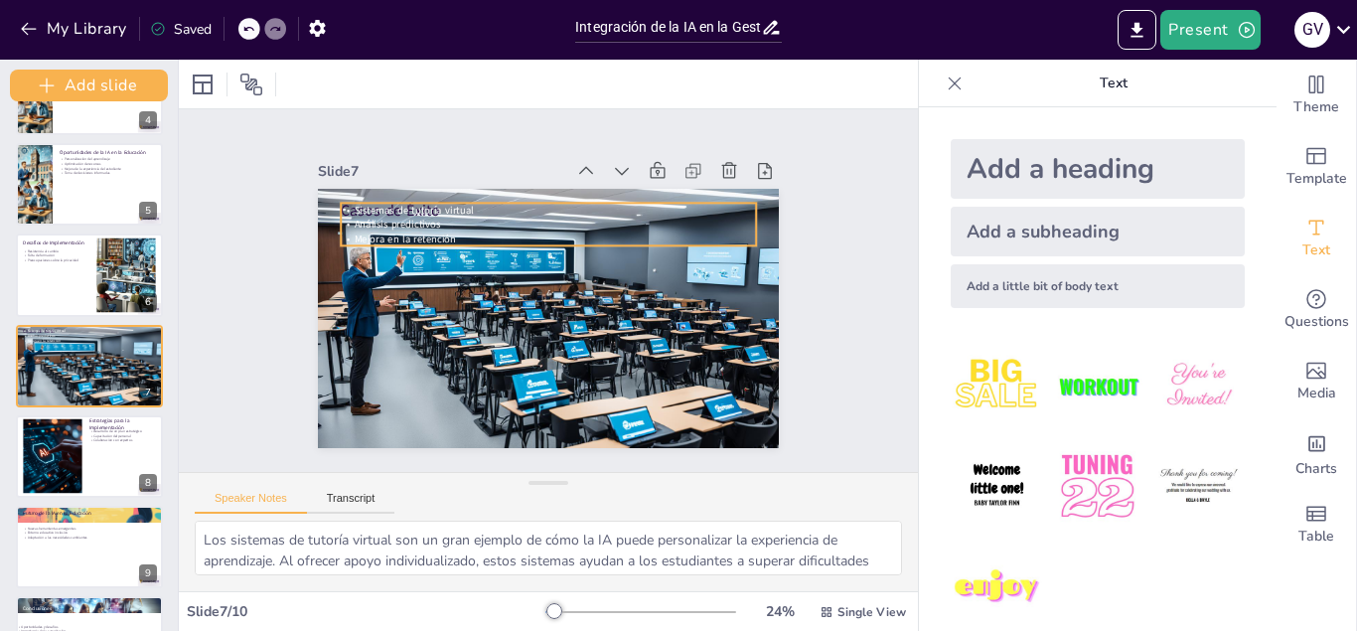
click at [622, 212] on span "Sistemas de tutoría virtual" at bounding box center [629, 155] width 14 height 119
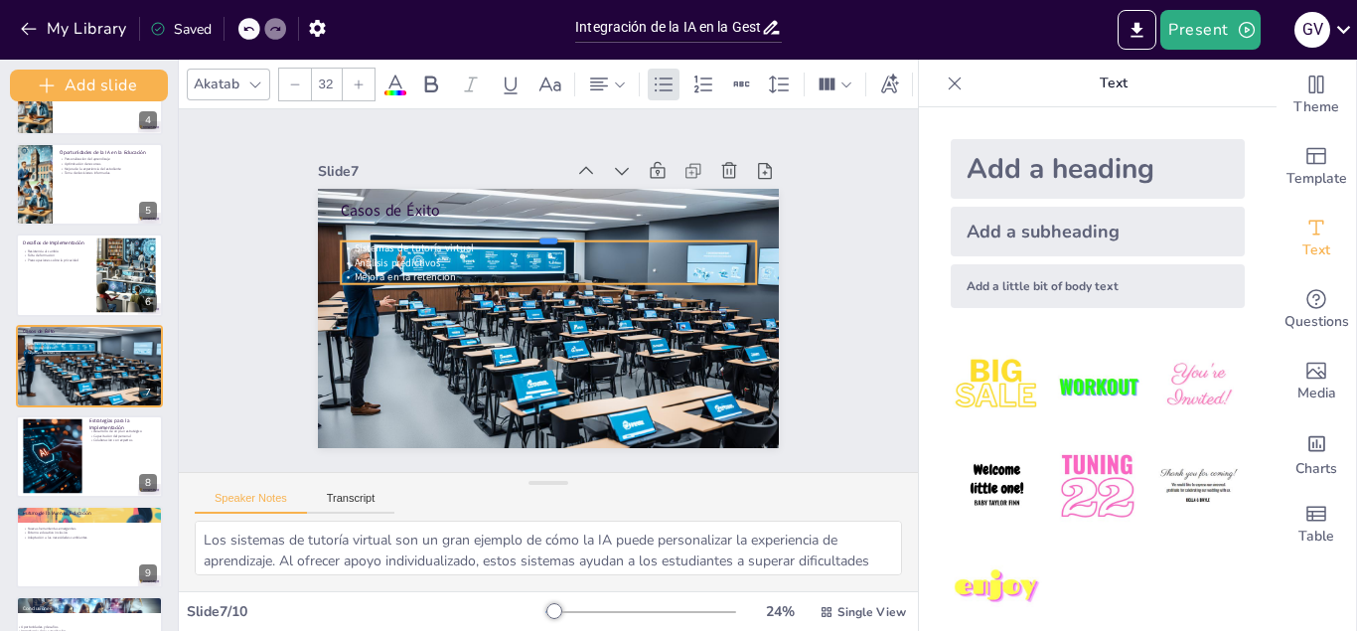
drag, startPoint x: 462, startPoint y: 201, endPoint x: 467, endPoint y: 371, distance: 170.0
click at [467, 371] on div "Casos de Éxito Sistemas de tutoría virtual Análisis predictivos Mejora en la re…" at bounding box center [572, 276] width 455 height 529
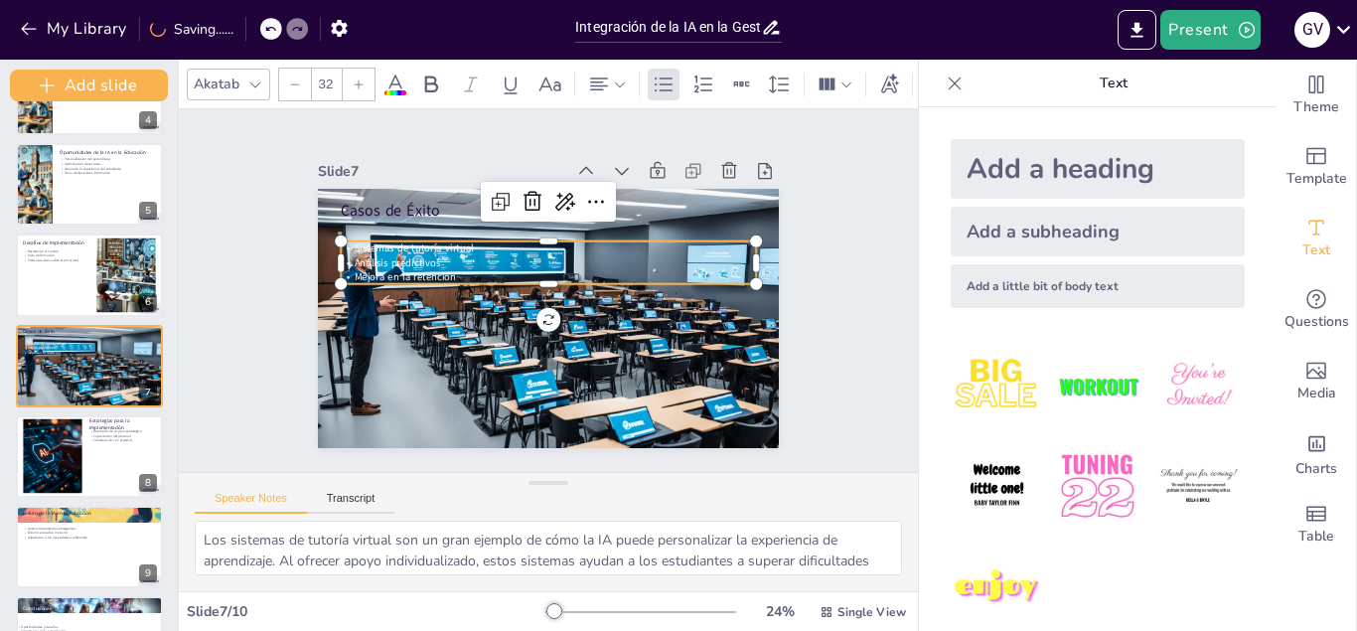
click at [471, 269] on p "Análisis predictivos" at bounding box center [560, 317] width 385 height 182
click at [631, 252] on span "Sistemas de tutoría virtual" at bounding box center [686, 260] width 110 height 72
click at [401, 253] on p "Sistemas de tutoría virtual" at bounding box center [573, 324] width 344 height 255
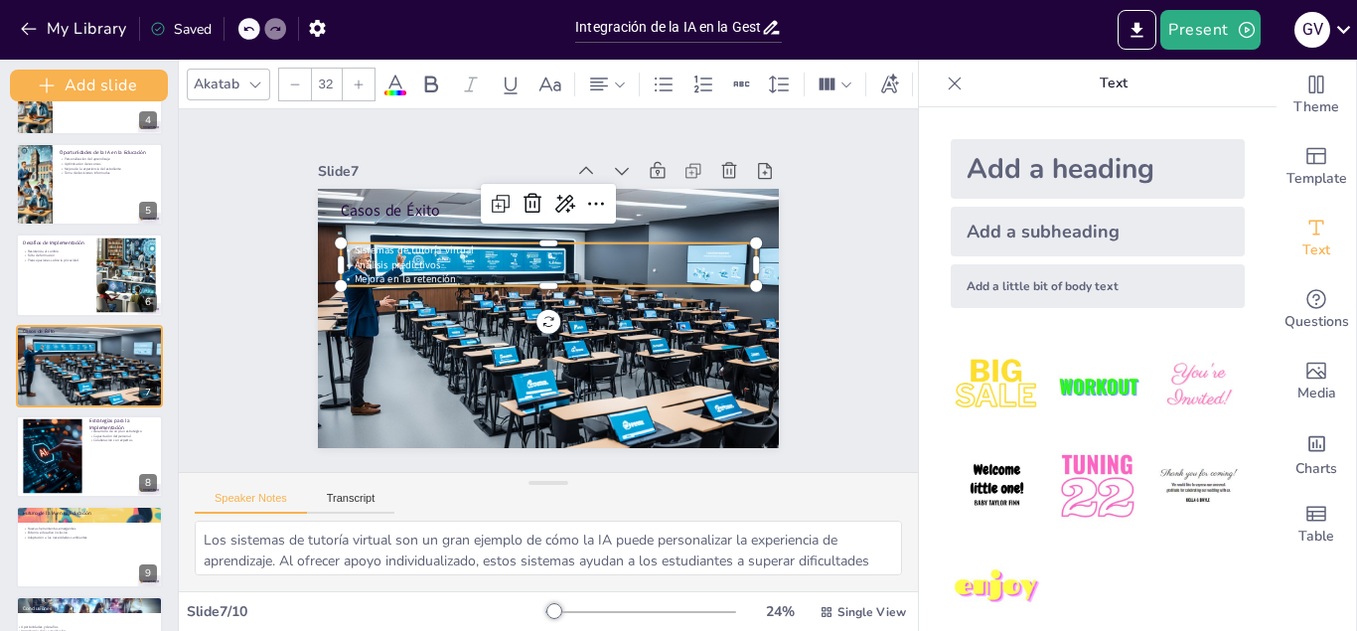
click at [597, 352] on span "Sistemas de tutoría virtual" at bounding box center [654, 383] width 115 height 62
drag, startPoint x: 354, startPoint y: 252, endPoint x: 490, endPoint y: 287, distance: 140.5
click at [490, 287] on div "Casos de Éxito Sistemas de tutoría virtual Análisis predictivos Mejora en la re…" at bounding box center [572, 304] width 455 height 529
copy div "Sistemas de tutoría virtual Análisis predictivos Mejora en la retención"
click at [105, 463] on div at bounding box center [90, 456] width 150 height 84
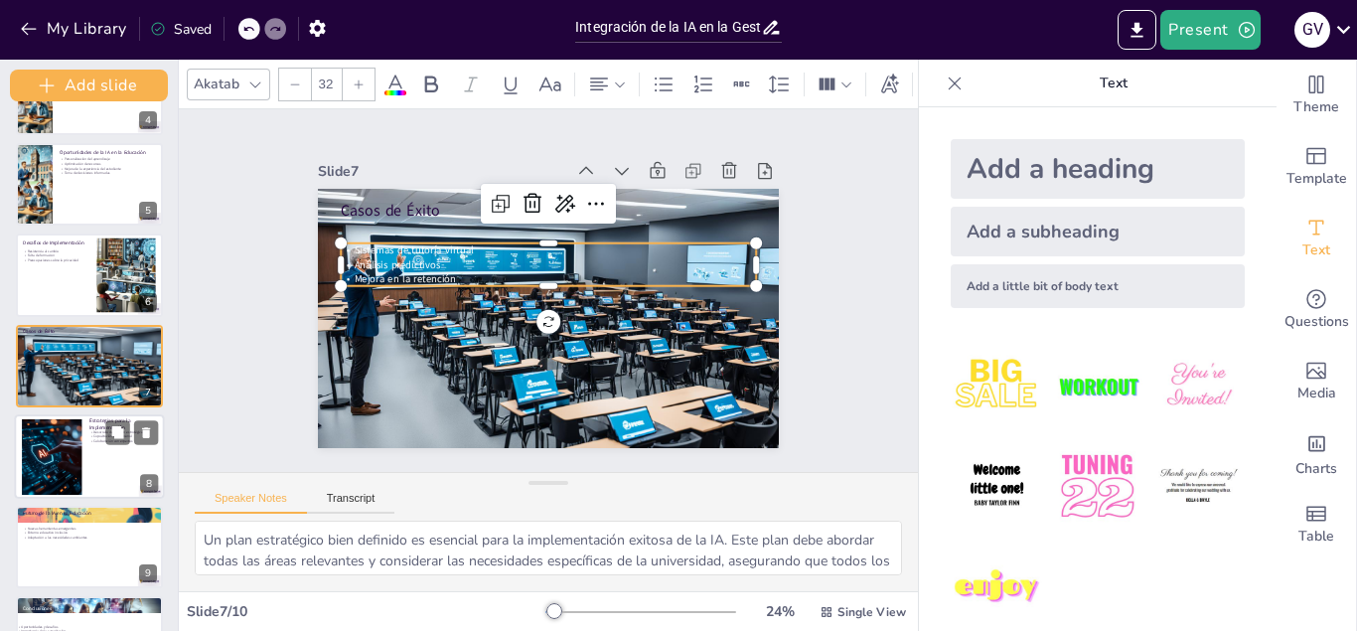
scroll to position [401, 0]
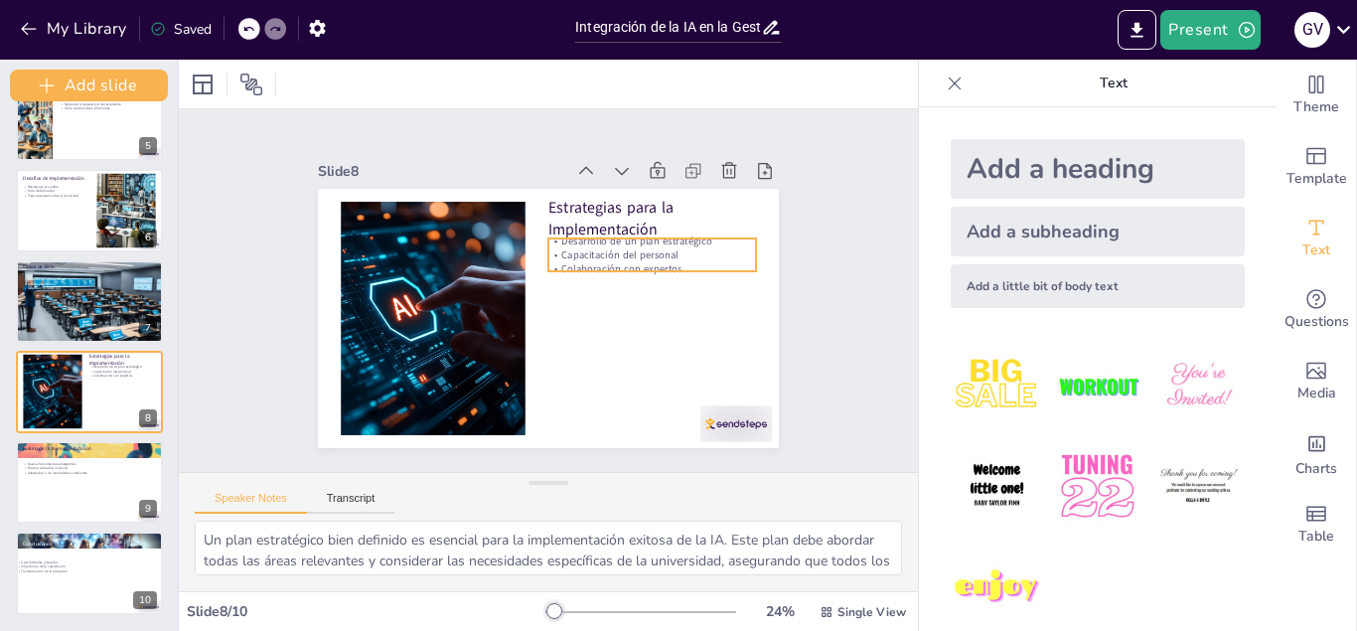
click at [615, 290] on div "Estrategias para la Implementación Desarrollo de un plan estratégico Capacitaci…" at bounding box center [506, 384] width 421 height 188
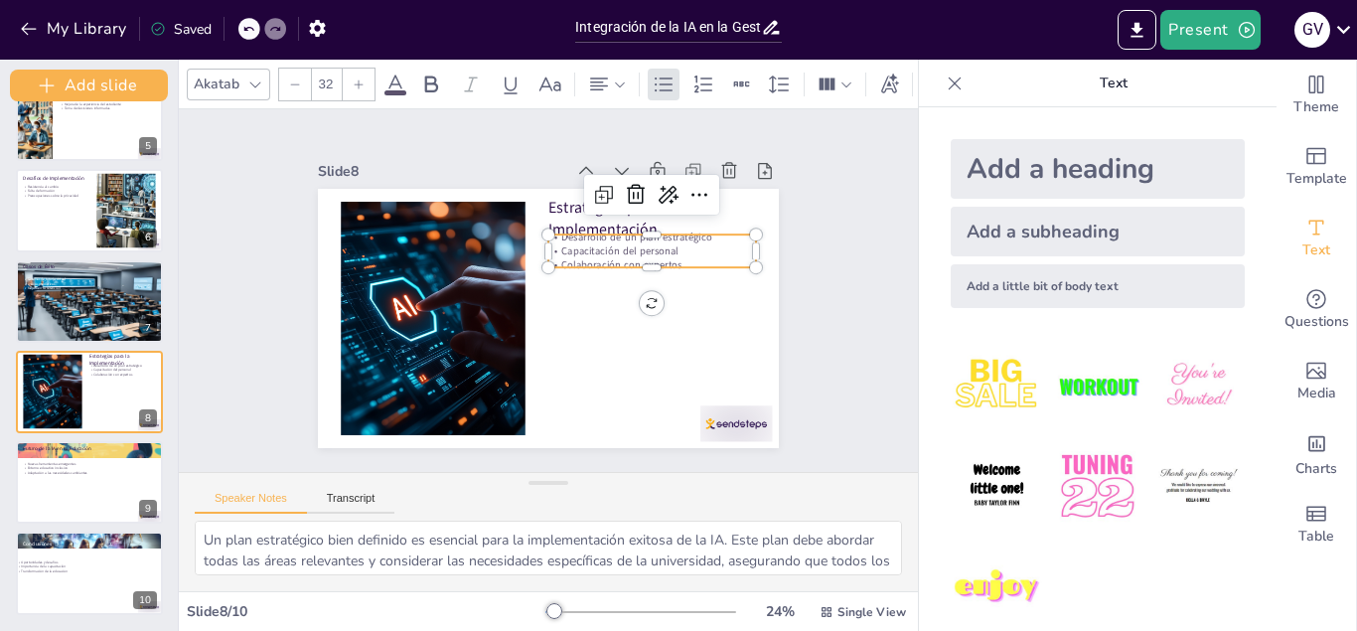
click at [586, 254] on p "Desarrollo de un plan estratégico" at bounding box center [652, 342] width 133 height 176
click at [580, 315] on p "Capacitación del personal" at bounding box center [498, 389] width 164 height 149
click at [580, 294] on p "Capacitación del personal" at bounding box center [577, 398] width 36 height 208
drag, startPoint x: 564, startPoint y: 242, endPoint x: 704, endPoint y: 261, distance: 140.4
click at [601, 300] on div "Desarrollo de un plan estratégico Capacitación del personal Colaboración con ex…" at bounding box center [530, 400] width 141 height 201
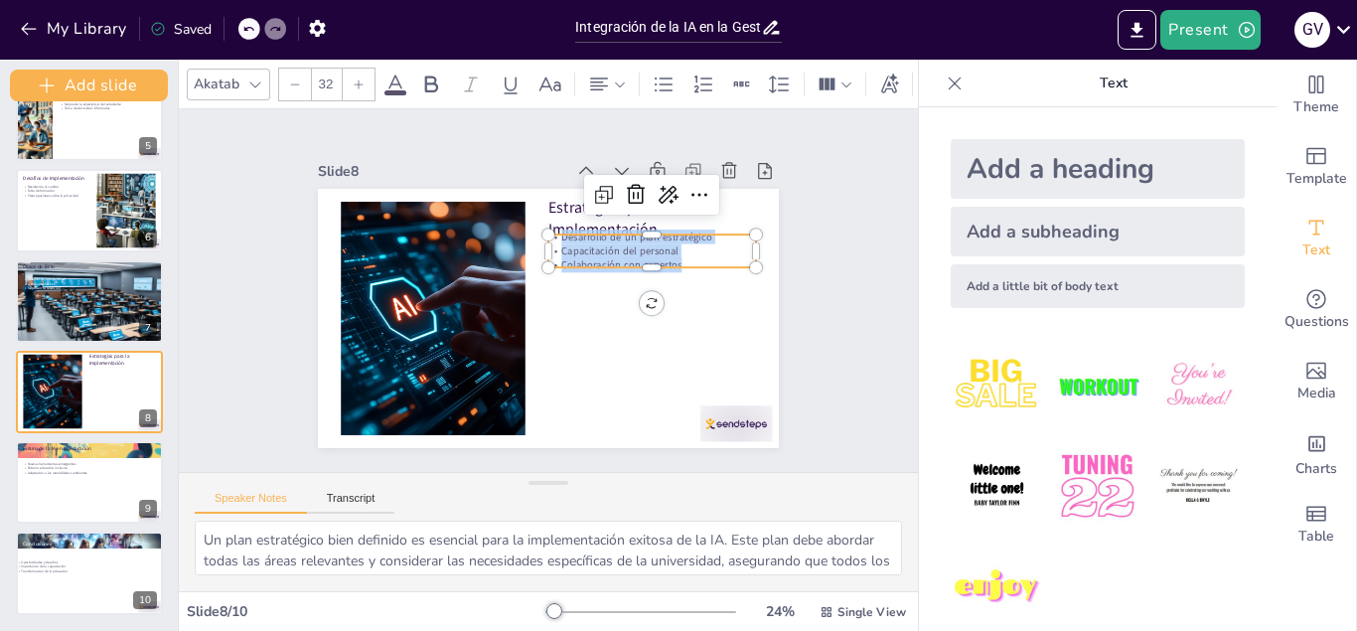
copy div "Desarrollo de un plan estratégico Capacitación del personal Colaboración con ex…"
click at [114, 375] on icon at bounding box center [117, 368] width 14 height 14
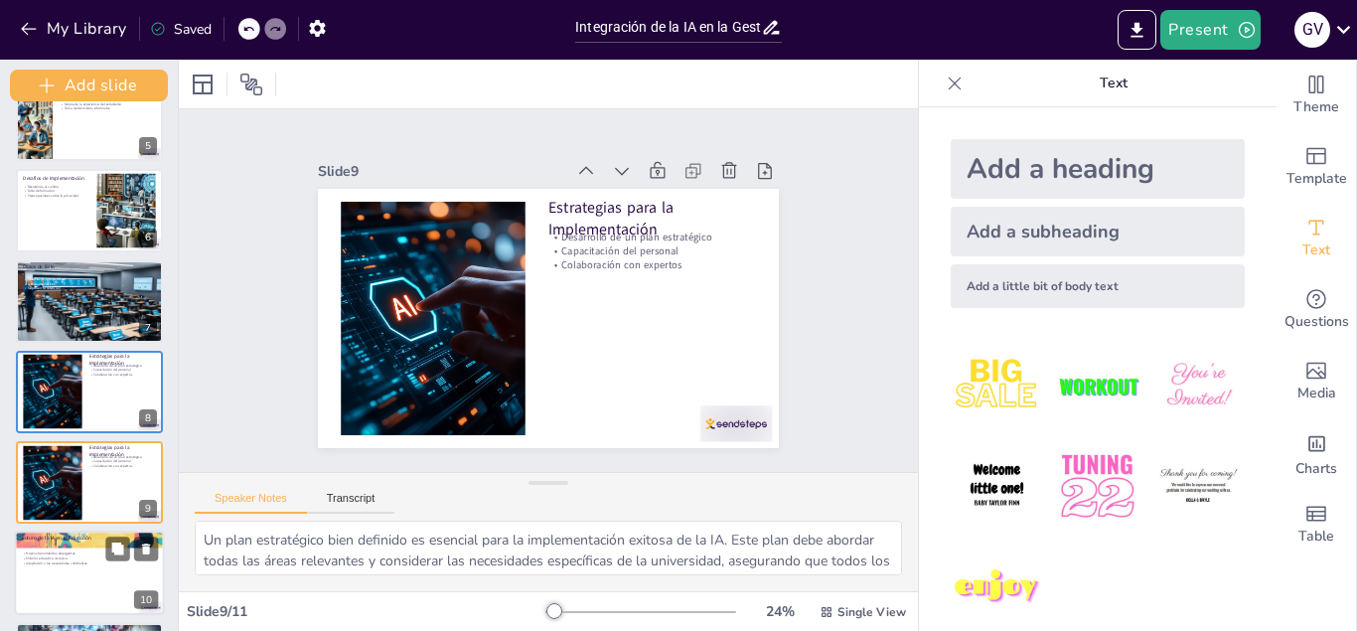
scroll to position [492, 0]
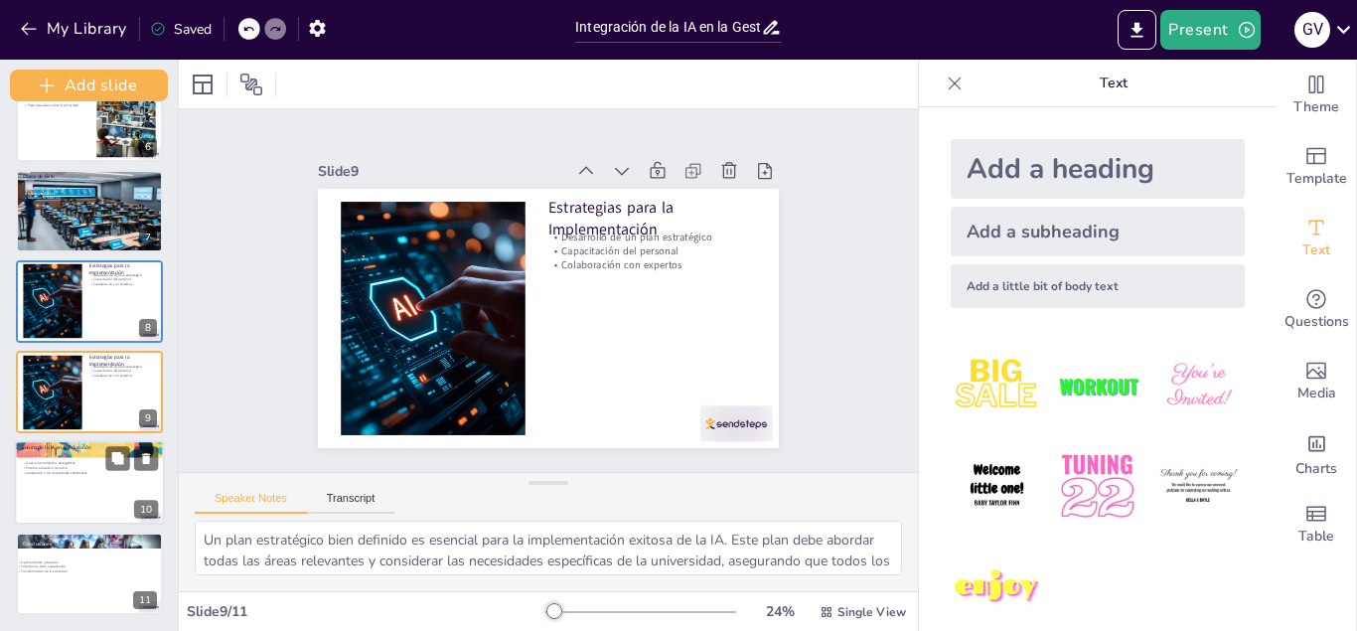
click at [96, 478] on div at bounding box center [90, 482] width 150 height 84
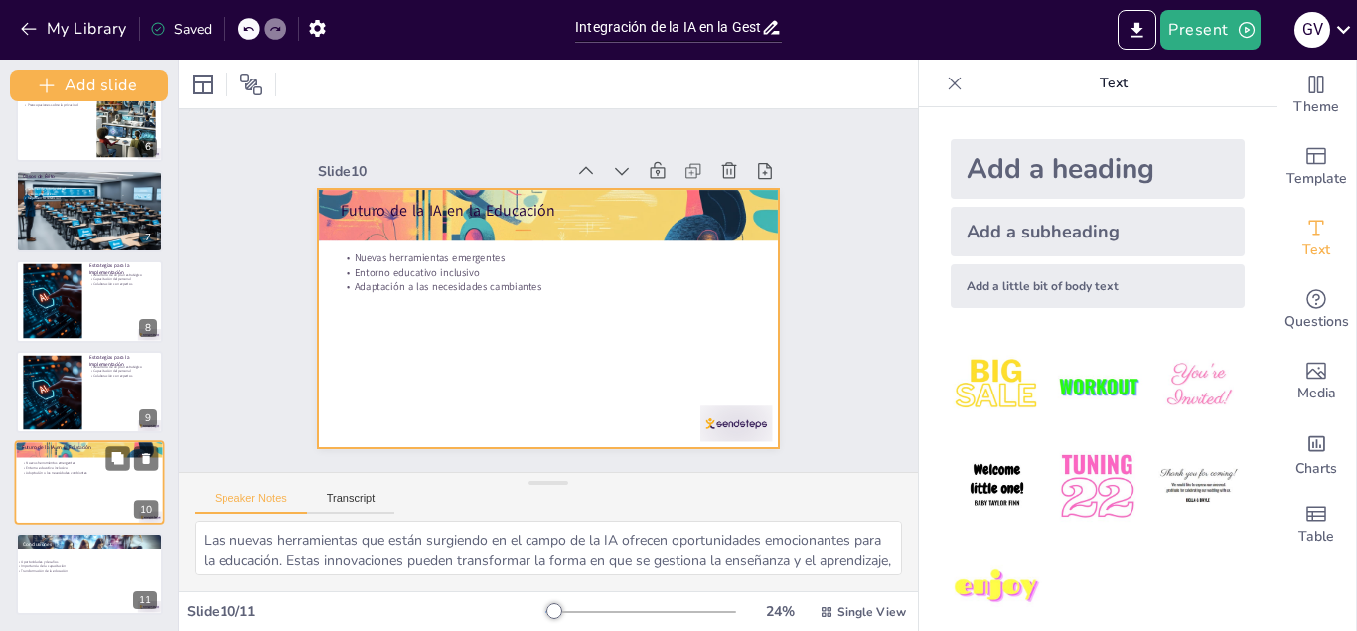
click at [50, 487] on div at bounding box center [90, 482] width 150 height 84
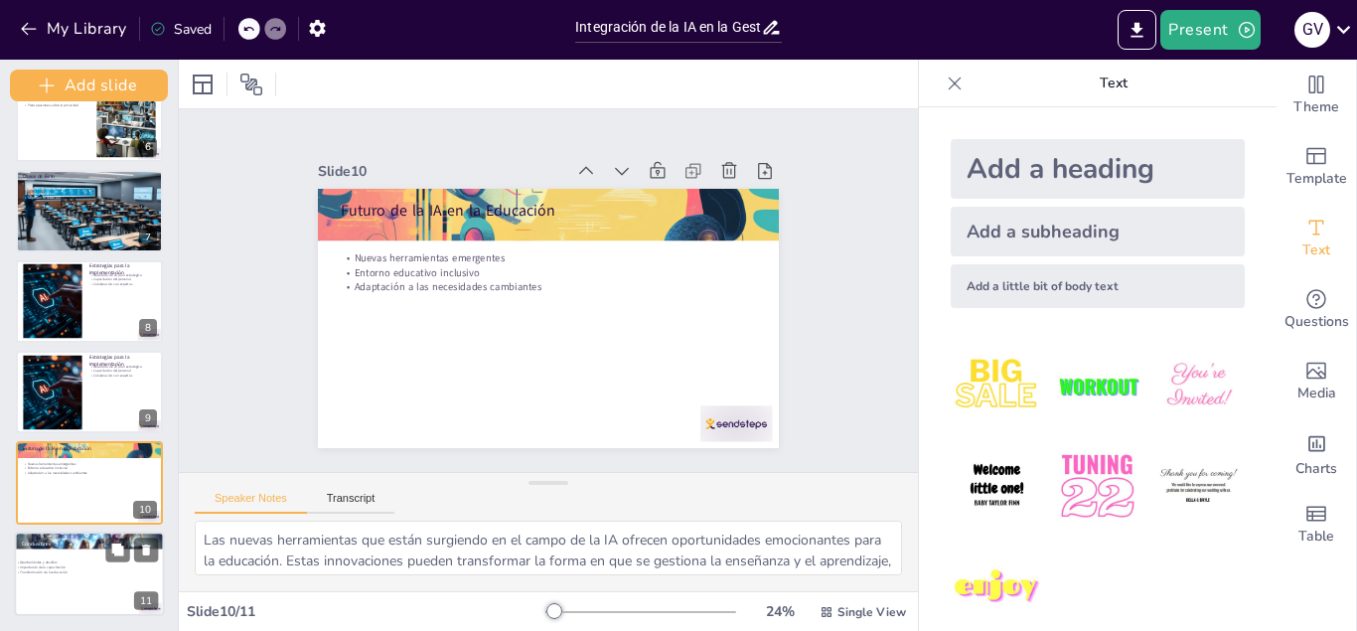
click at [68, 553] on div at bounding box center [90, 574] width 150 height 84
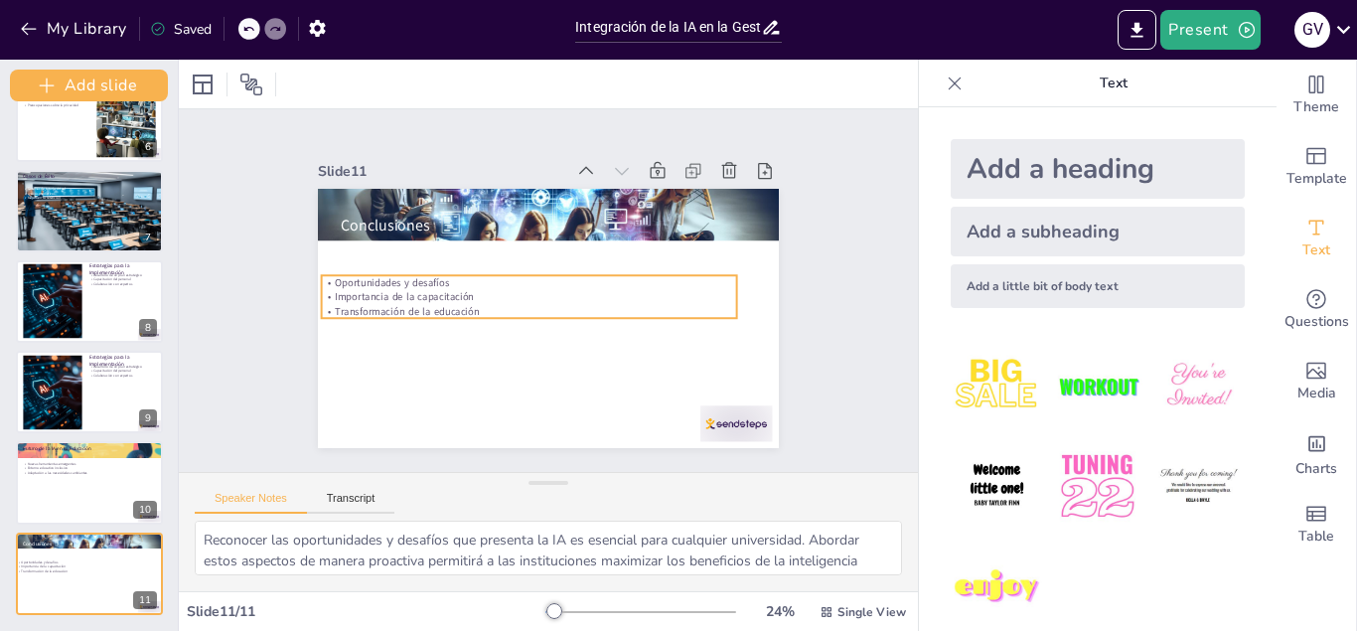
click at [471, 312] on p "Transformación de la educación" at bounding box center [522, 280] width 182 height 385
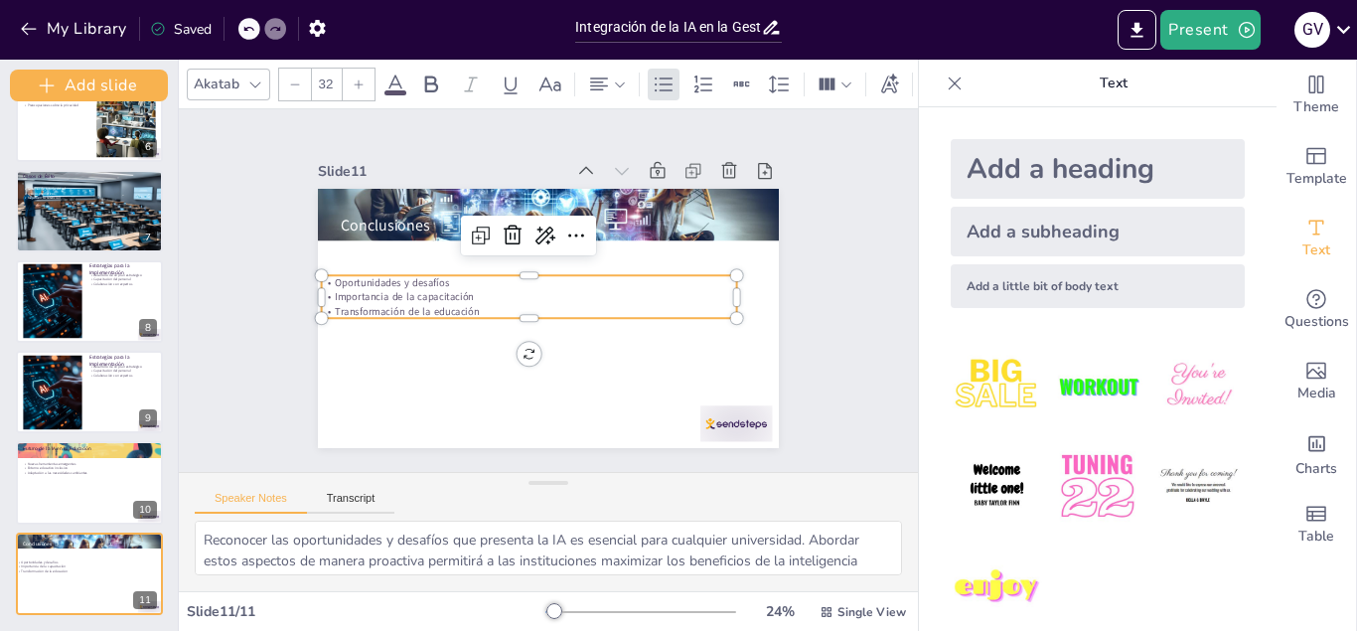
click at [479, 280] on p "Oportunidades y desafíos" at bounding box center [550, 270] width 142 height 399
click at [526, 280] on p "Oportunidades y desafíos" at bounding box center [555, 271] width 58 height 414
drag, startPoint x: 332, startPoint y: 285, endPoint x: 525, endPoint y: 316, distance: 195.2
click at [525, 316] on div "Oportunidades y desafíos Importancia de la capacitación Transformación de la ed…" at bounding box center [530, 282] width 337 height 310
copy div "Oportunidades y desafíos Importancia de la capacitación Transformación de la ed…"
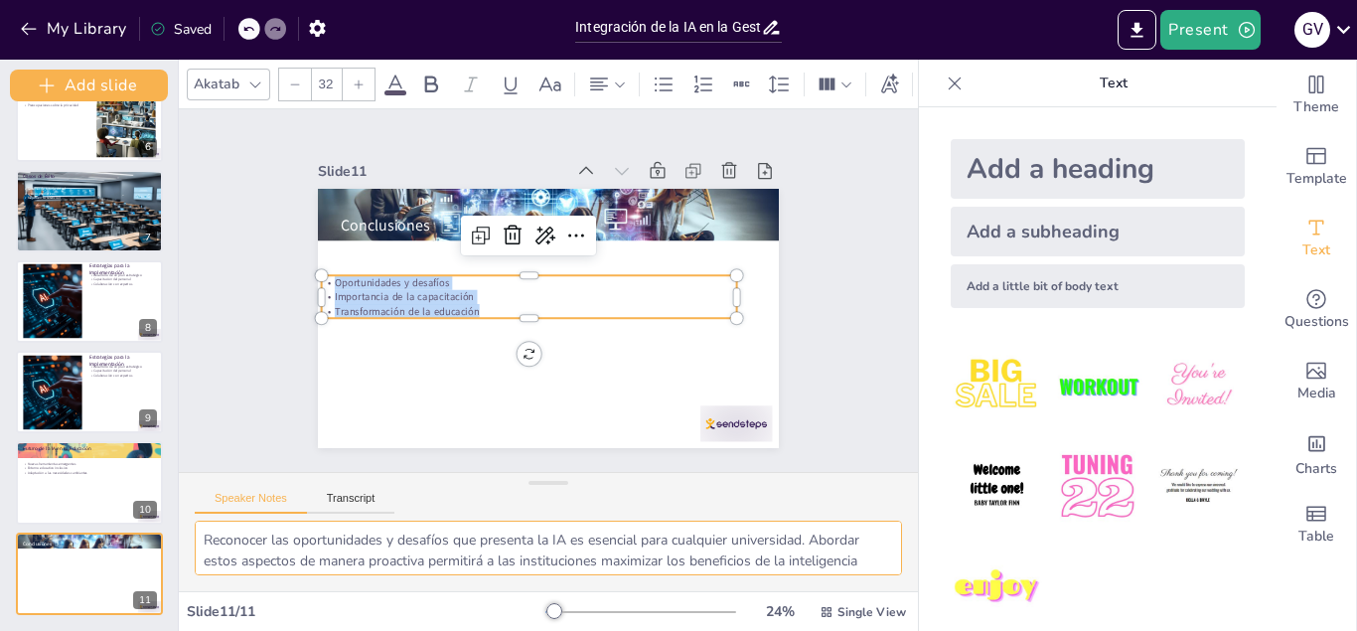
click at [224, 556] on textarea "Reconocer las oportunidades y desafíos que presenta la IA es esencial para cual…" at bounding box center [548, 548] width 707 height 55
click at [59, 488] on div at bounding box center [90, 482] width 150 height 84
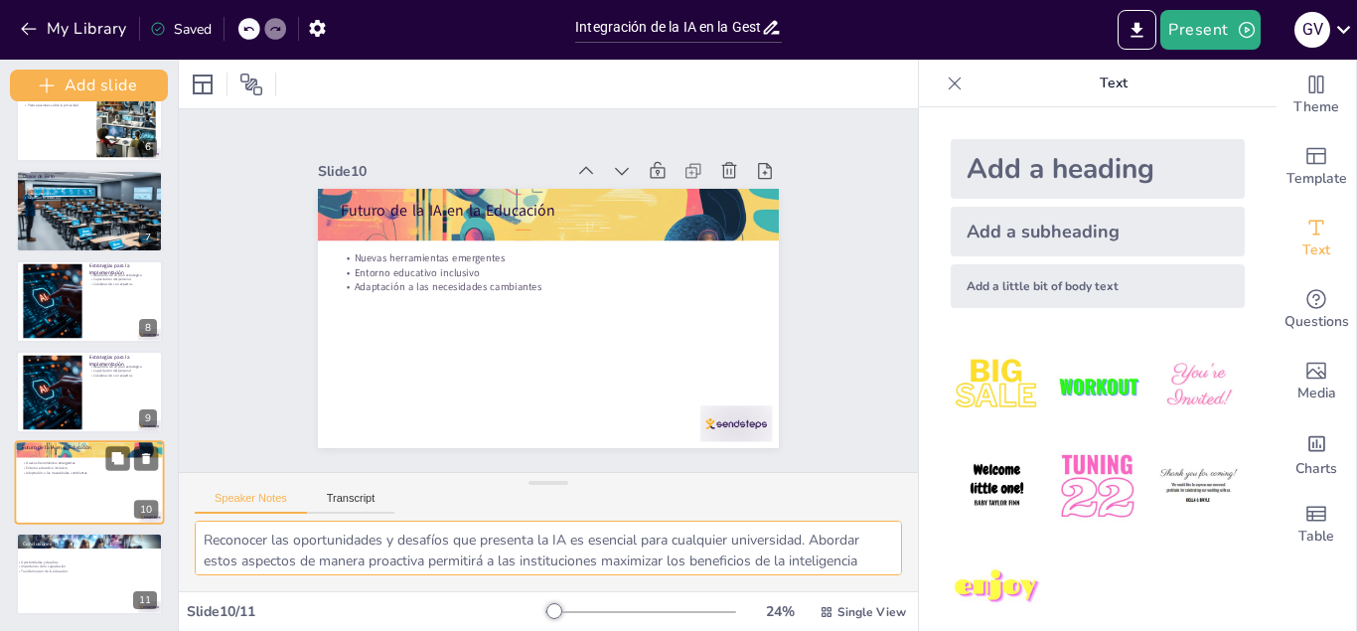
type textarea "Las nuevas herramientas que están surgiendo en el campo de la IA ofrecen oportu…"
click at [440, 564] on textarea "Las nuevas herramientas que están surgiendo en el campo de la IA ofrecen oportu…" at bounding box center [548, 548] width 707 height 55
